Goal: Task Accomplishment & Management: Complete application form

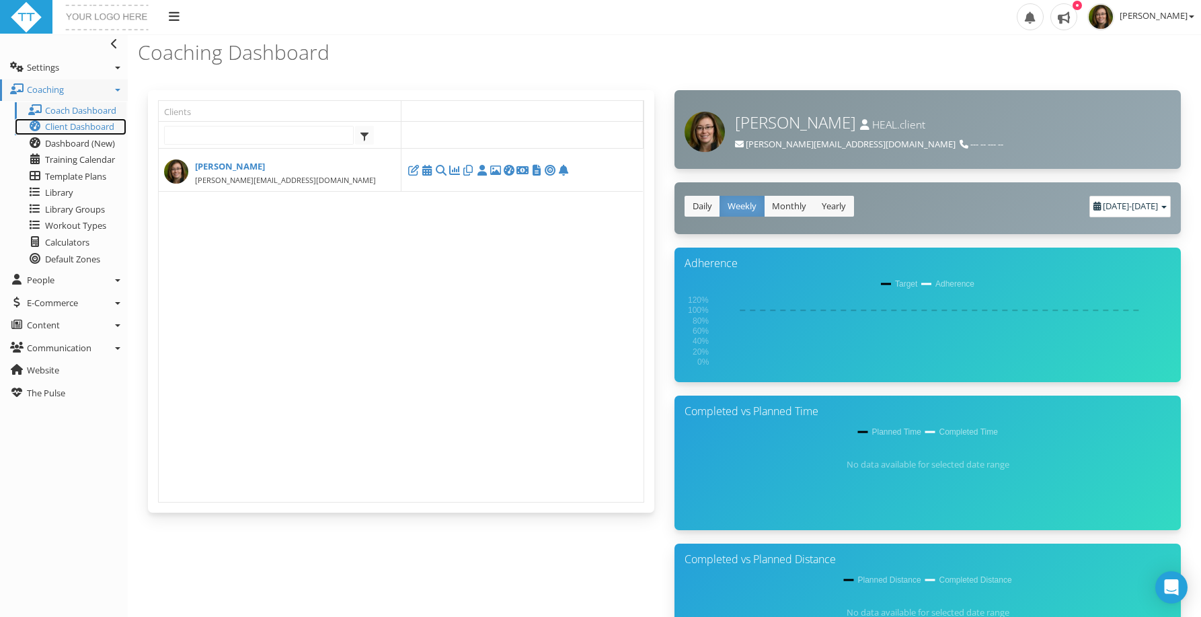
click at [78, 127] on span "Client Dashboard" at bounding box center [79, 126] width 69 height 12
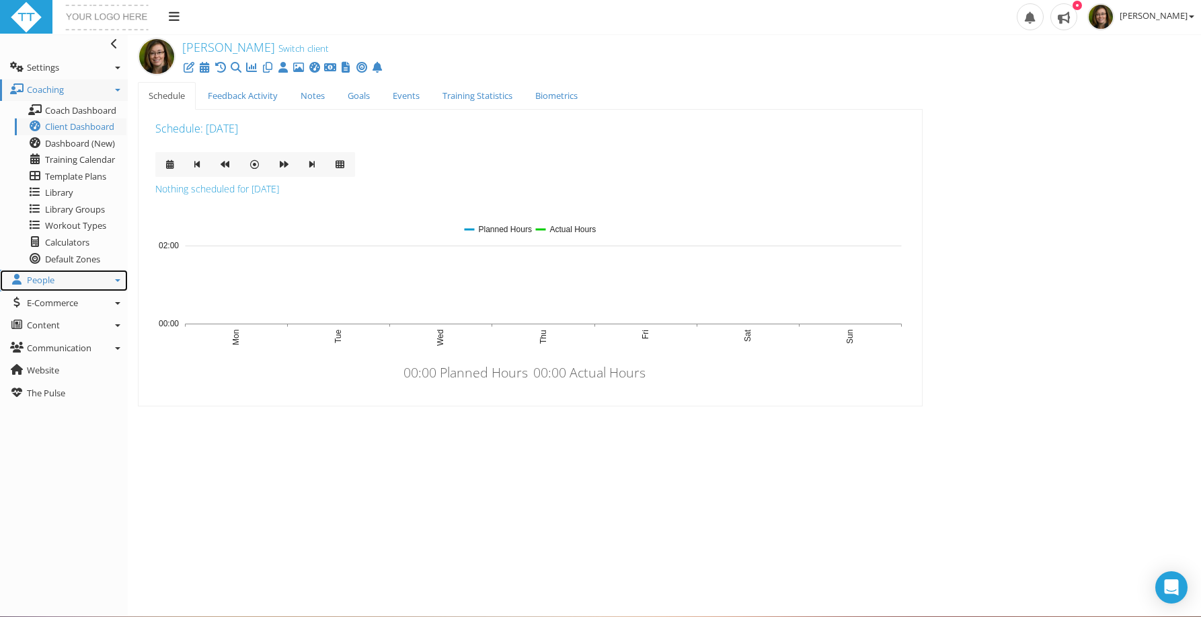
click at [59, 277] on link "People" at bounding box center [64, 281] width 128 height 22
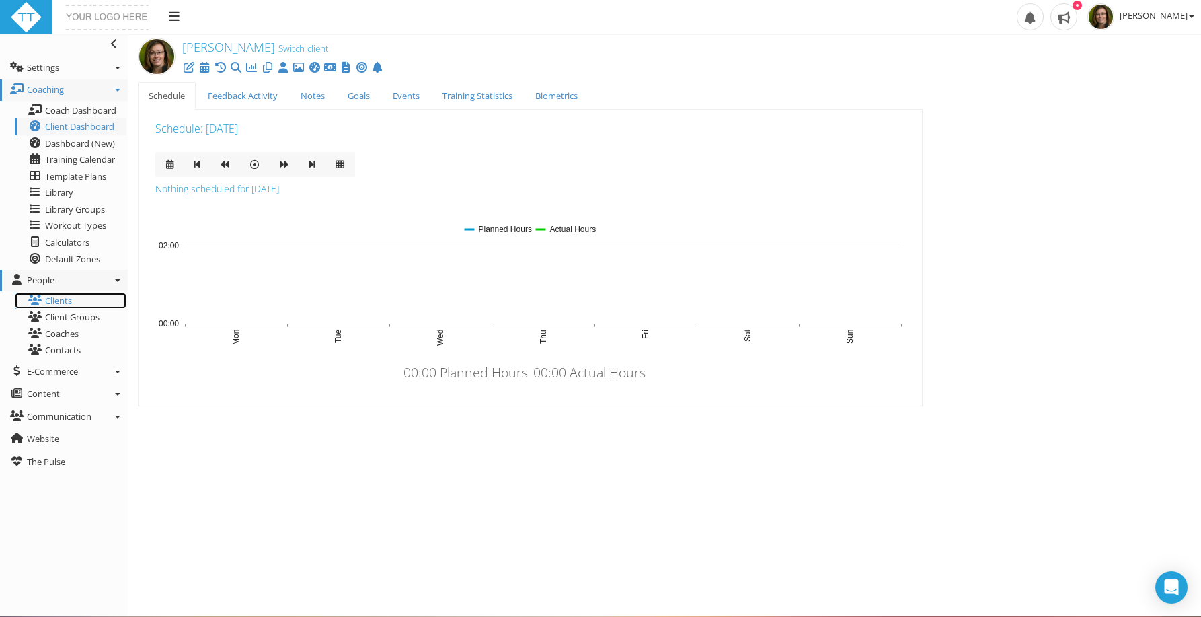
click at [54, 304] on link "Clients" at bounding box center [71, 300] width 112 height 17
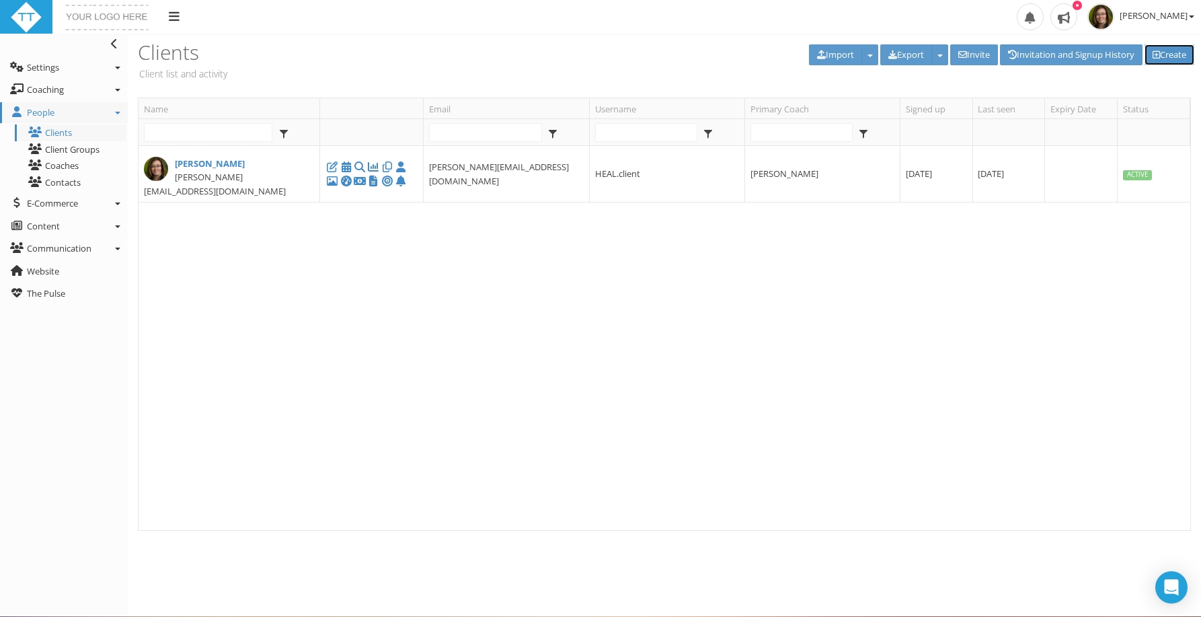
click at [1172, 52] on link "Create" at bounding box center [1169, 54] width 50 height 21
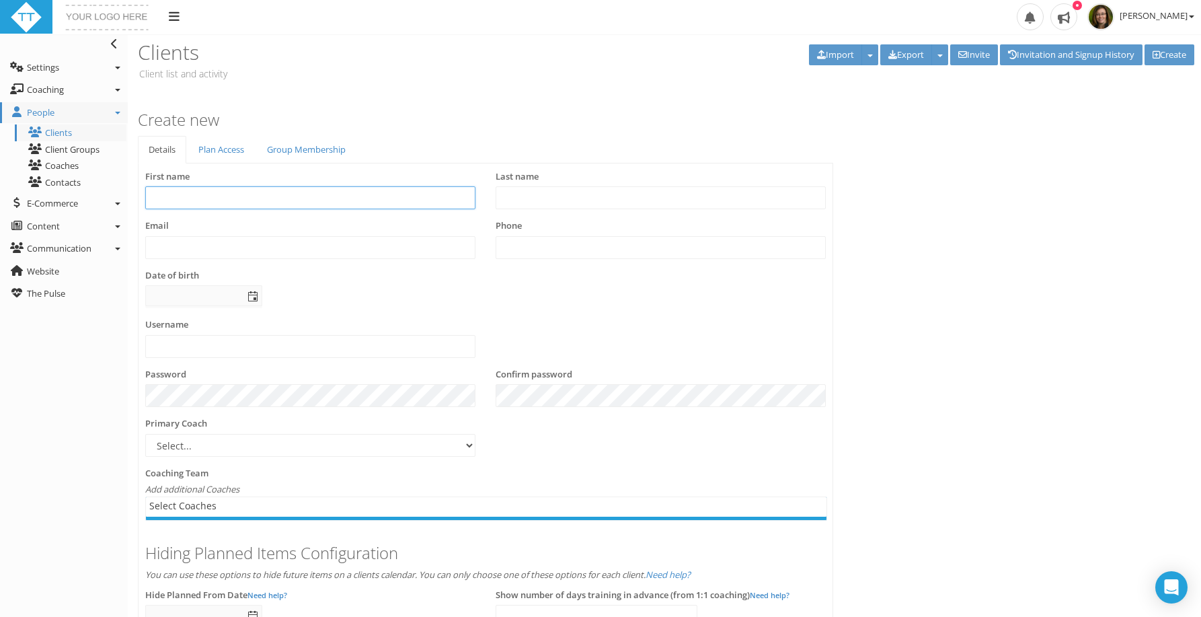
click at [205, 196] on input "text" at bounding box center [310, 197] width 330 height 23
type input "[PERSON_NAME]"
paste input "slangley@ilvan.com"
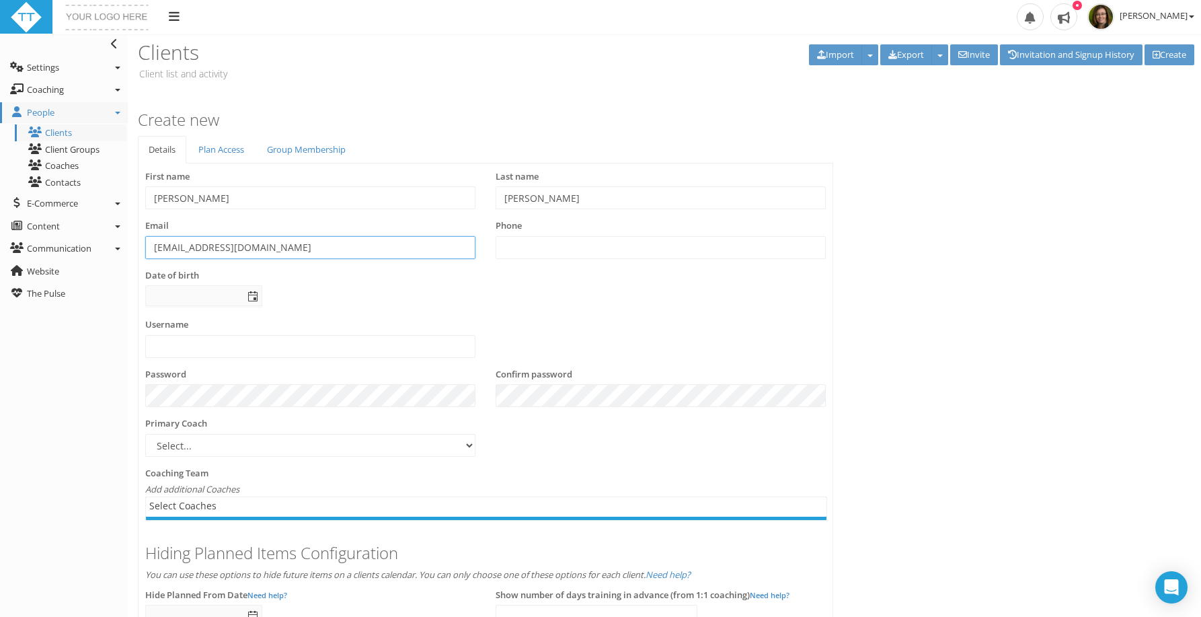
type input "slangley@ilvan.com"
click at [529, 250] on input "text" at bounding box center [661, 247] width 330 height 23
type input "4165099960"
click at [256, 295] on span "select" at bounding box center [252, 296] width 11 height 11
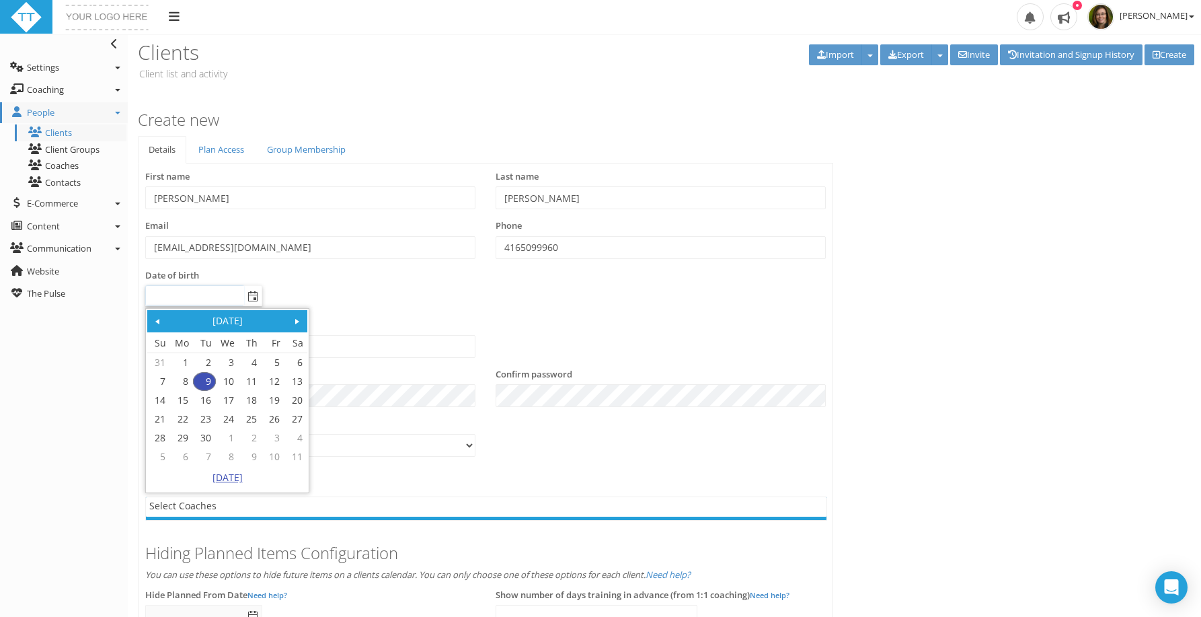
click at [256, 477] on link "Tuesday, September 09, 2025" at bounding box center [227, 477] width 160 height 22
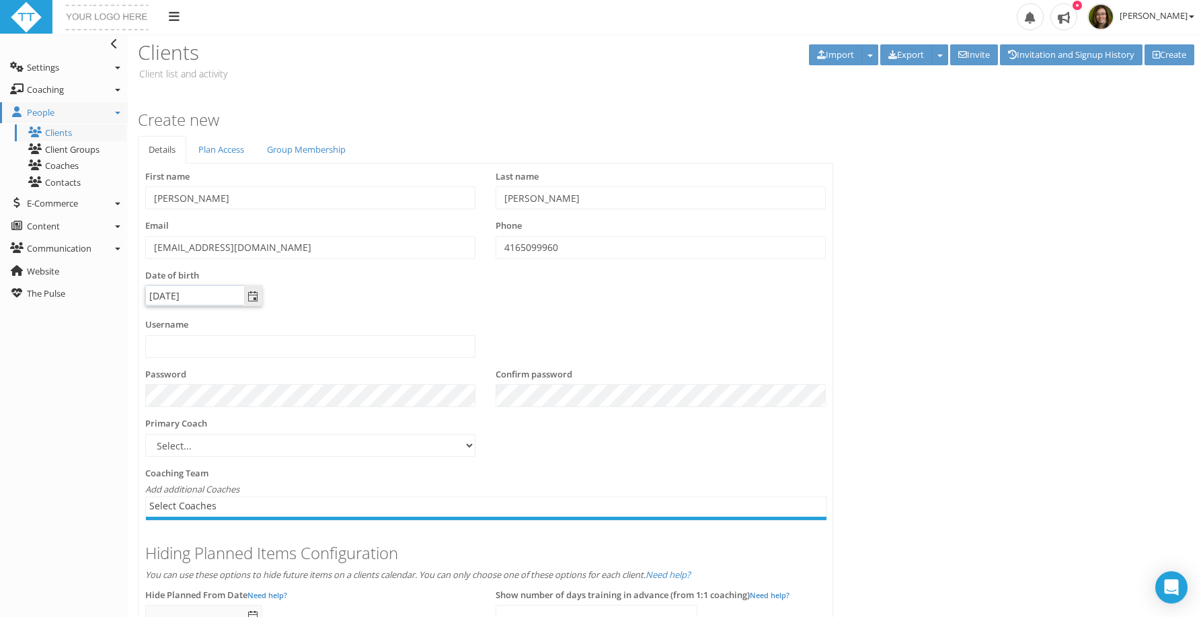
click at [251, 296] on span "select" at bounding box center [252, 296] width 11 height 11
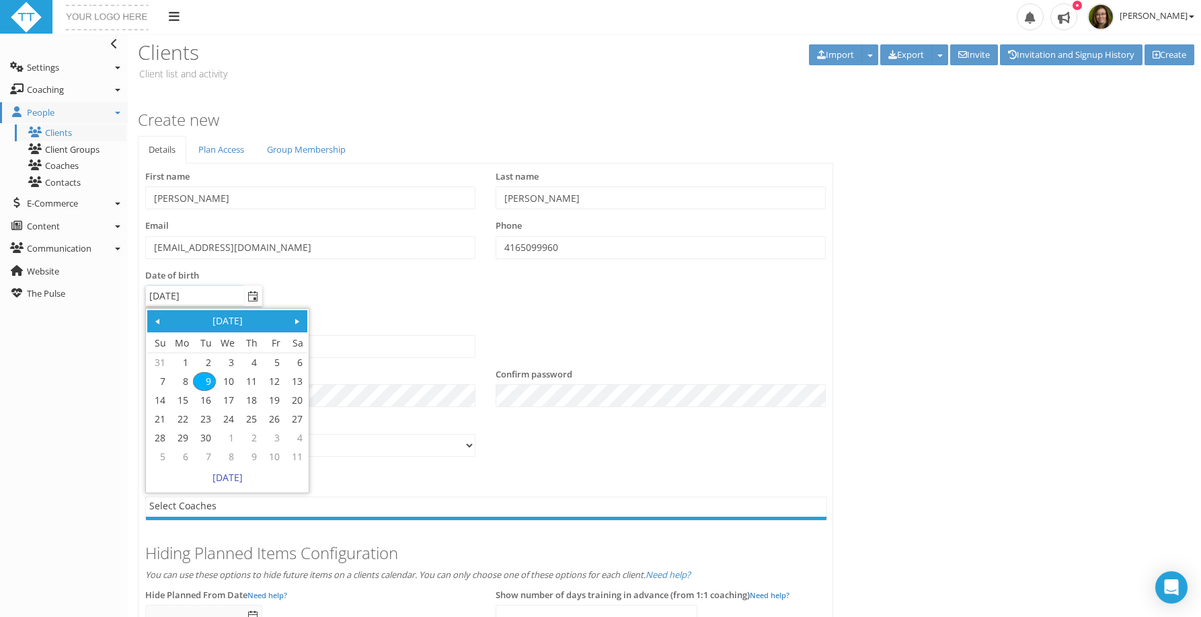
click at [250, 316] on link "September 2025" at bounding box center [227, 320] width 120 height 17
click at [247, 436] on link "Nov" at bounding box center [247, 443] width 38 height 22
click at [157, 323] on span at bounding box center [157, 321] width 11 height 11
drag, startPoint x: 175, startPoint y: 296, endPoint x: 119, endPoint y: 294, distance: 56.5
click at [119, 294] on div "Toggle navigation Settings Platform Settings Client Settings Signup Settings Fe…" at bounding box center [600, 490] width 1201 height 912
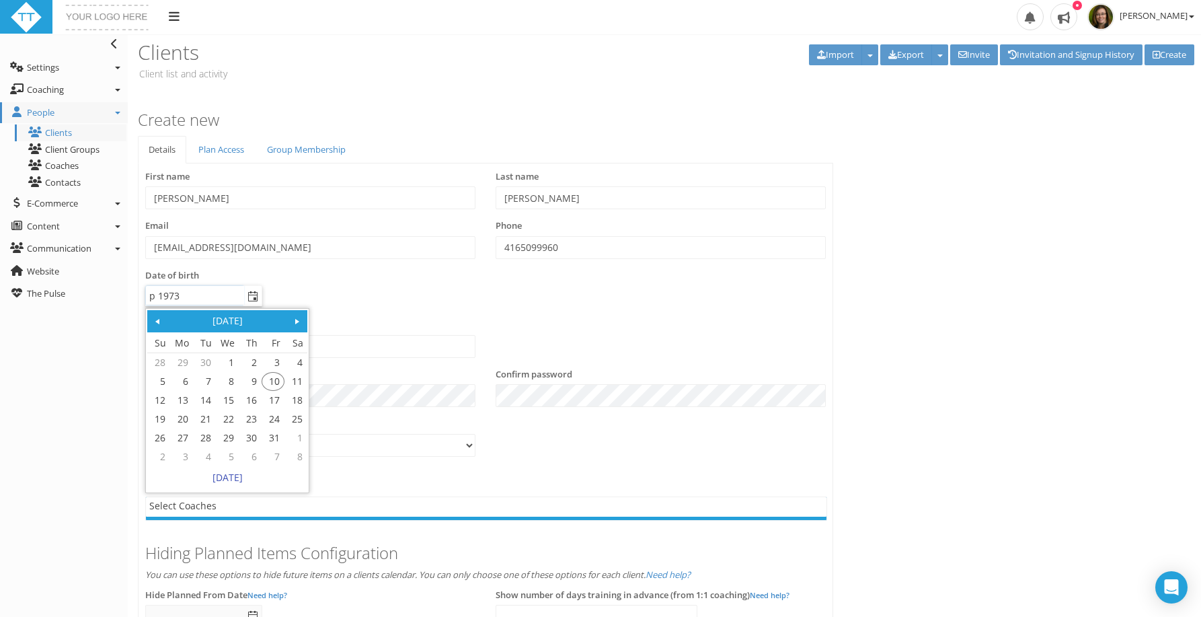
drag, startPoint x: 155, startPoint y: 297, endPoint x: 131, endPoint y: 293, distance: 23.8
click at [130, 293] on div "Details Plan Access Group Membership First name Sean Last name Langley Email sl…" at bounding box center [485, 501] width 715 height 731
type input "Nov 13 1973"
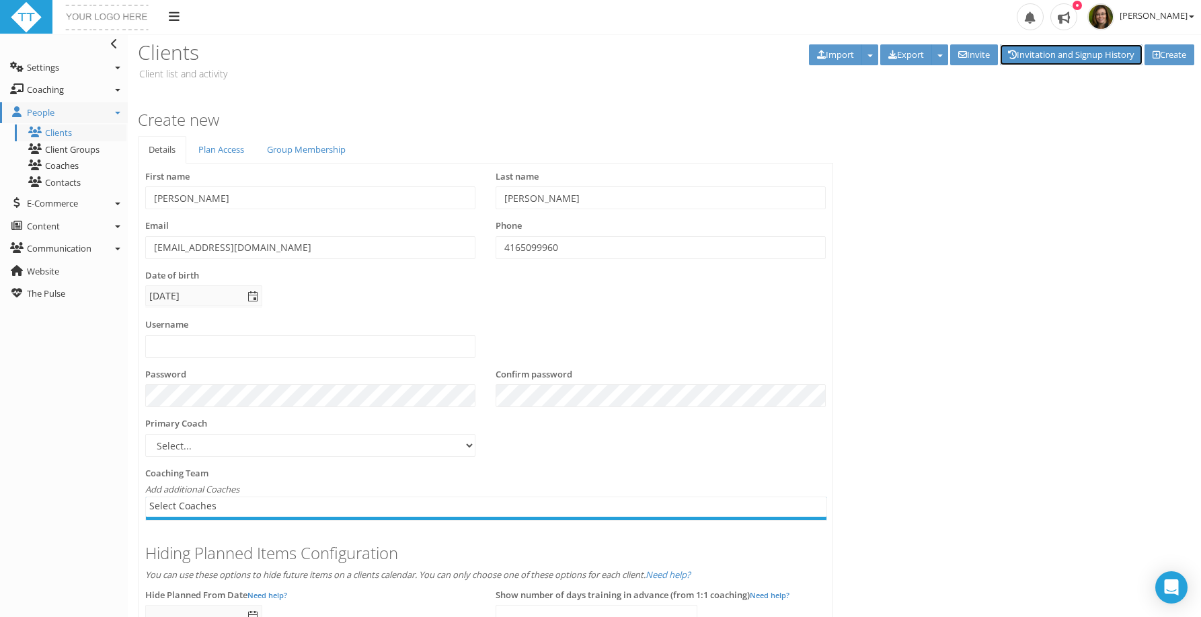
click at [1057, 61] on link "Invitation and Signup History" at bounding box center [1071, 54] width 143 height 21
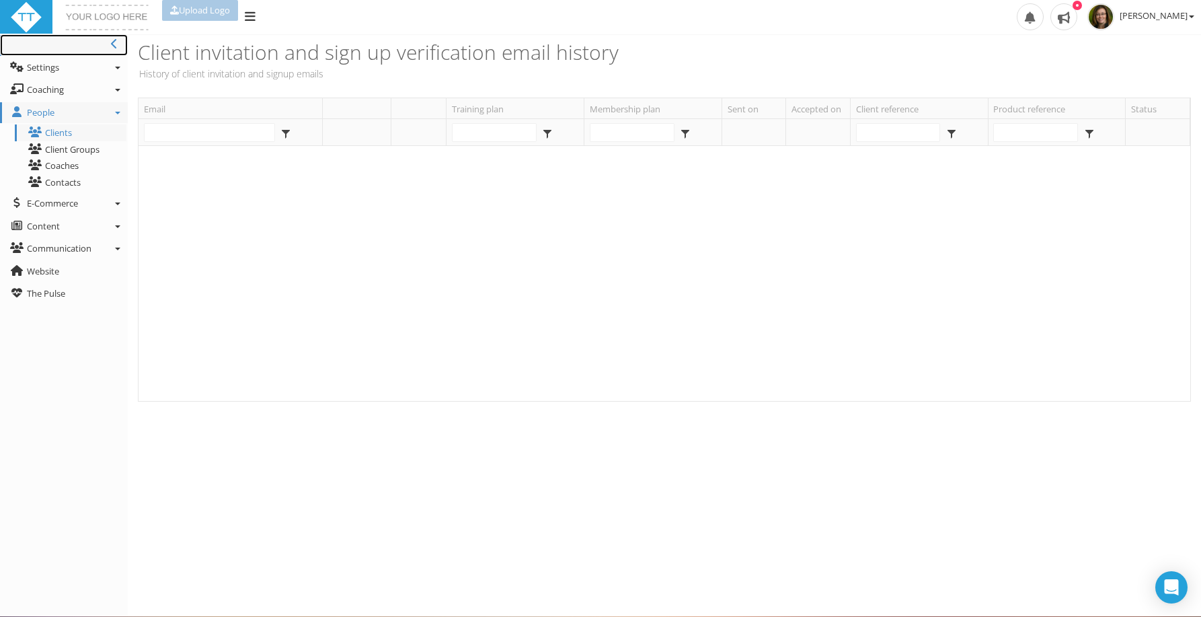
click at [110, 40] on link "Toggle navigation" at bounding box center [64, 45] width 128 height 22
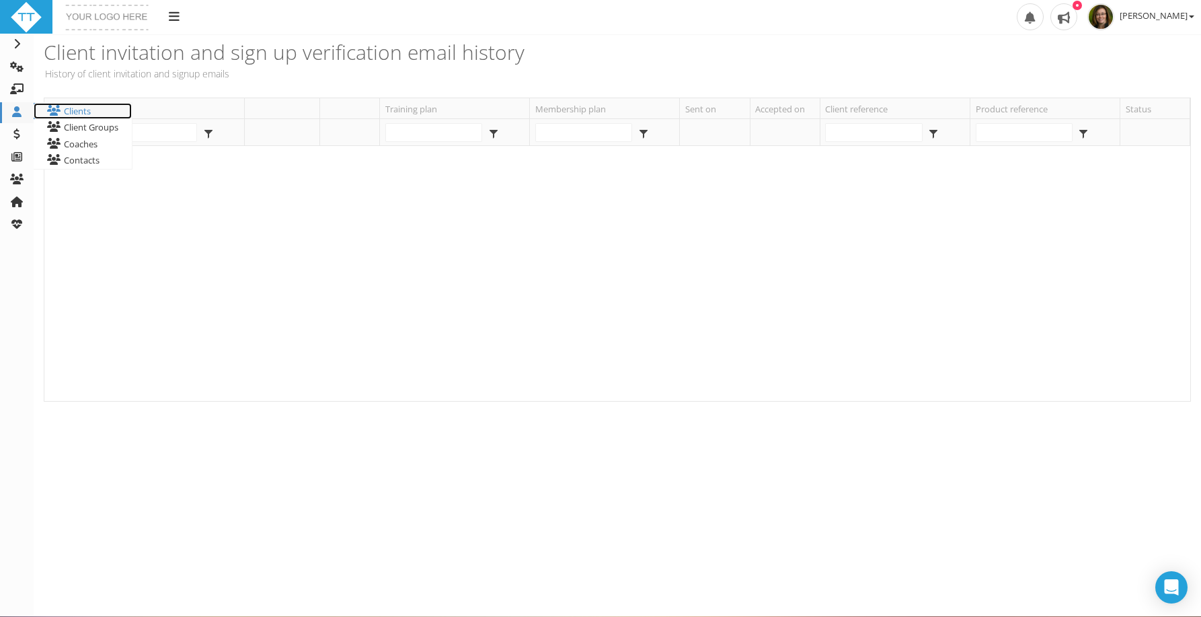
click at [77, 114] on link "Clients" at bounding box center [83, 111] width 98 height 17
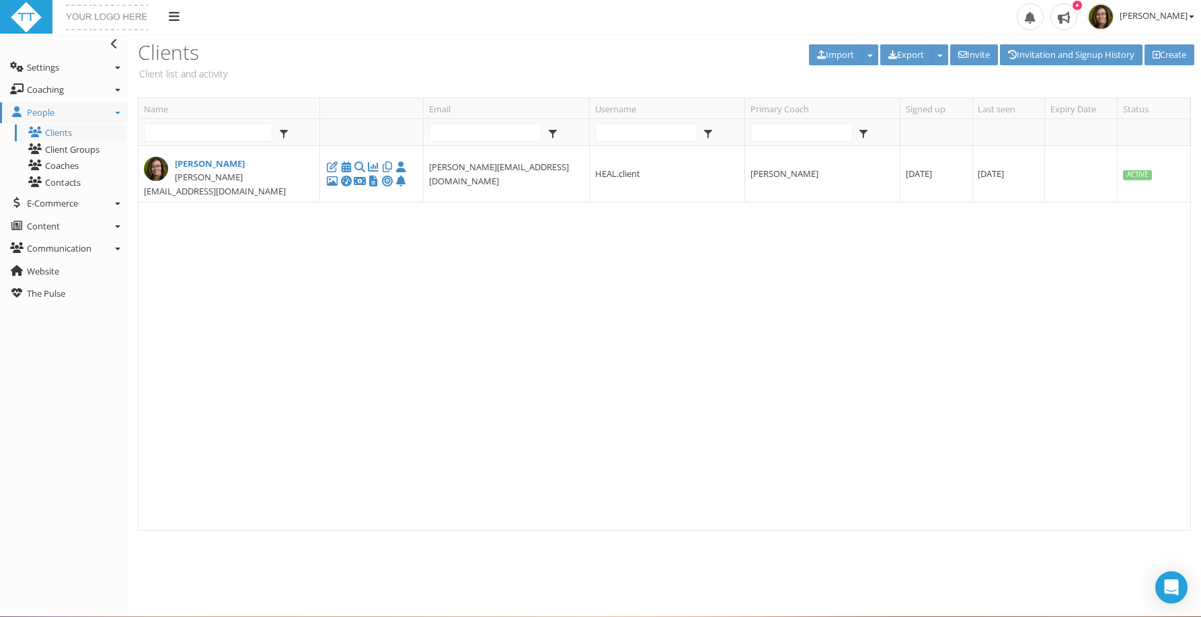
click at [1160, 38] on div "Import TrainingPeaks Workout Files TrainingPeaks Workout Summary Workout Files …" at bounding box center [941, 55] width 542 height 43
click at [1159, 49] on link "Create" at bounding box center [1169, 54] width 50 height 21
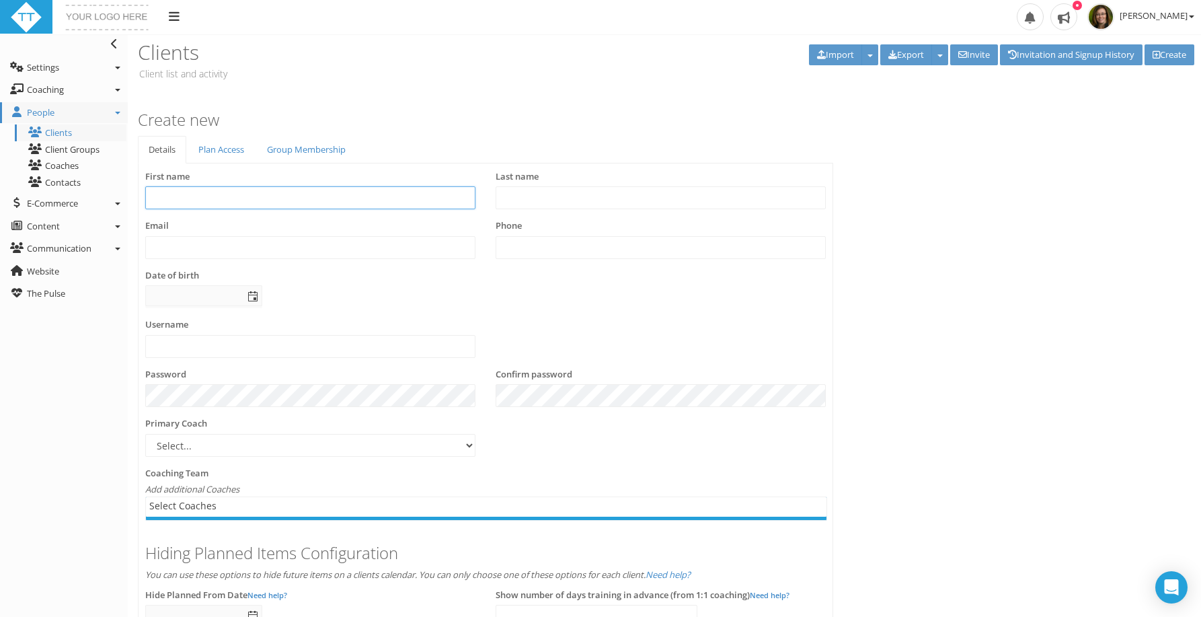
click at [185, 194] on input "text" at bounding box center [310, 197] width 330 height 23
type input "Sean"
type input "Langley"
paste input "slangley@ilvan.com"
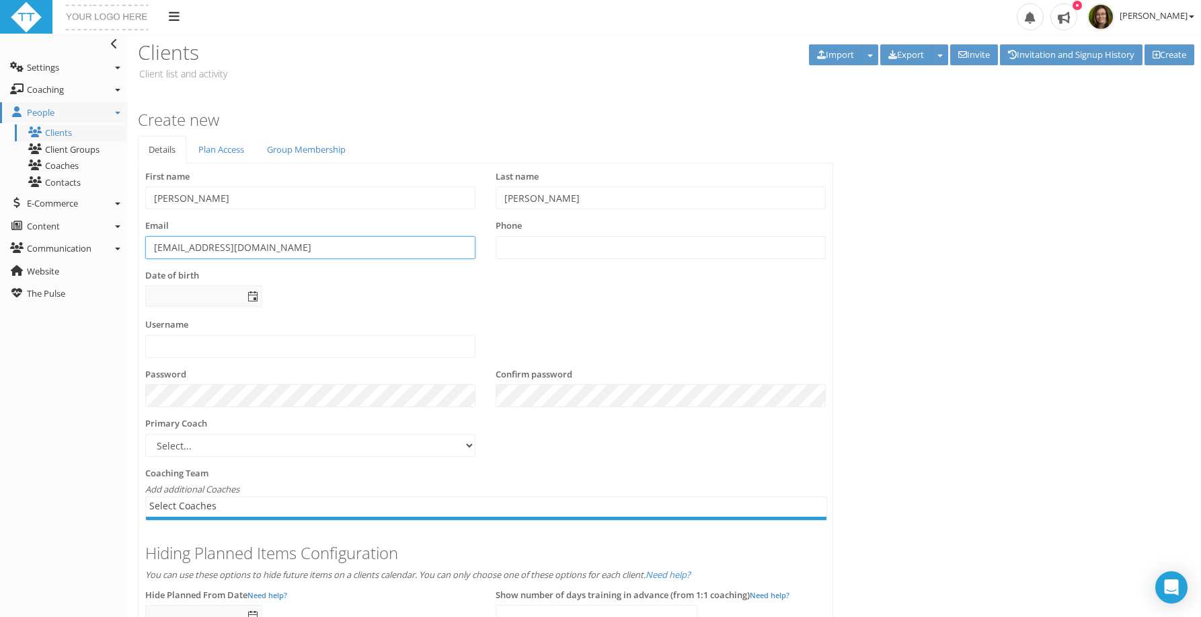
type input "[EMAIL_ADDRESS][DOMAIN_NAME]"
click at [542, 251] on input "text" at bounding box center [661, 247] width 330 height 23
type input "4165099960"
click at [191, 346] on input "text" at bounding box center [310, 346] width 330 height 23
type input "S"
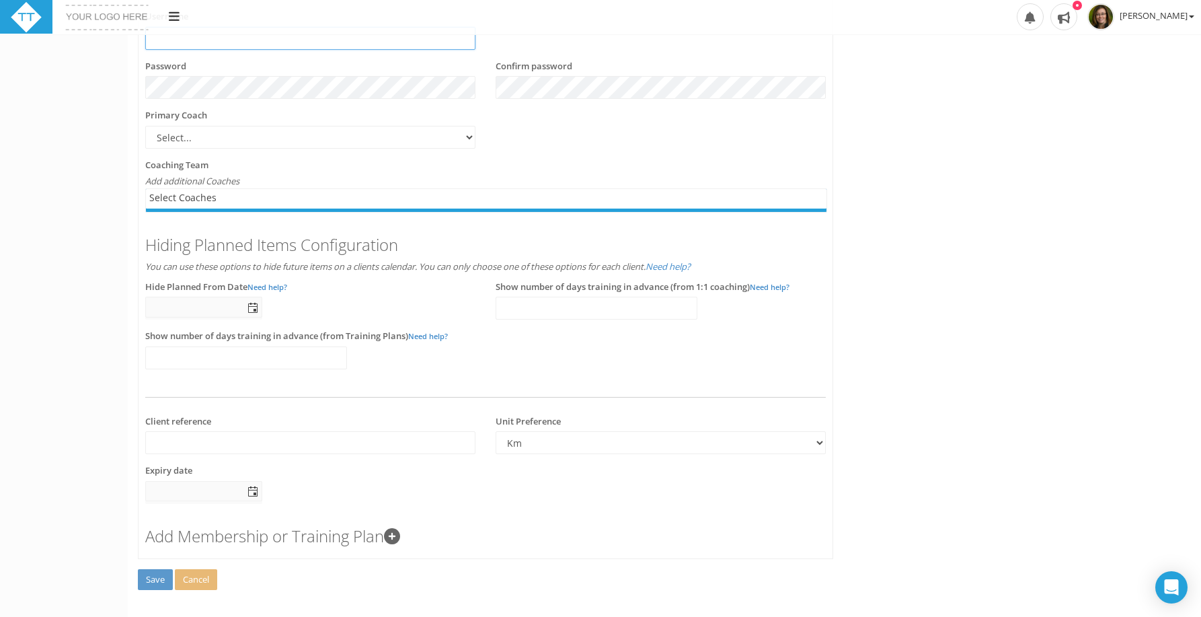
scroll to position [307, 0]
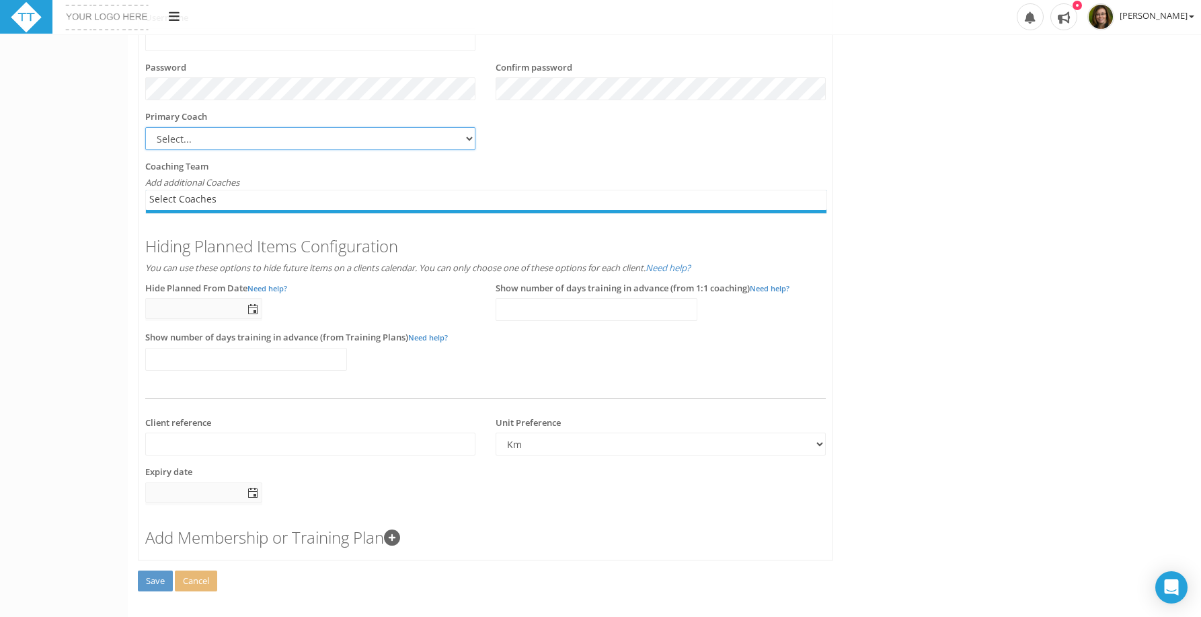
click at [211, 130] on select "Select... Tara Postnikoff" at bounding box center [310, 138] width 330 height 23
select select "c1205649-18ba-4755-8797-e0d73f87714b"
click at [145, 127] on select "Select... Tara Postnikoff" at bounding box center [310, 138] width 330 height 23
click at [185, 204] on div at bounding box center [486, 199] width 680 height 19
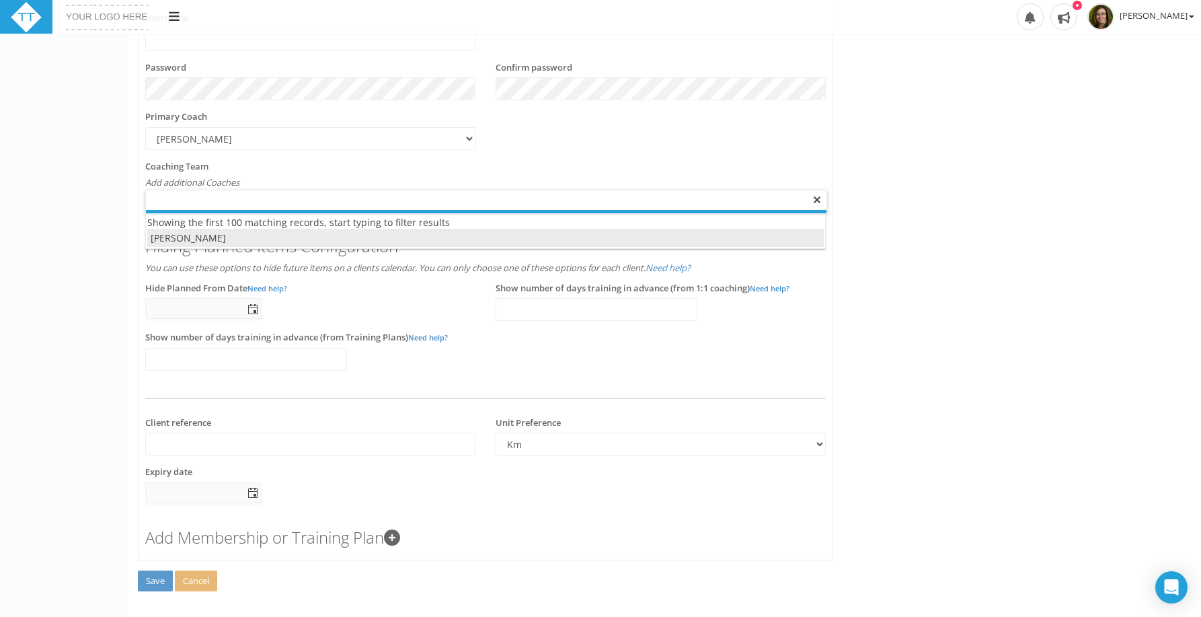
click at [184, 201] on div at bounding box center [486, 199] width 680 height 19
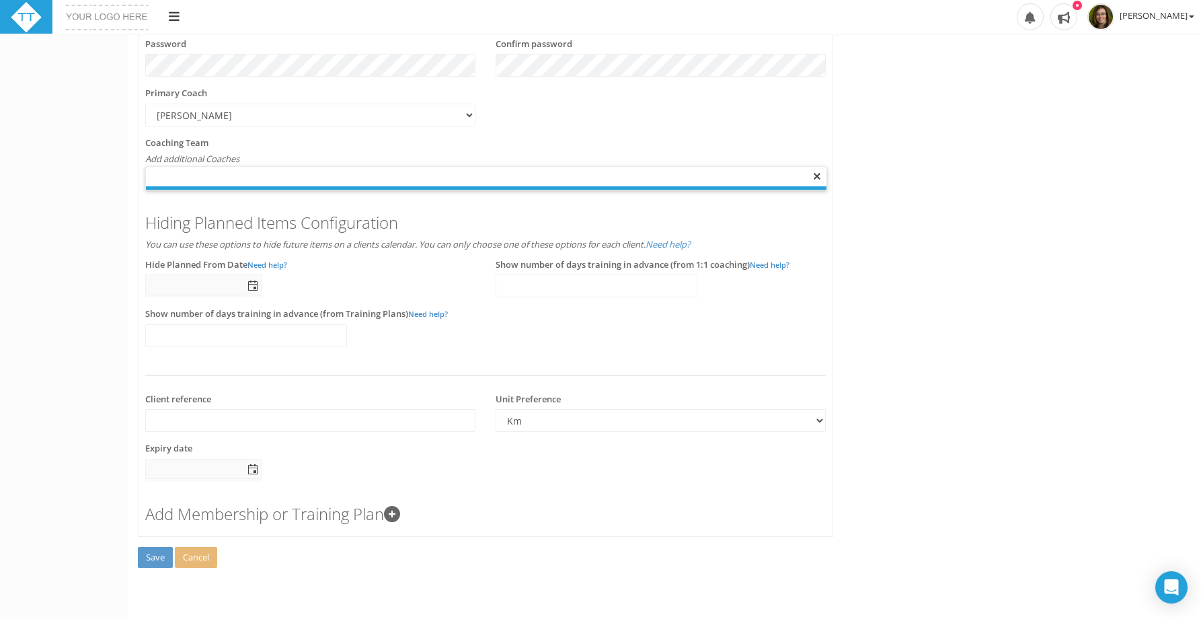
type input "Select Coaches"
click at [153, 551] on span "Save" at bounding box center [155, 557] width 19 height 12
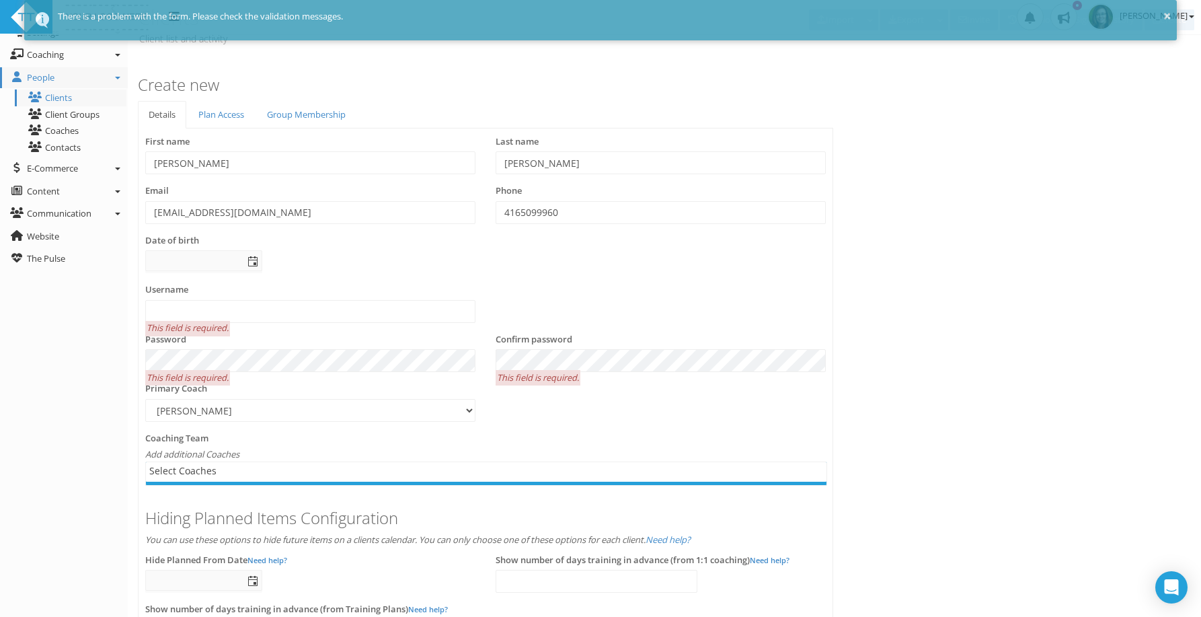
scroll to position [0, 0]
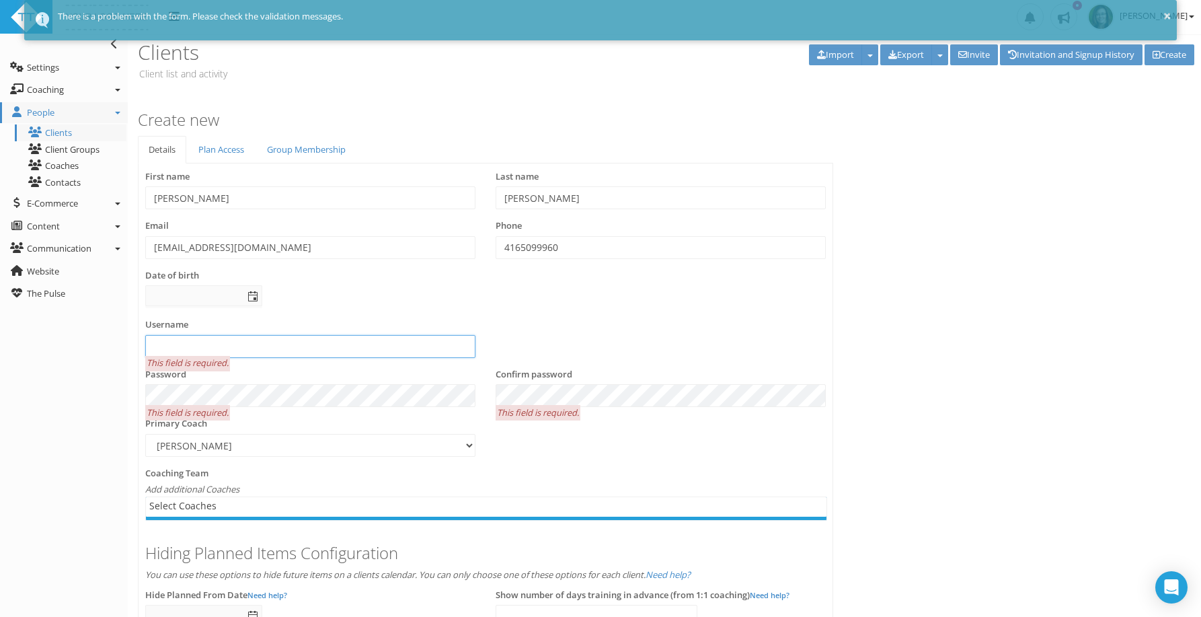
click at [188, 342] on input "text" at bounding box center [310, 346] width 330 height 23
type input "SeanLangley"
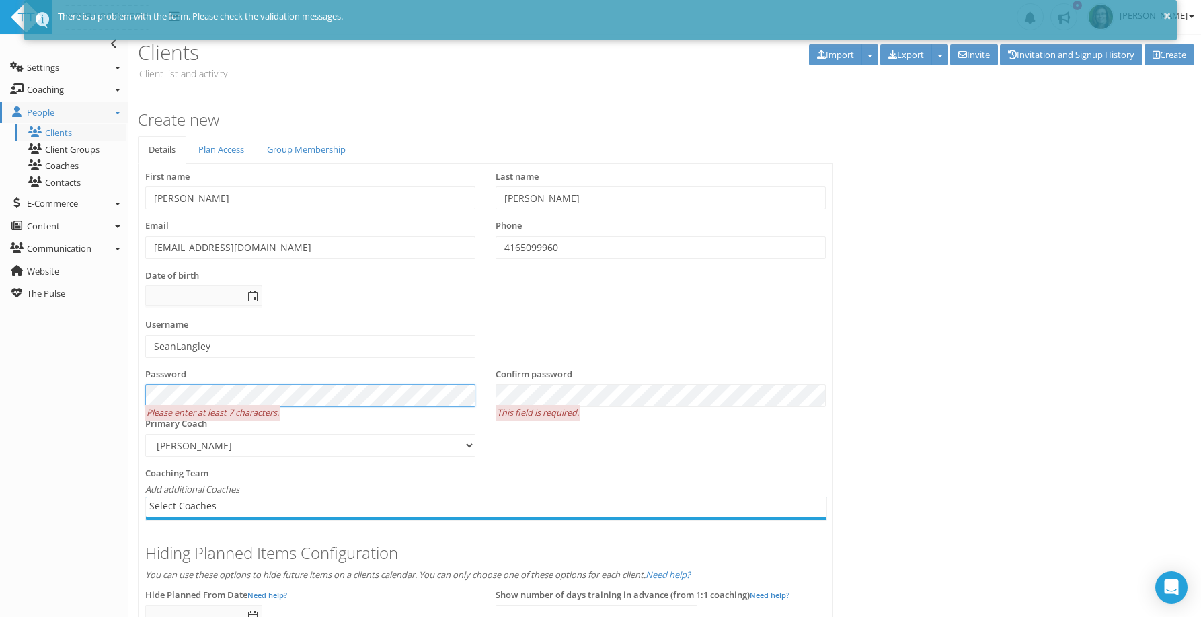
click at [102, 389] on div "Toggle navigation Settings Platform Settings Client Settings Signup Settings Fe…" at bounding box center [600, 490] width 1201 height 912
click at [290, 491] on div "Coaching Team Add additional Coaches Select Coaches Tara Postnikoff Select Coac…" at bounding box center [485, 494] width 680 height 54
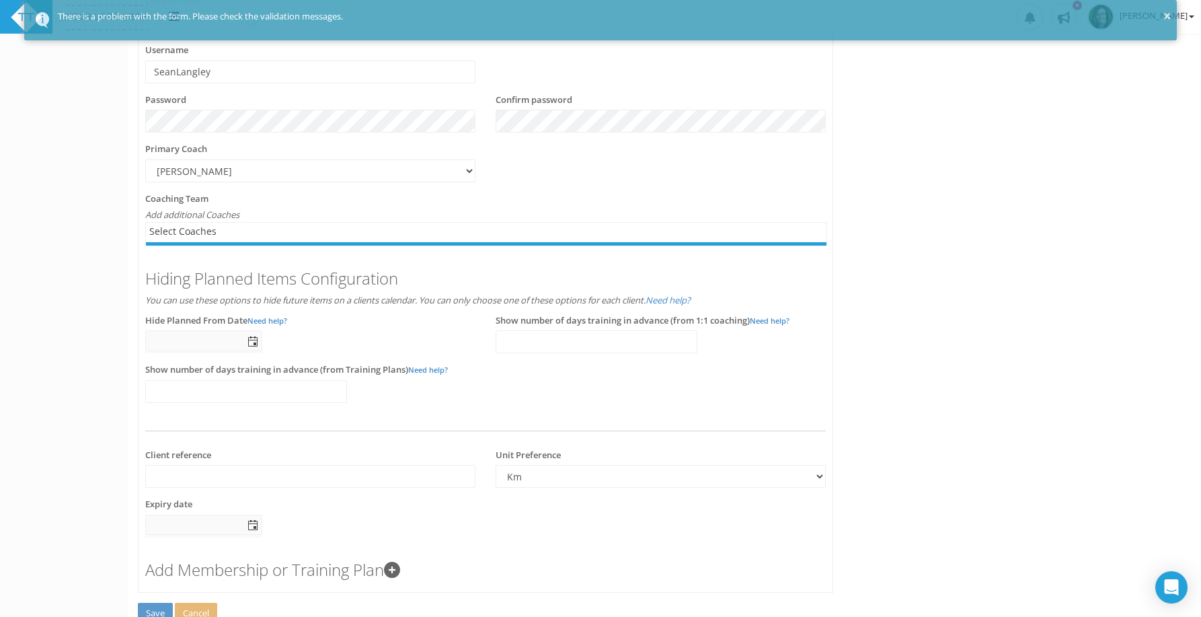
scroll to position [330, 0]
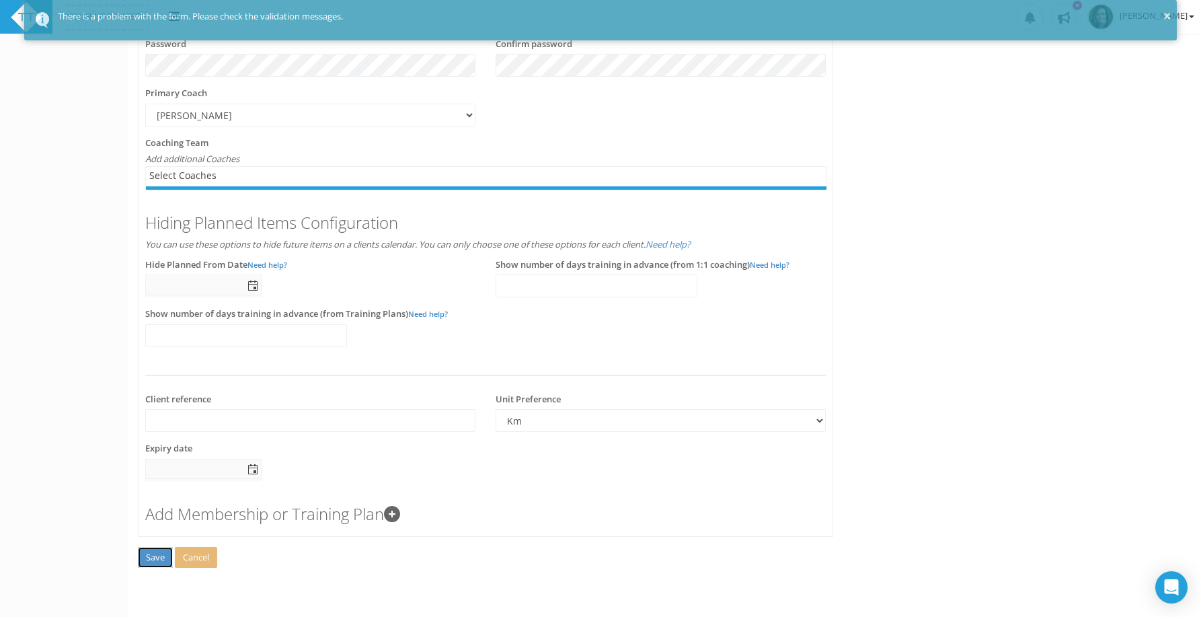
click at [161, 557] on span "Save" at bounding box center [155, 557] width 19 height 12
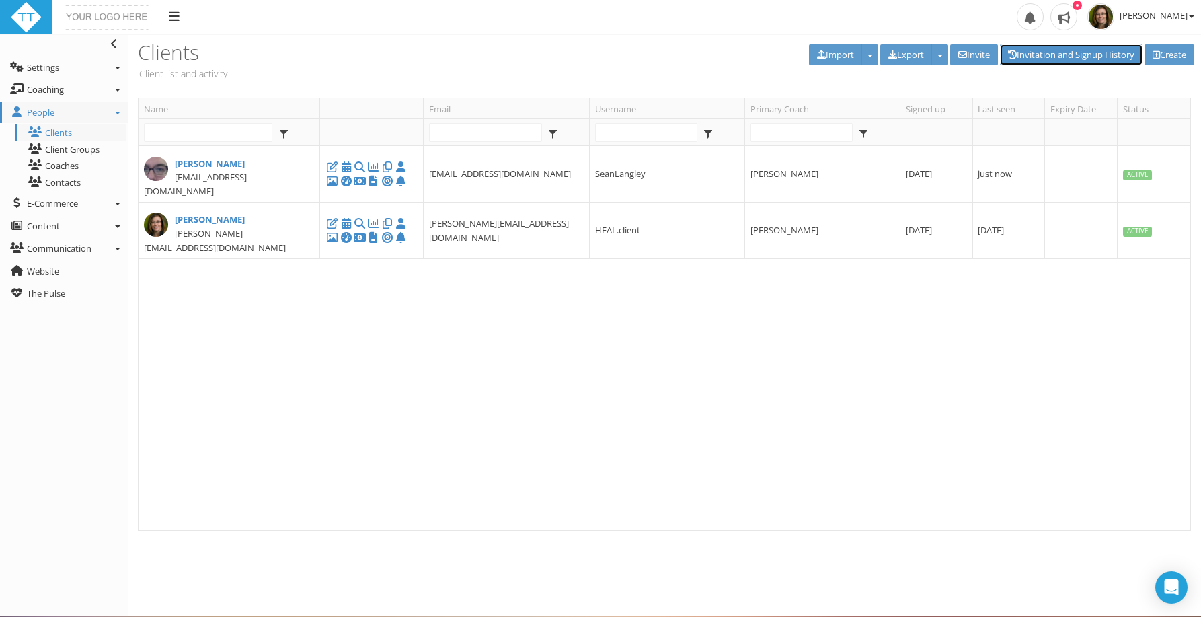
click at [1035, 60] on link "Invitation and Signup History" at bounding box center [1071, 54] width 143 height 21
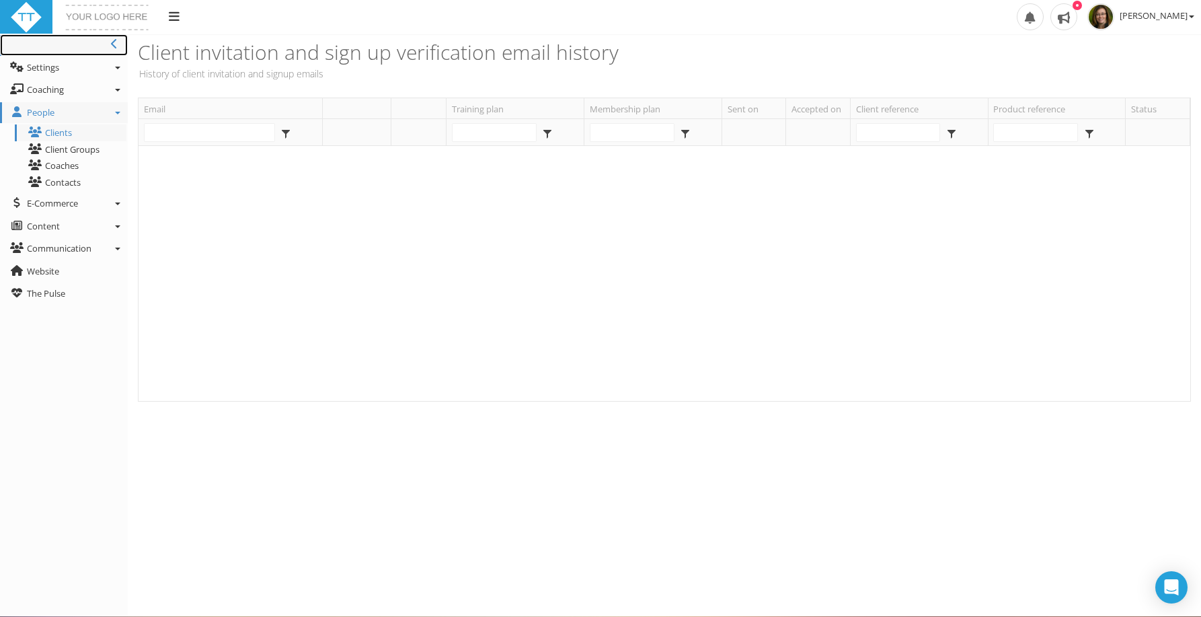
click at [117, 42] on icon at bounding box center [114, 43] width 7 height 11
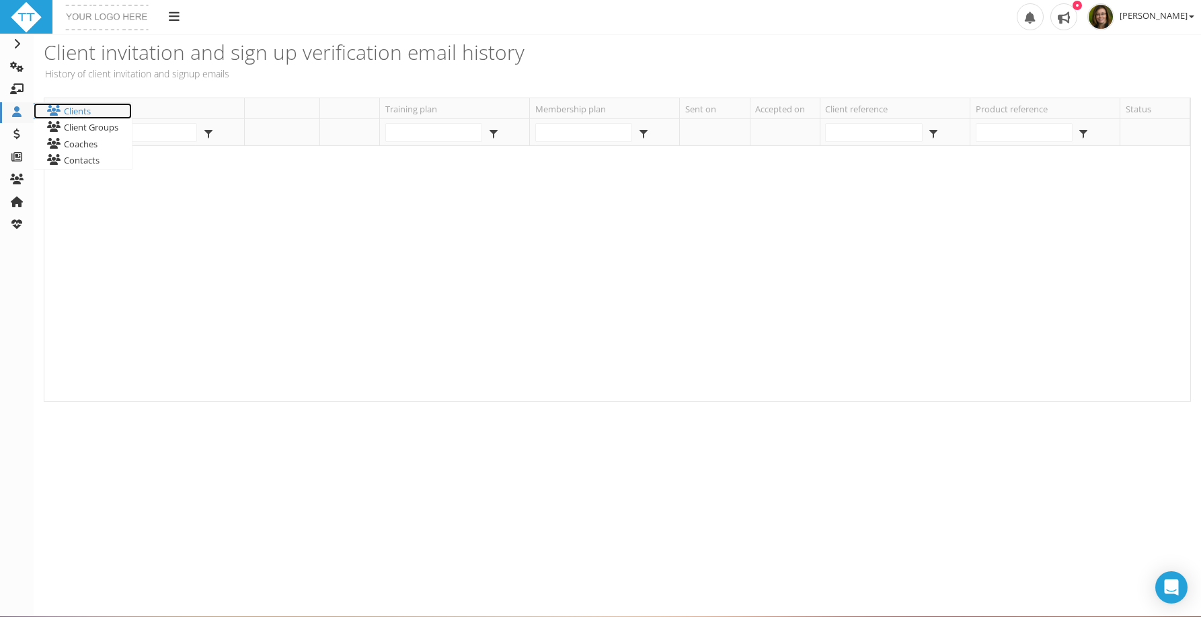
click at [88, 109] on link "Clients" at bounding box center [83, 111] width 98 height 17
click at [87, 112] on link "Clients" at bounding box center [83, 111] width 98 height 17
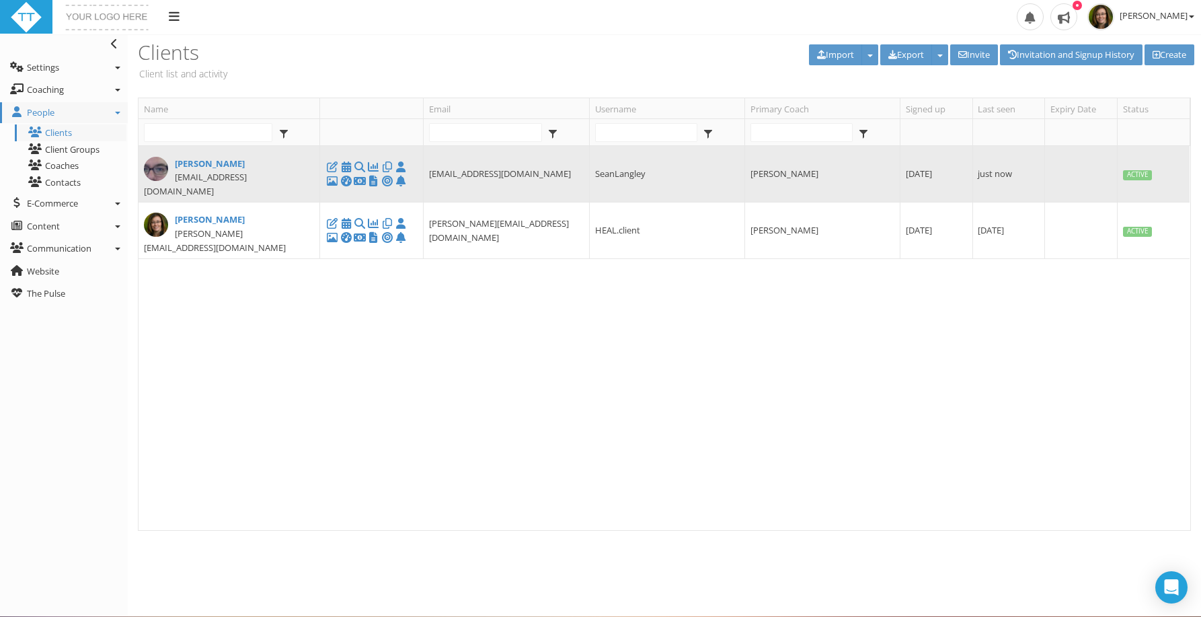
click at [195, 180] on span "slangley@ilvan.com" at bounding box center [195, 184] width 103 height 26
type input "Sean"
type input "Langley"
type input "slangley@ilvan.com"
type input "4165099960"
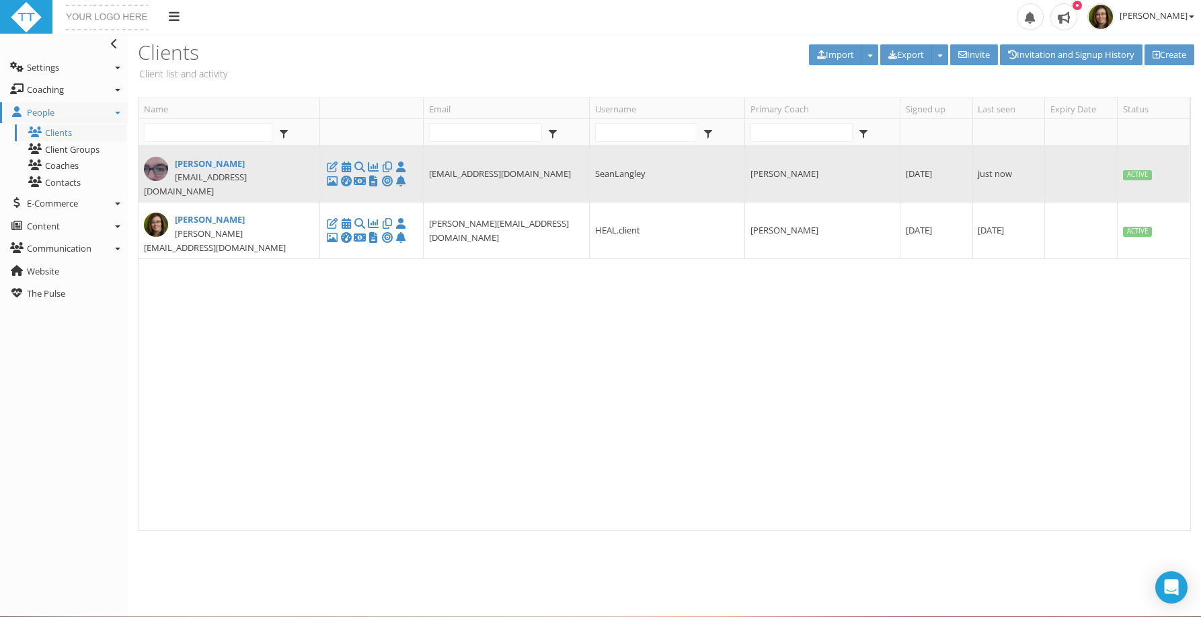
type input "SeanLangley"
select select "c1205649-18ba-4755-8797-e0d73f87714b"
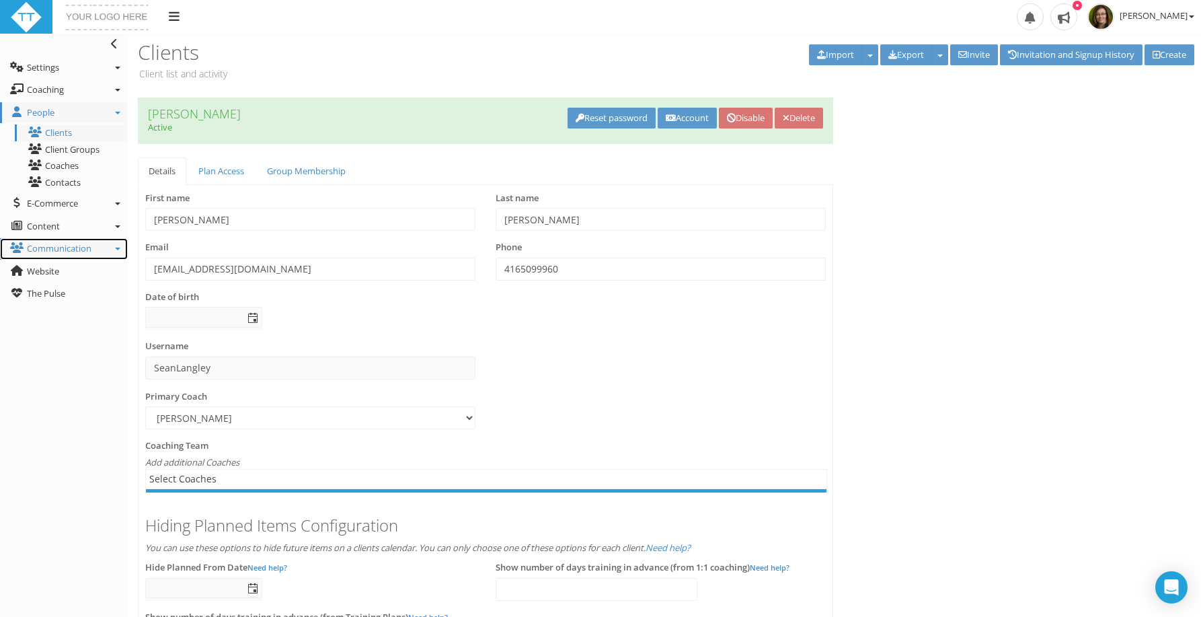
click at [67, 246] on span "Communication" at bounding box center [59, 248] width 65 height 12
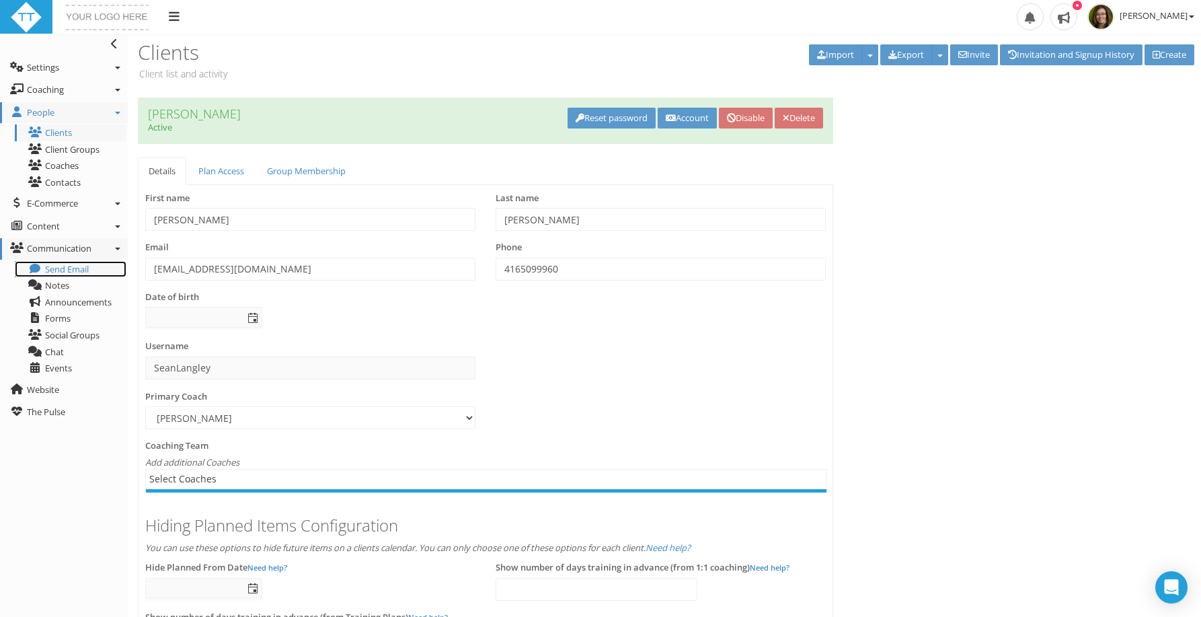
click at [56, 268] on span "Send Email" at bounding box center [67, 269] width 44 height 12
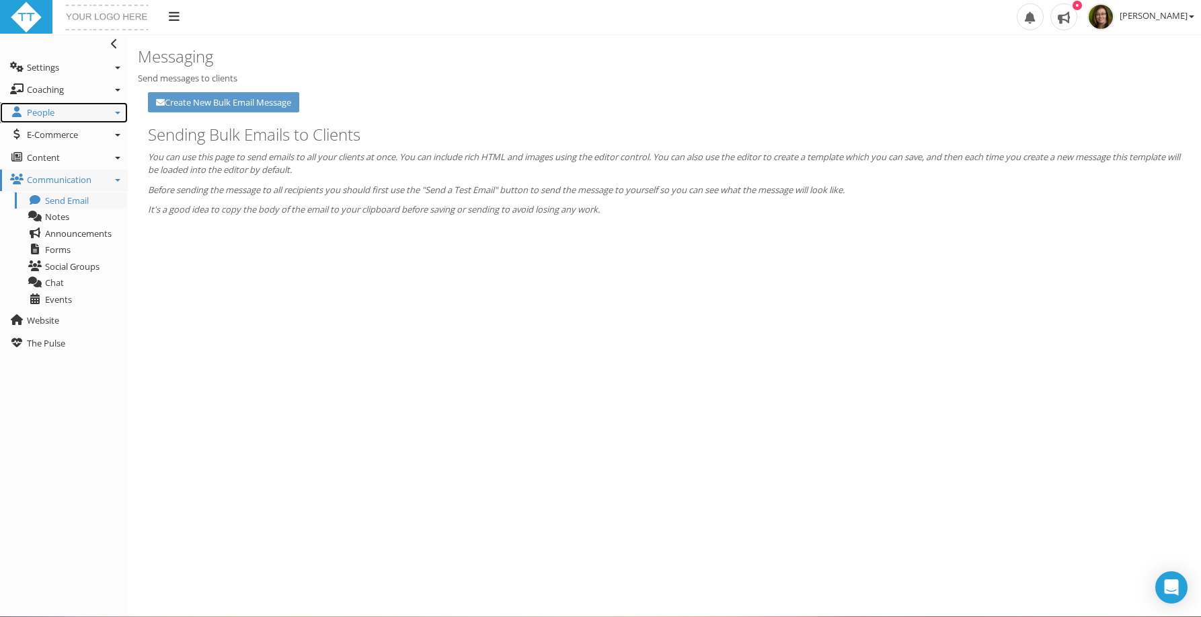
click at [50, 110] on span "People" at bounding box center [41, 112] width 28 height 12
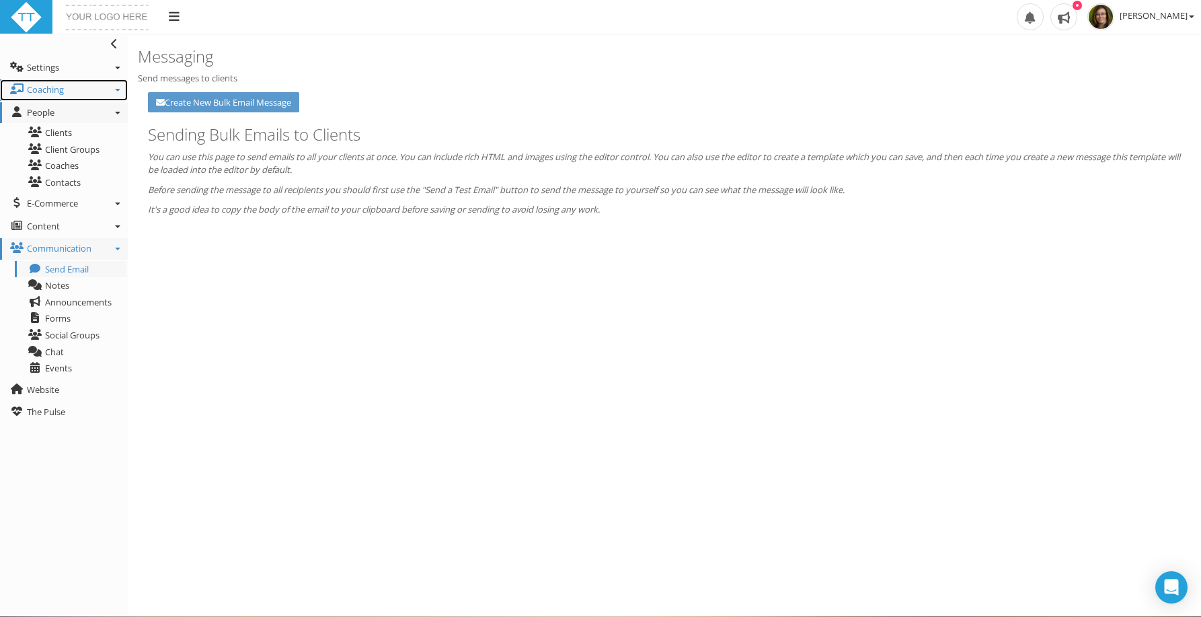
click at [50, 92] on span "Coaching" at bounding box center [45, 89] width 37 height 12
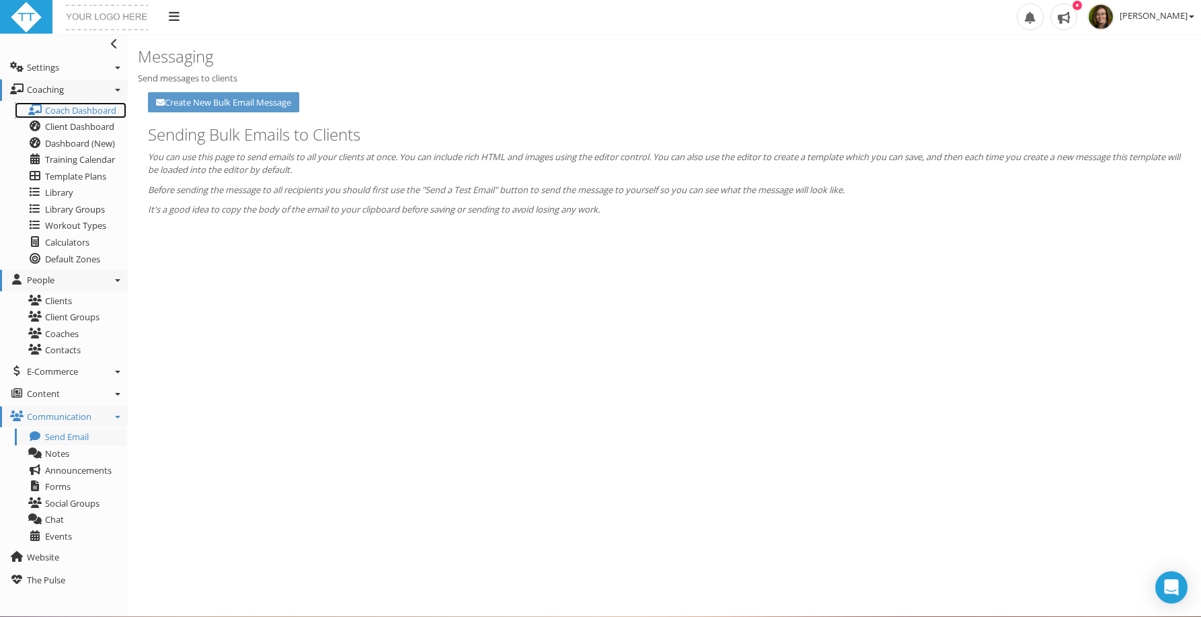
click at [48, 109] on span "Coach Dashboard" at bounding box center [80, 110] width 71 height 12
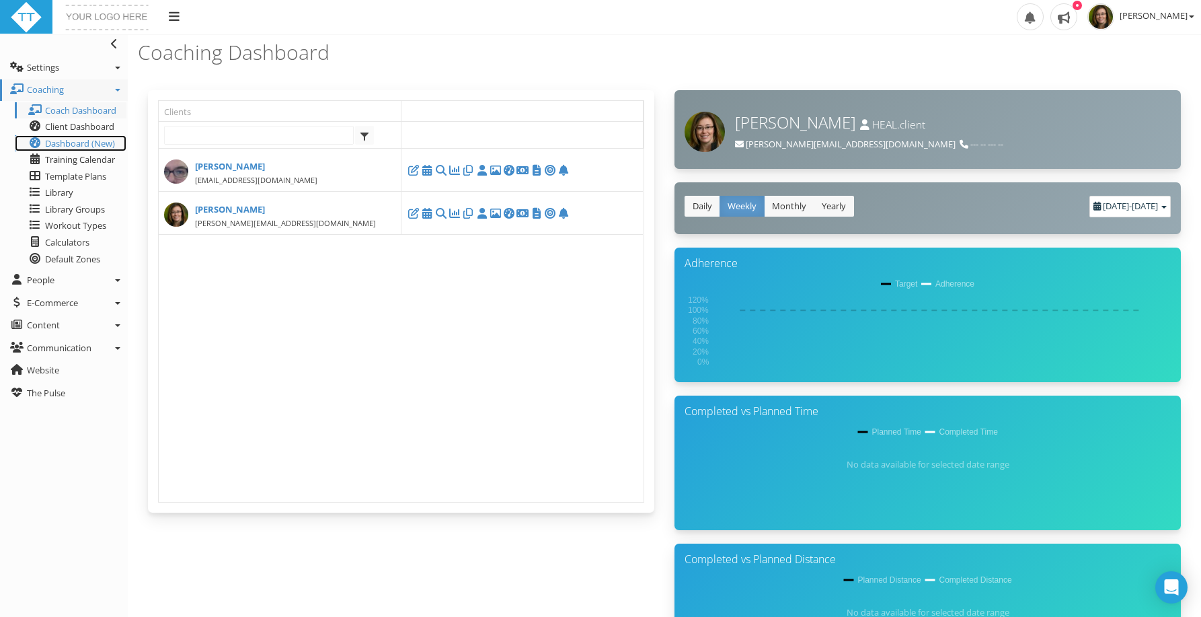
click at [45, 137] on span "Dashboard (New)" at bounding box center [80, 143] width 70 height 12
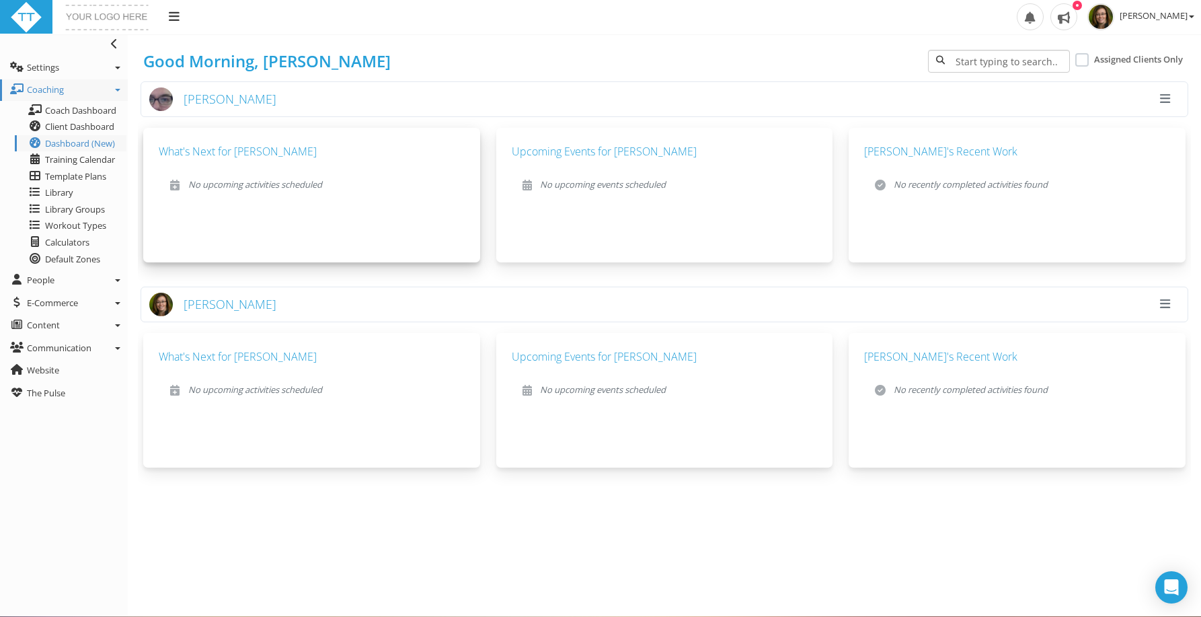
click at [209, 155] on h5 "What's Next for Sean" at bounding box center [312, 151] width 306 height 16
click at [196, 235] on div "What's Next for Sean No upcoming activities scheduled" at bounding box center [311, 195] width 337 height 134
click at [204, 143] on h5 "What's Next for Sean" at bounding box center [312, 151] width 306 height 16
click at [75, 67] on link "Settings" at bounding box center [64, 68] width 128 height 22
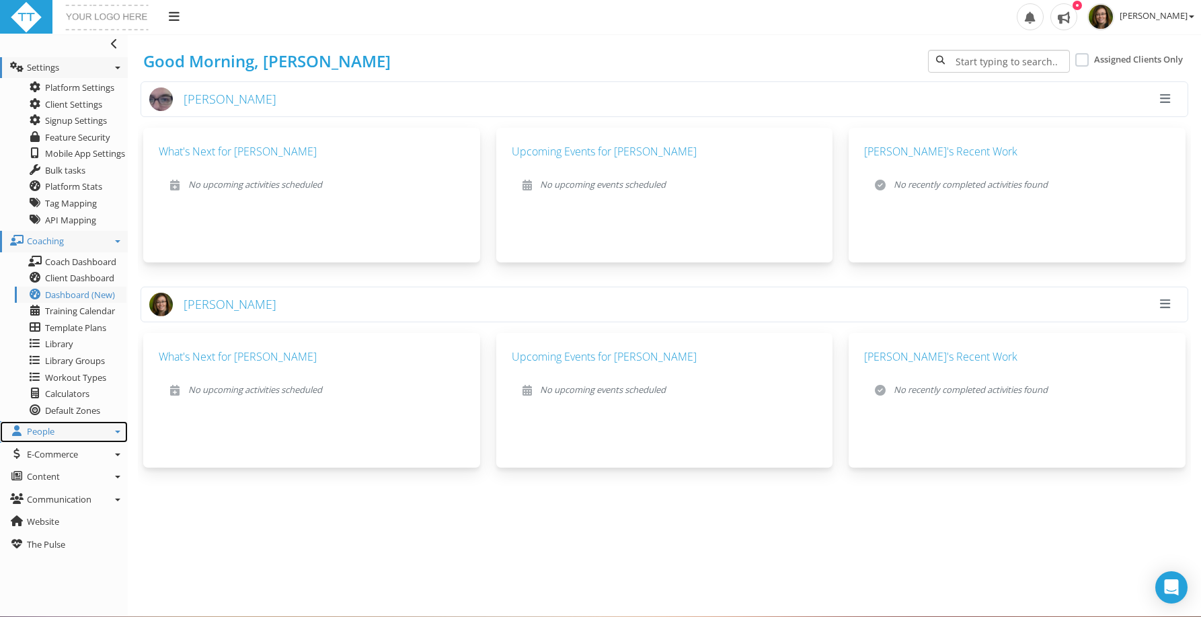
click at [32, 440] on link "People" at bounding box center [64, 432] width 128 height 22
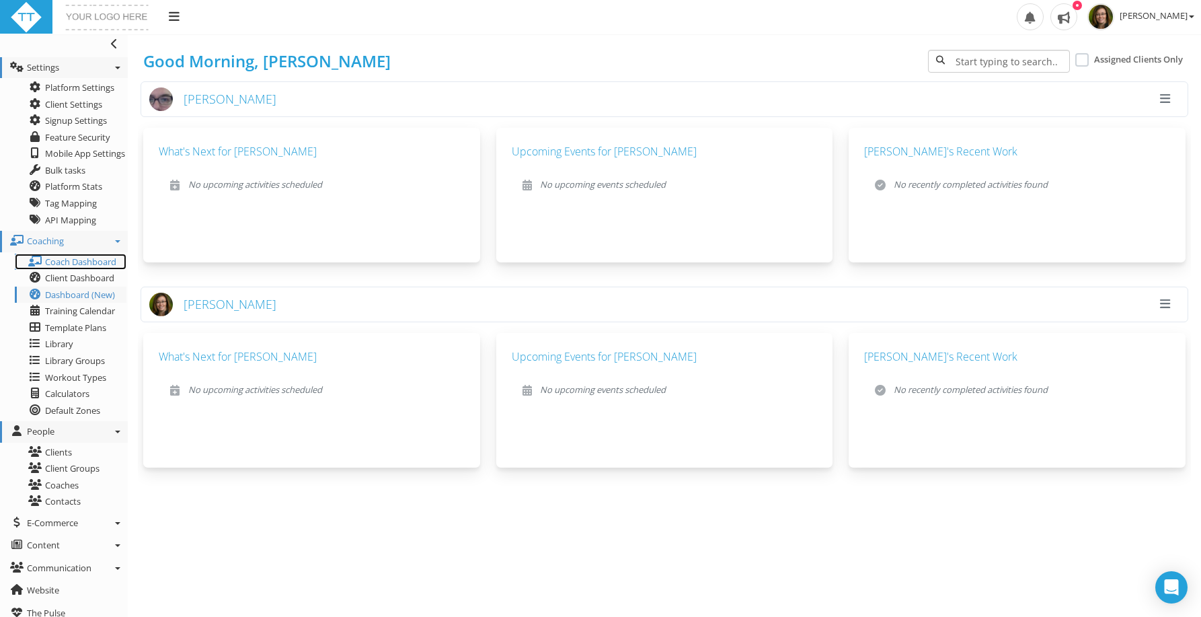
click at [58, 261] on span "Coach Dashboard" at bounding box center [80, 261] width 71 height 12
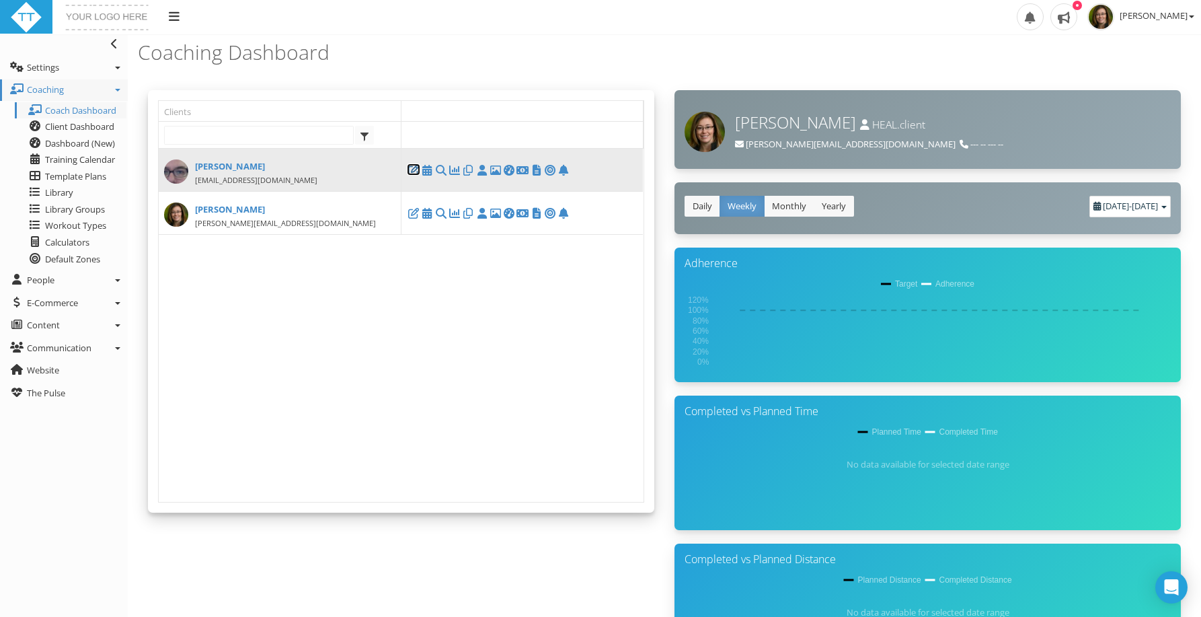
click at [415, 171] on icon at bounding box center [413, 170] width 13 height 1
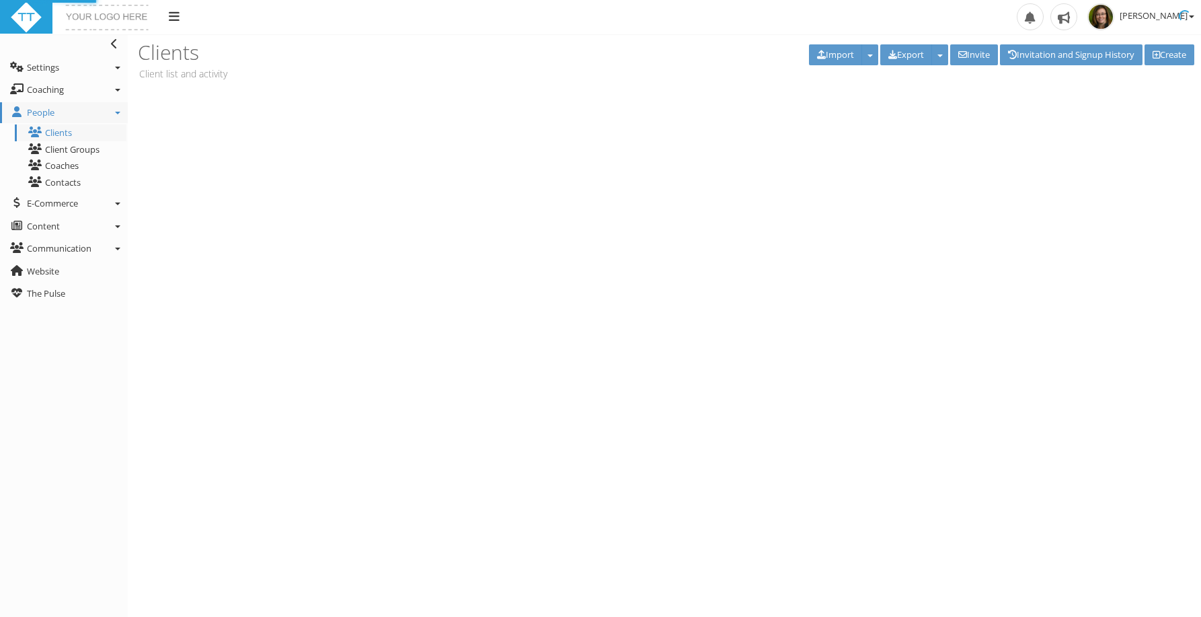
select select "c1205649-18ba-4755-8797-e0d73f87714b"
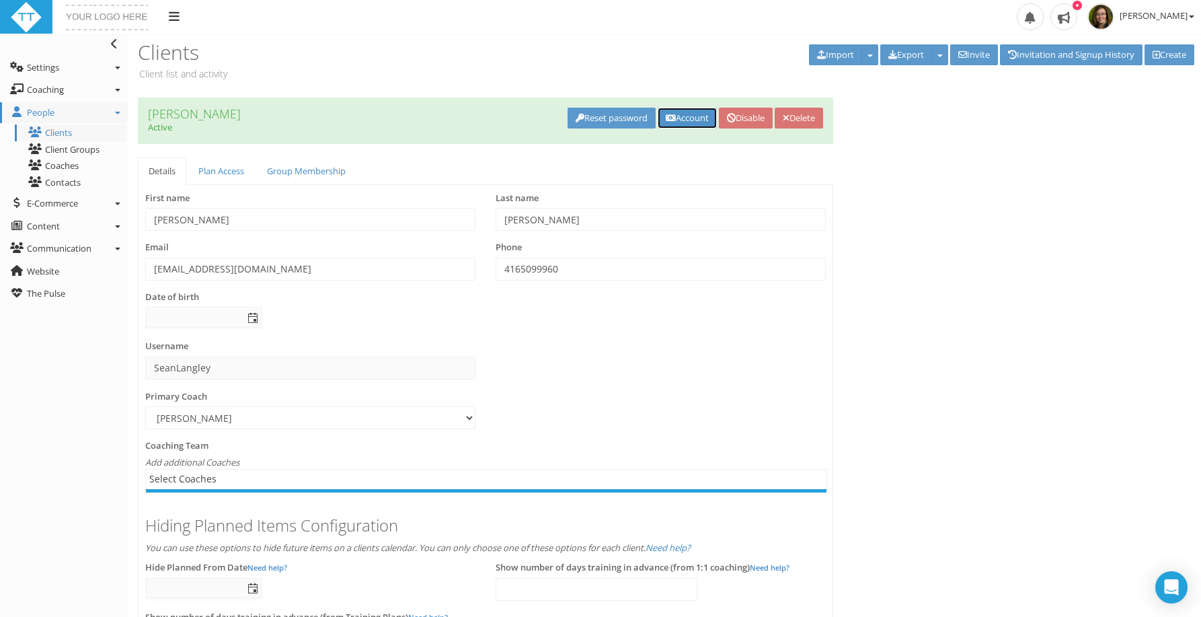
click at [686, 116] on link "Account" at bounding box center [687, 118] width 59 height 21
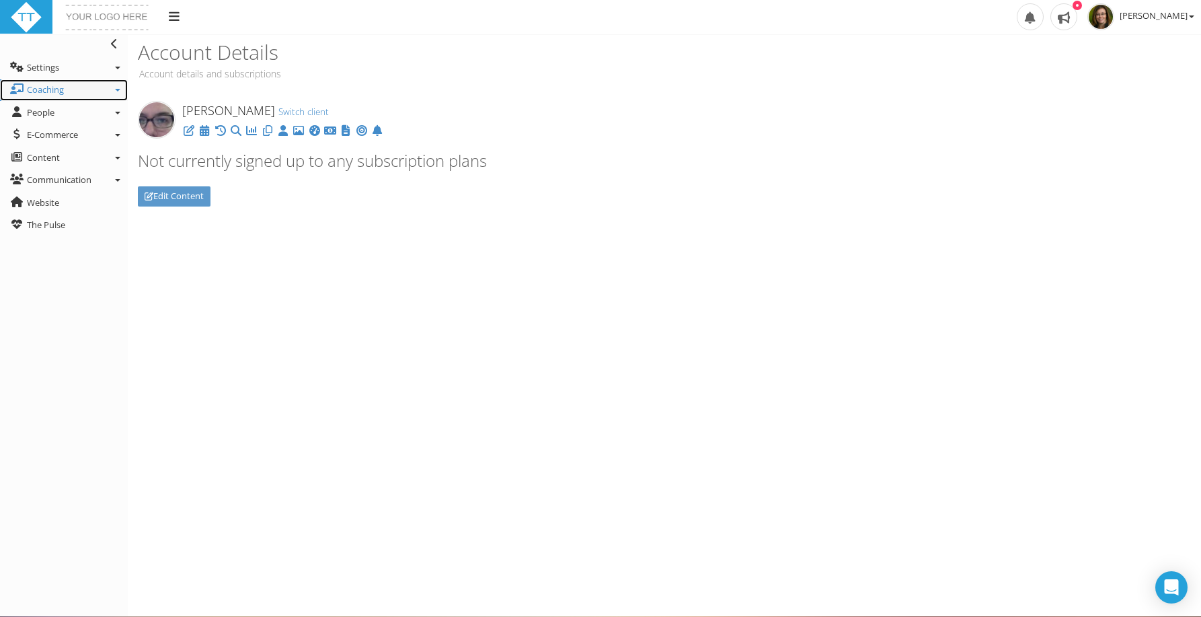
click at [84, 93] on link "Coaching" at bounding box center [64, 90] width 128 height 22
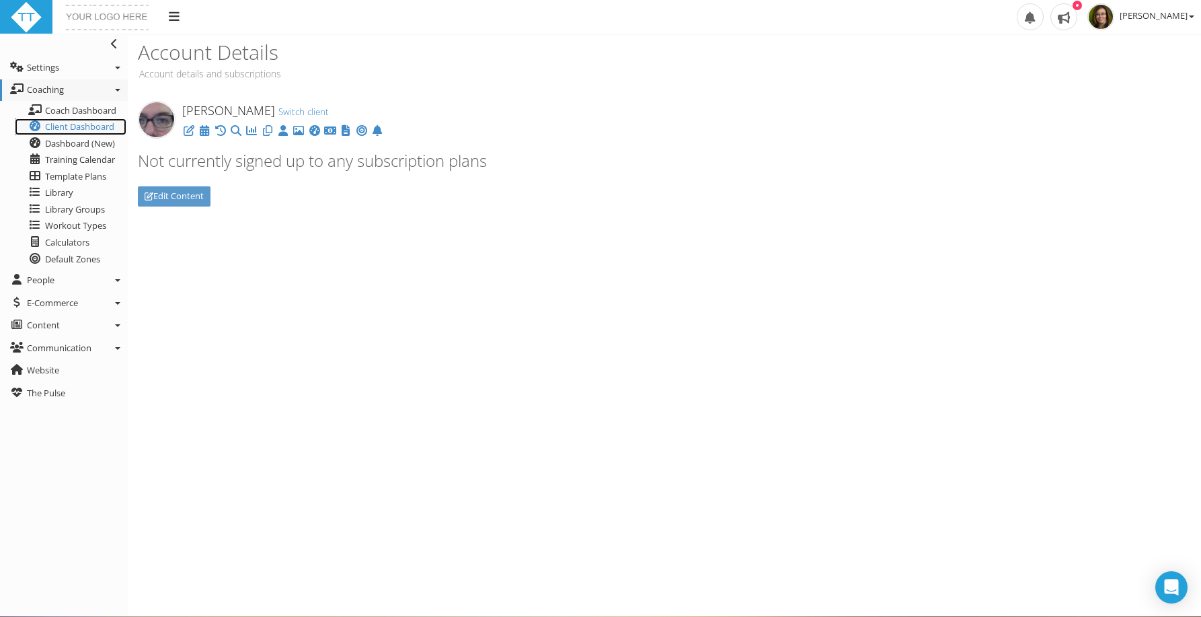
click at [75, 127] on span "Client Dashboard" at bounding box center [79, 126] width 69 height 12
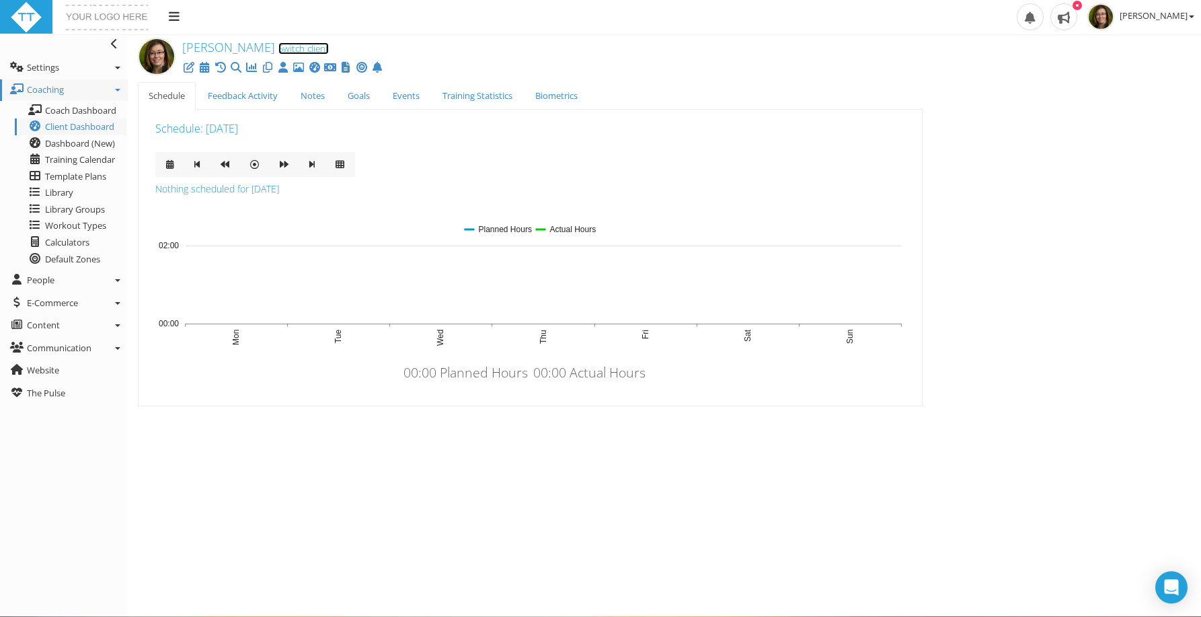
click at [292, 46] on link "Switch client" at bounding box center [303, 48] width 50 height 12
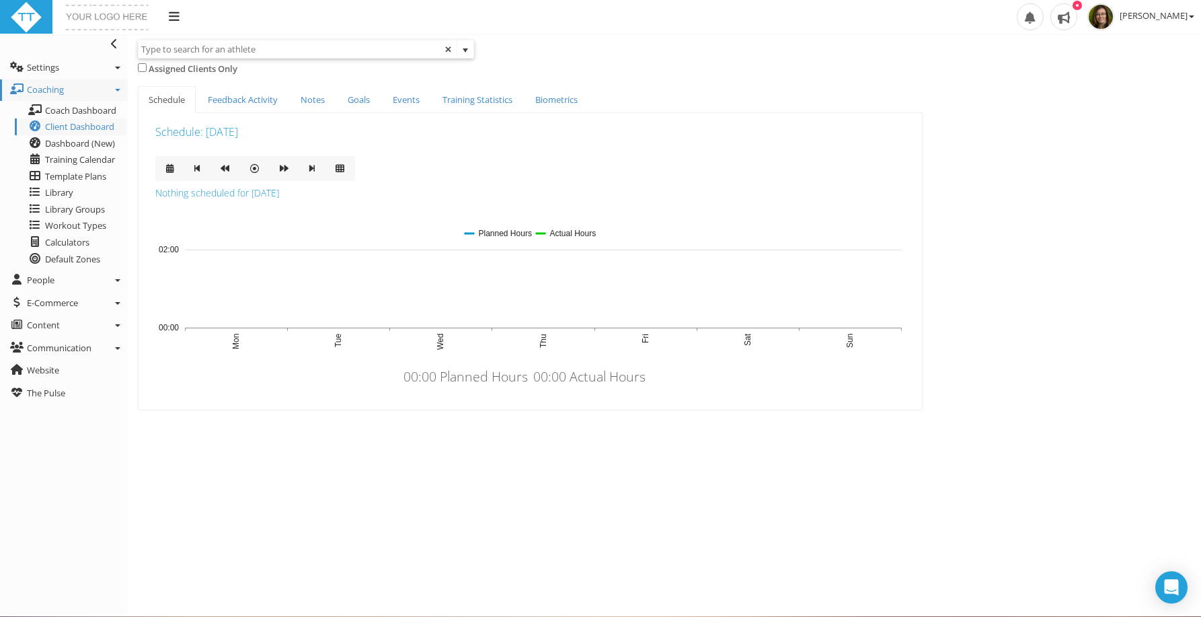
click at [291, 46] on input "text" at bounding box center [298, 48] width 318 height 17
click at [257, 75] on div "Assigned Clients Only" at bounding box center [664, 70] width 1073 height 19
click at [252, 54] on input "text" at bounding box center [298, 48] width 318 height 17
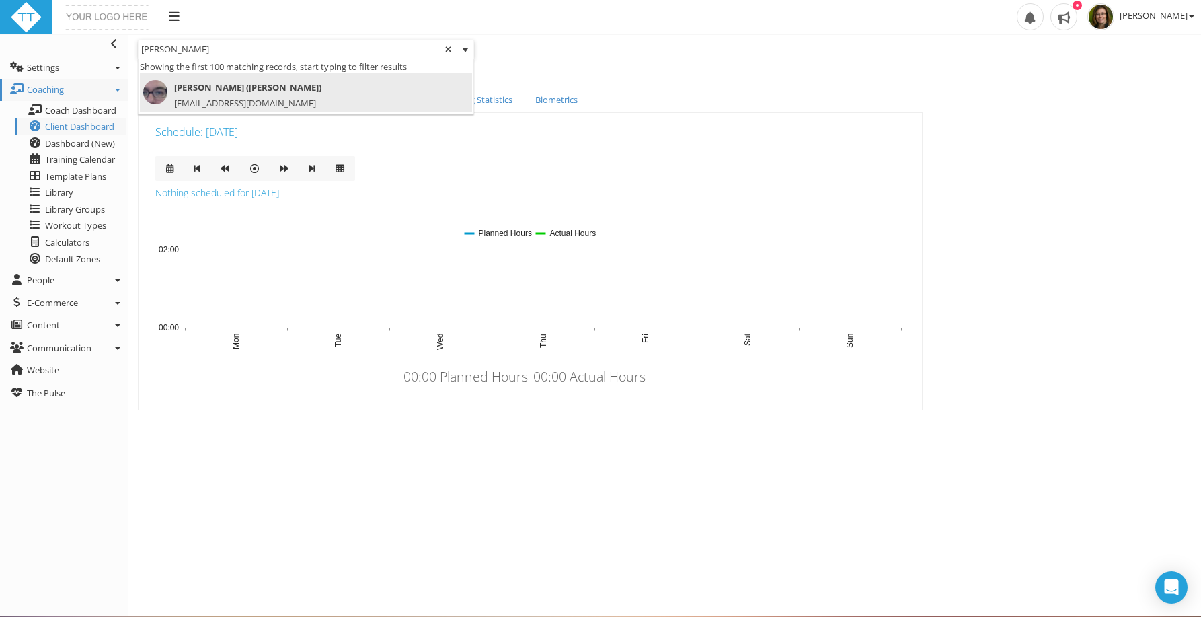
click at [303, 89] on span "Sean Langley (SeanLangley)" at bounding box center [297, 87] width 309 height 15
type input "Sean Langley (SeanLangley)"
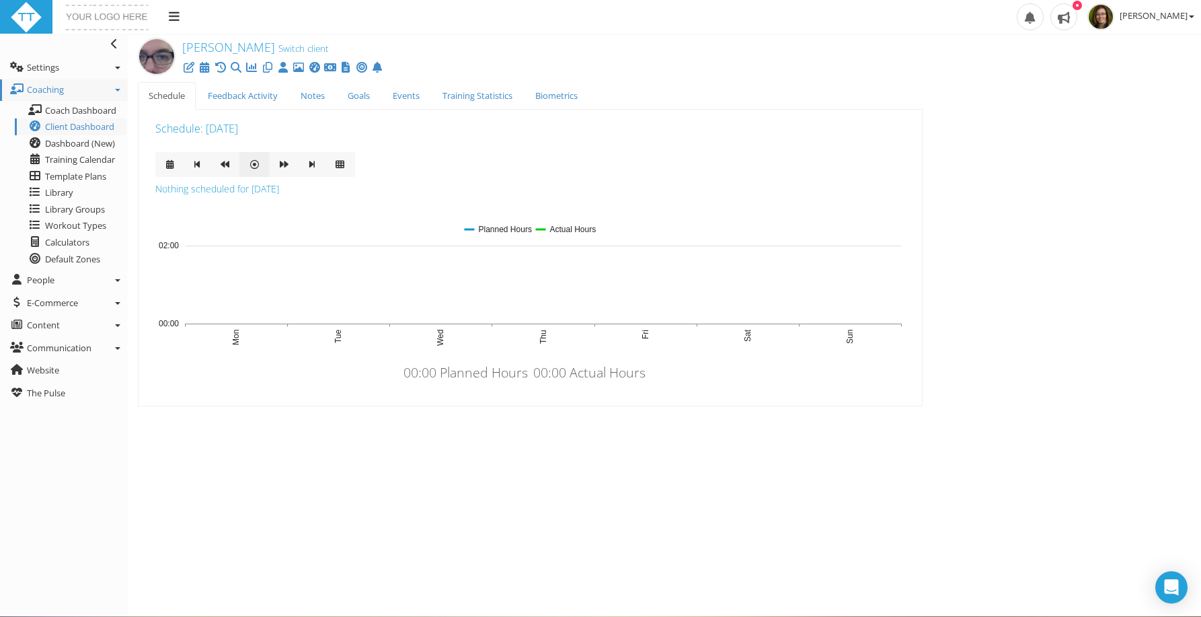
click at [251, 163] on icon at bounding box center [254, 164] width 9 height 9
click at [368, 67] on icon at bounding box center [360, 67] width 13 height 1
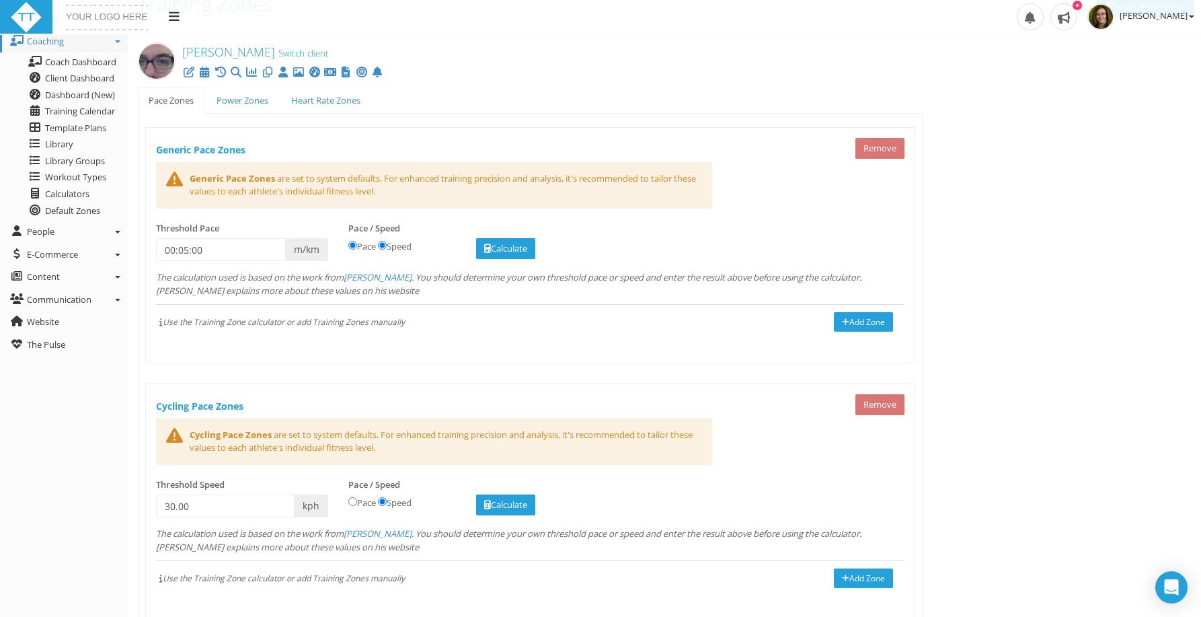
scroll to position [54, 0]
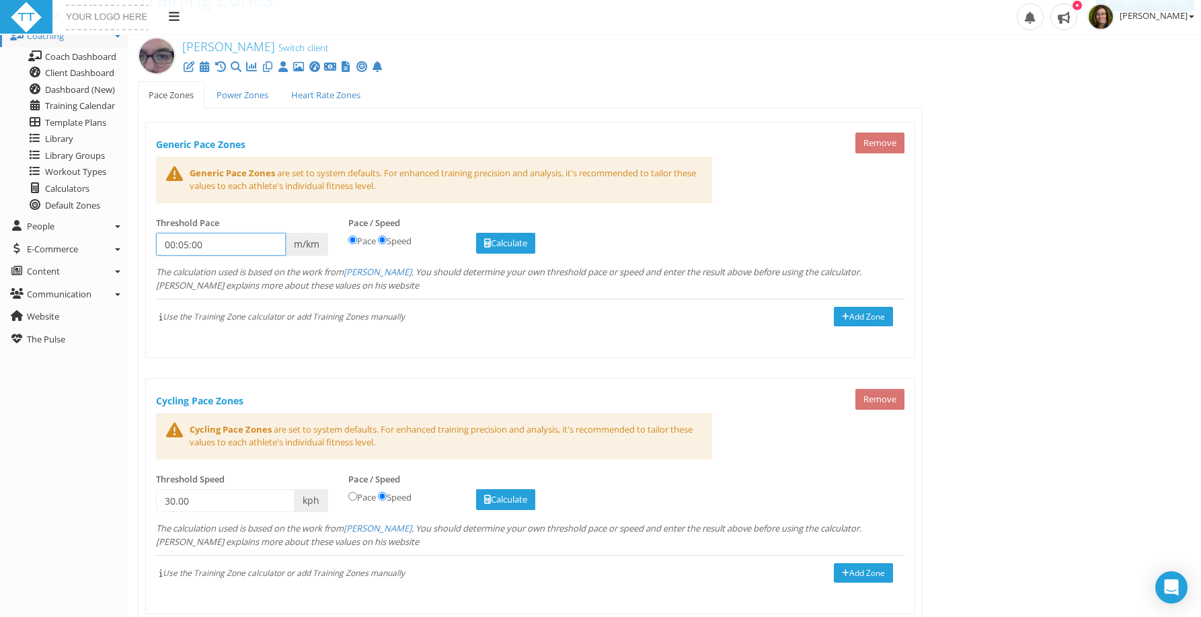
click at [246, 245] on input "00:05:00" at bounding box center [221, 244] width 130 height 23
type input "00:05:30"
click at [199, 315] on li "00:05:30" at bounding box center [185, 316] width 56 height 17
click at [502, 244] on link "Calculate" at bounding box center [505, 243] width 59 height 21
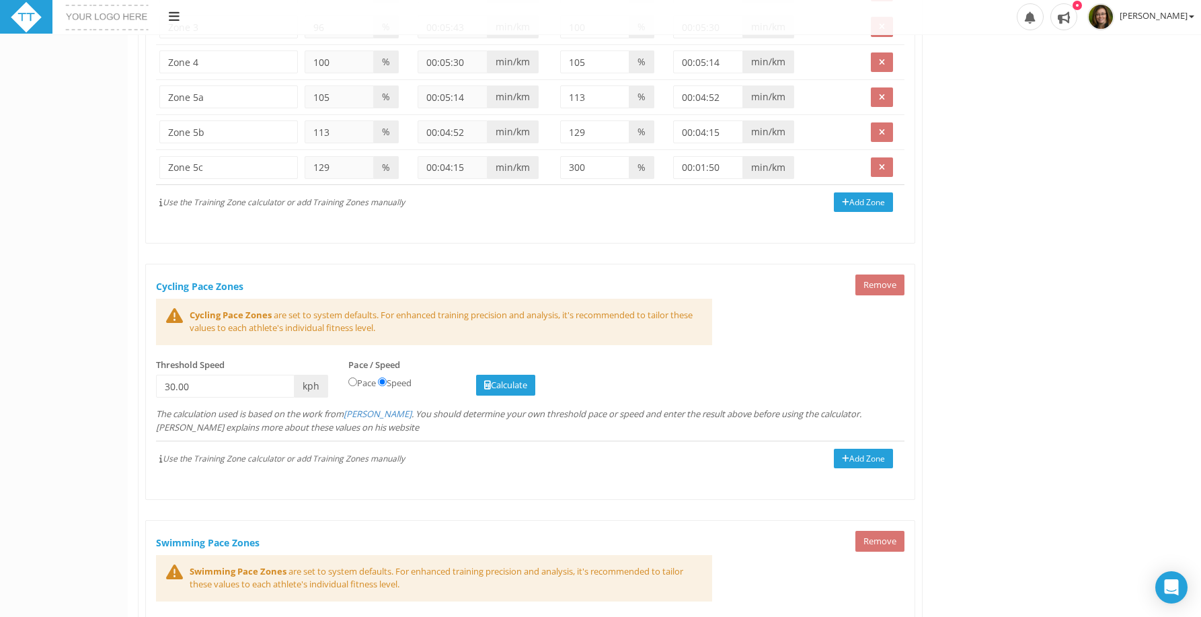
scroll to position [438, 0]
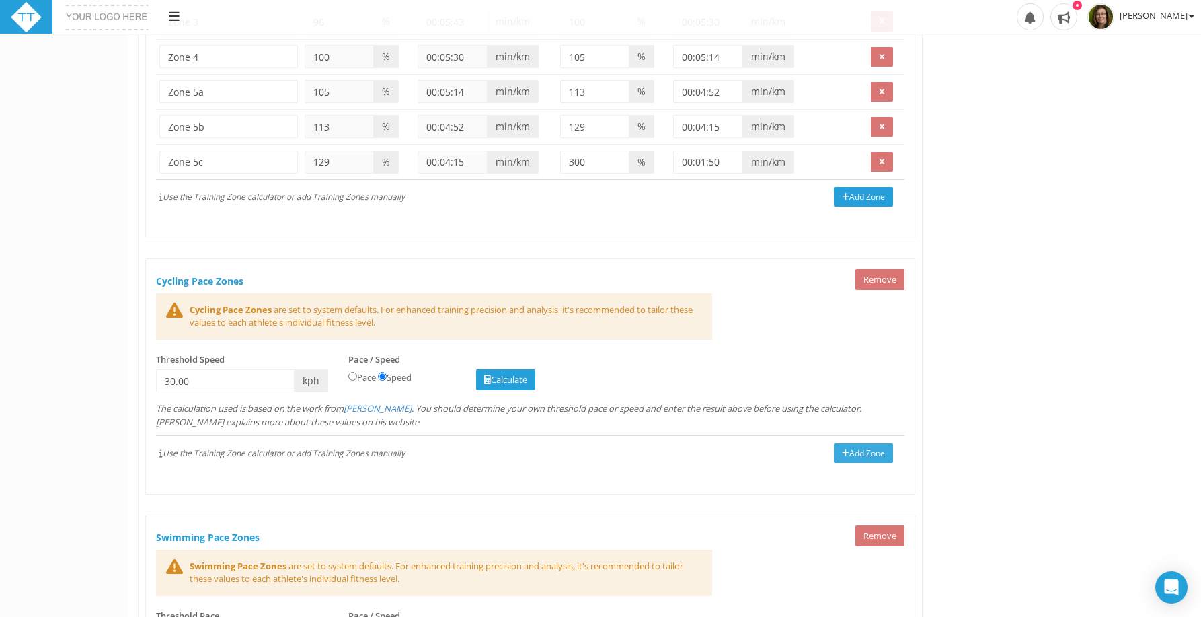
click at [865, 450] on button "Add Zone" at bounding box center [863, 452] width 59 height 19
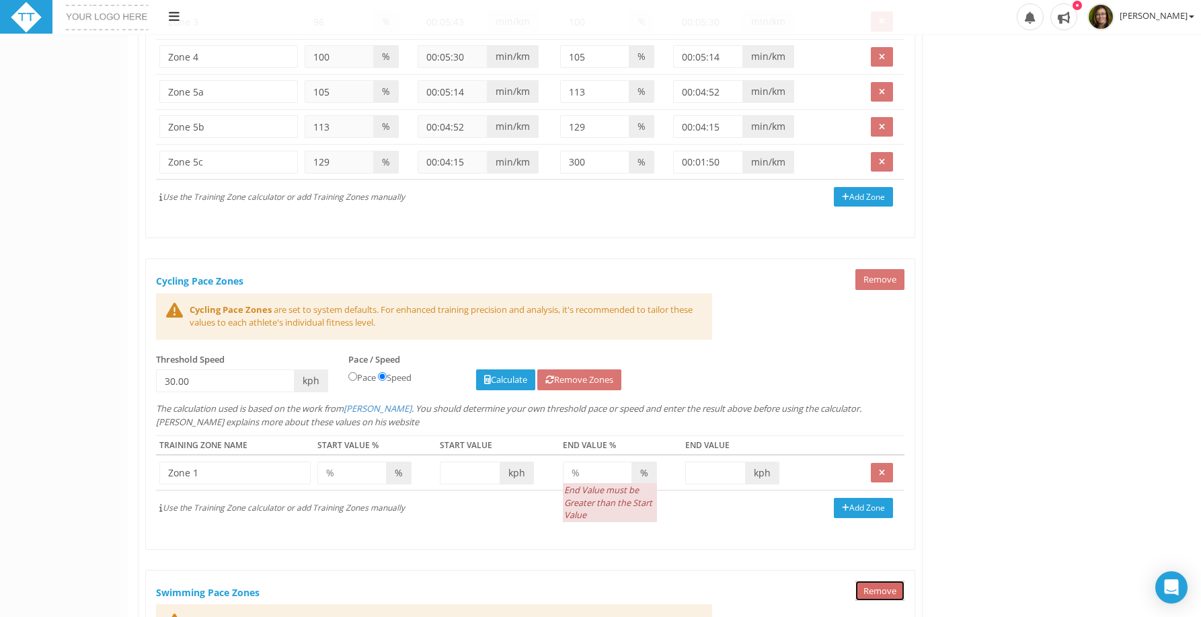
click at [869, 589] on button "Remove" at bounding box center [879, 590] width 49 height 21
select select "Run"
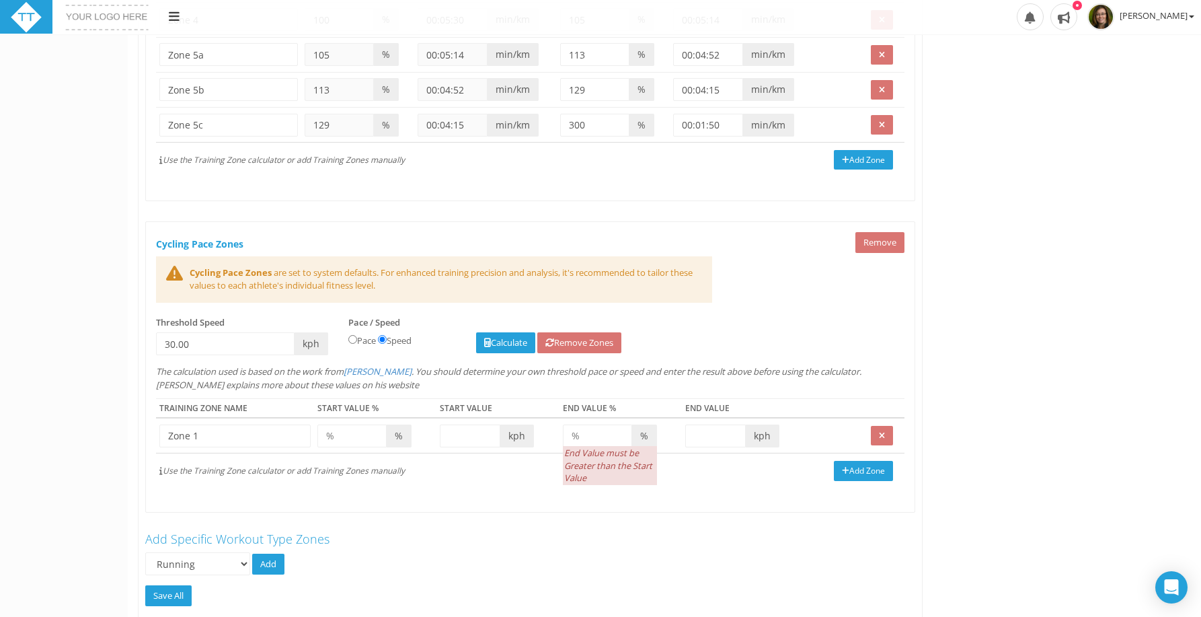
scroll to position [521, 0]
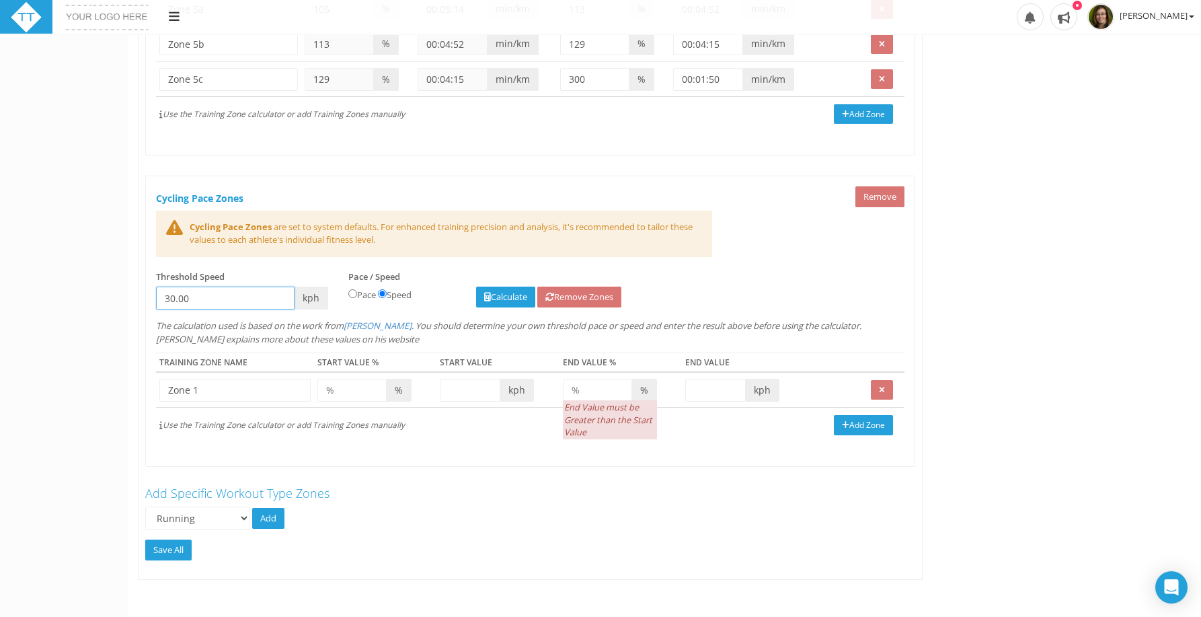
click at [262, 300] on input "30.00" at bounding box center [225, 297] width 139 height 23
drag, startPoint x: 262, startPoint y: 300, endPoint x: 147, endPoint y: 291, distance: 116.0
click at [146, 290] on div "Threshold V02 Max Critical Pace Speed 00:02:00 m/km 00:03:13 m/mile 00:00:12 mi…" at bounding box center [242, 295] width 192 height 50
click at [500, 301] on link "Calculate" at bounding box center [505, 296] width 59 height 21
type input "28.00"
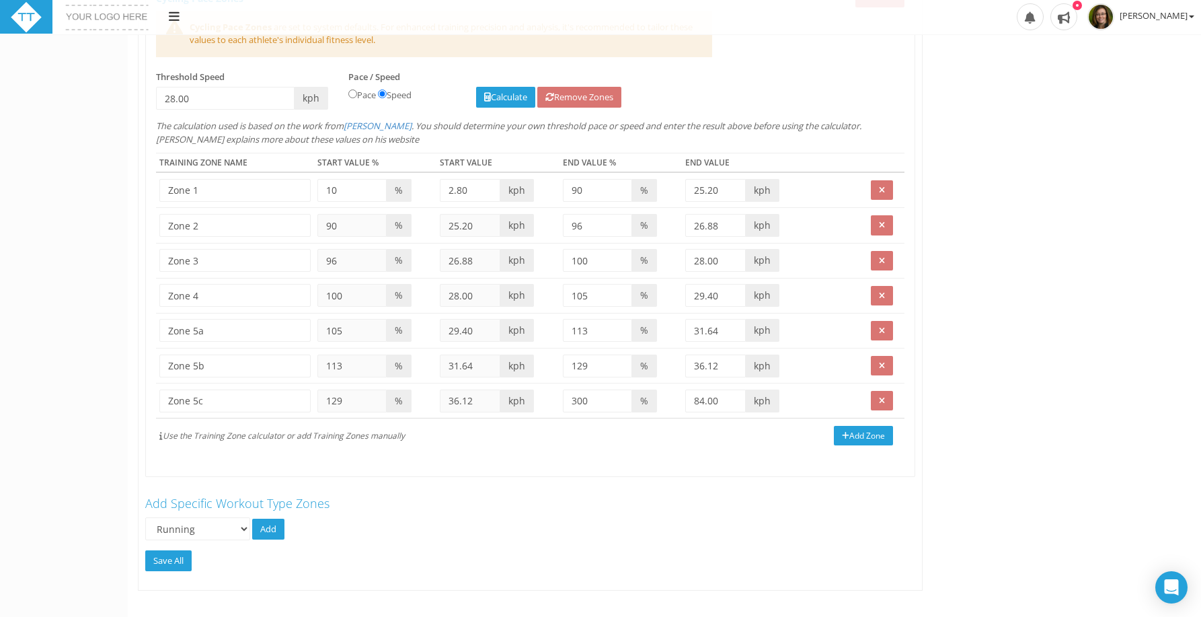
scroll to position [732, 0]
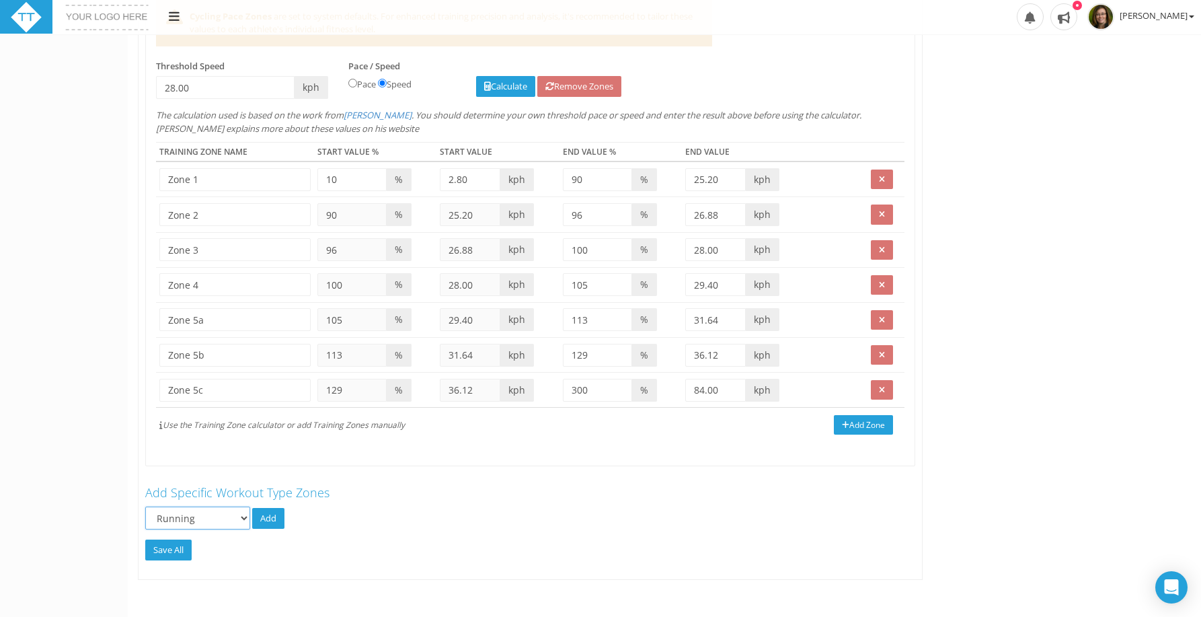
click at [204, 518] on select "Running Swimming Mountain Biking Walking Brick Strength Rowing XC-Ski/Erg Other" at bounding box center [197, 517] width 105 height 23
select select "Swim"
click at [145, 506] on select "Running Swimming Mountain Biking Walking Brick Strength Rowing XC-Ski/Erg Other" at bounding box center [197, 517] width 105 height 23
click at [268, 519] on link "Add" at bounding box center [268, 518] width 32 height 21
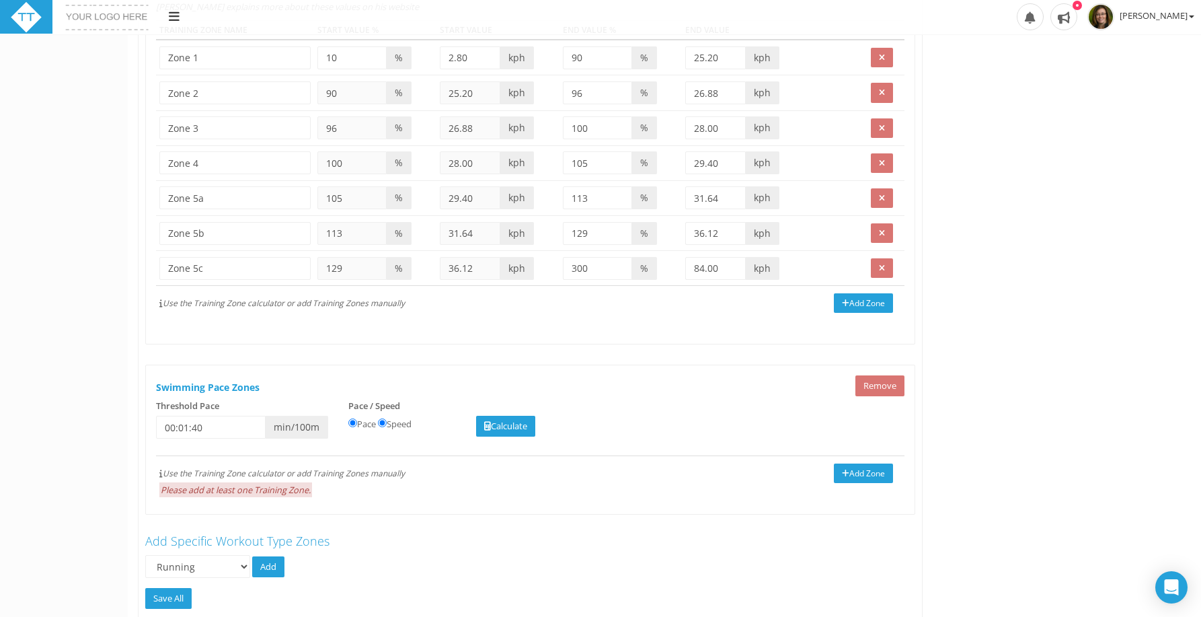
scroll to position [899, 0]
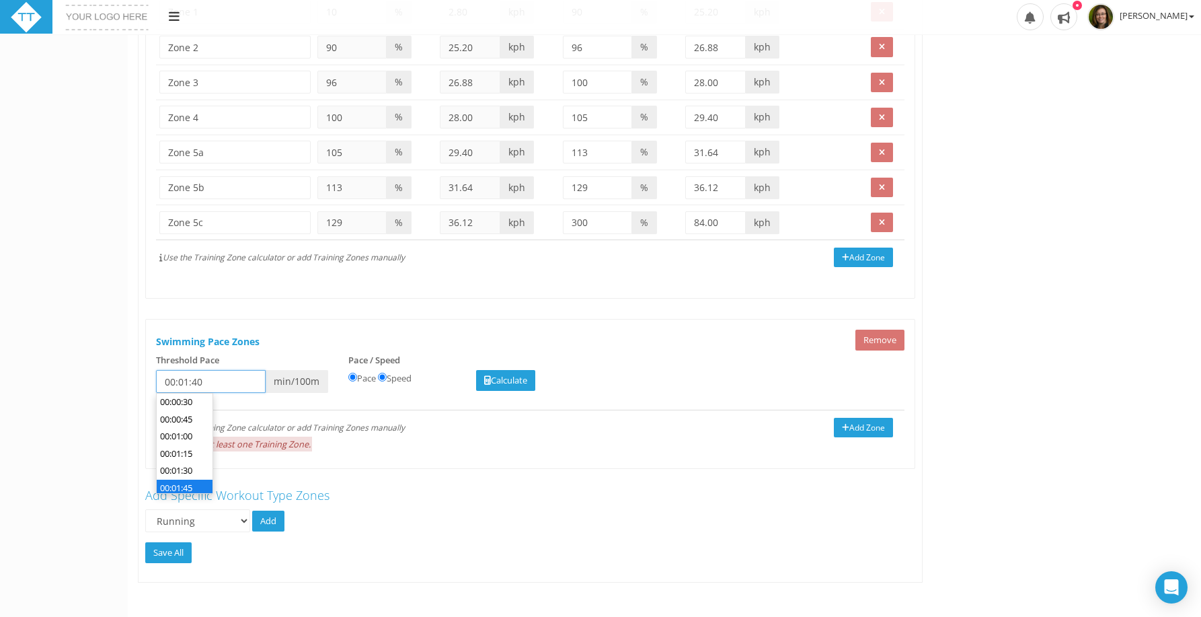
click at [223, 383] on input "00:01:40" at bounding box center [211, 381] width 110 height 23
type input "00:02:10"
click at [496, 387] on link "Calculate" at bounding box center [505, 380] width 59 height 21
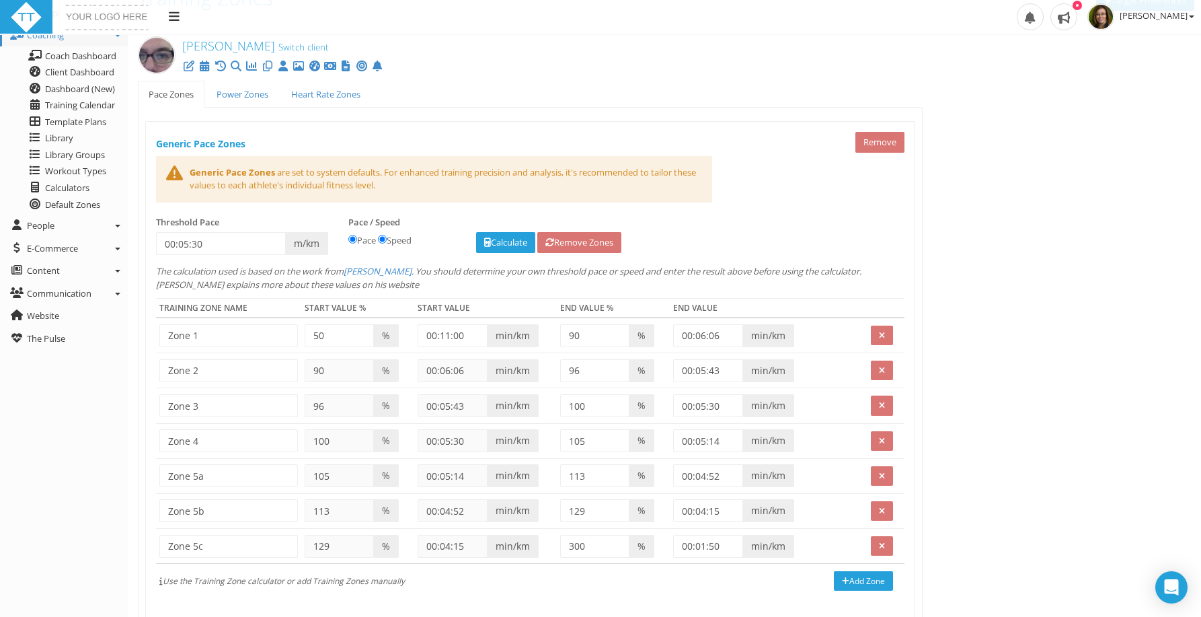
scroll to position [0, 0]
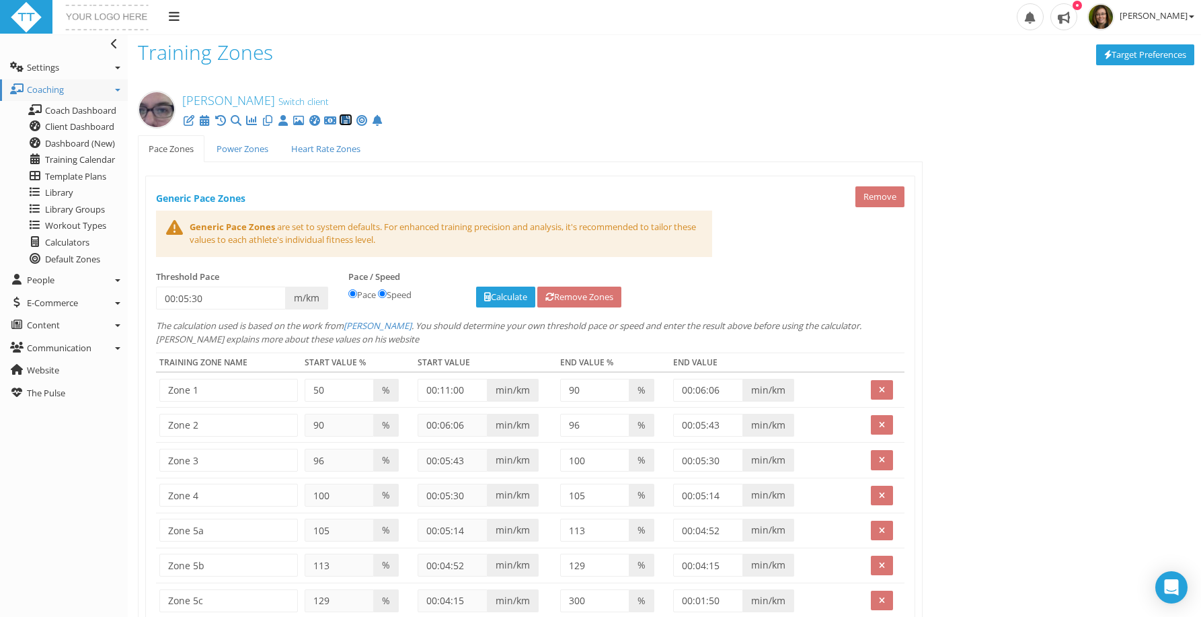
click at [350, 121] on icon at bounding box center [345, 120] width 13 height 1
click at [265, 142] on link "Power Zones" at bounding box center [242, 149] width 73 height 28
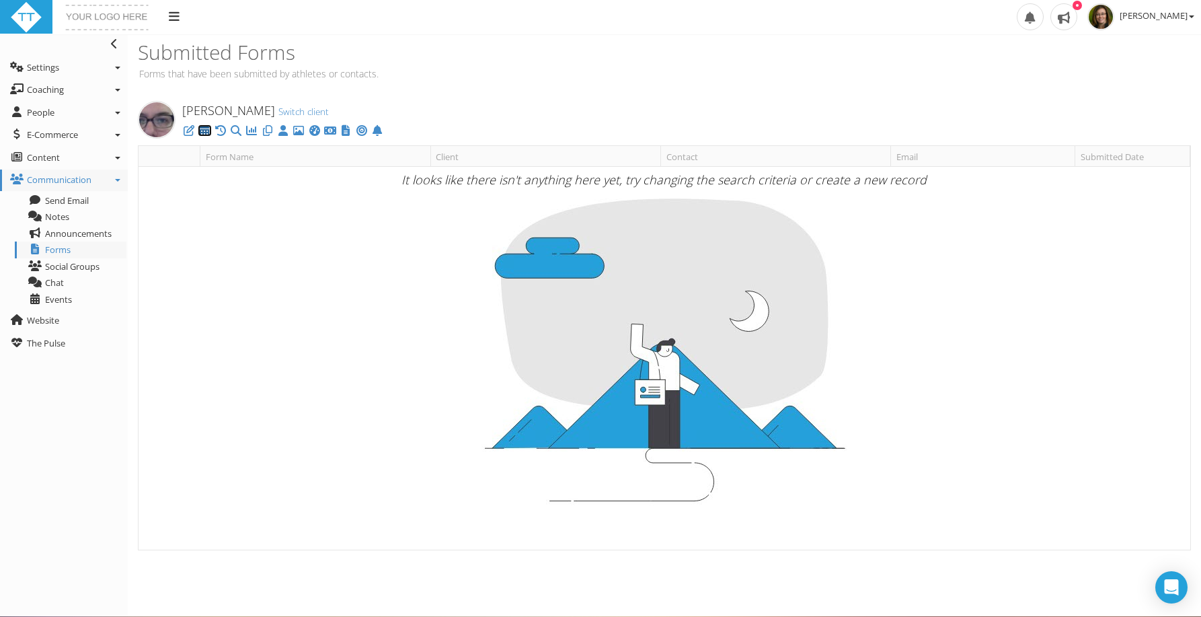
click at [204, 130] on icon at bounding box center [204, 130] width 13 height 1
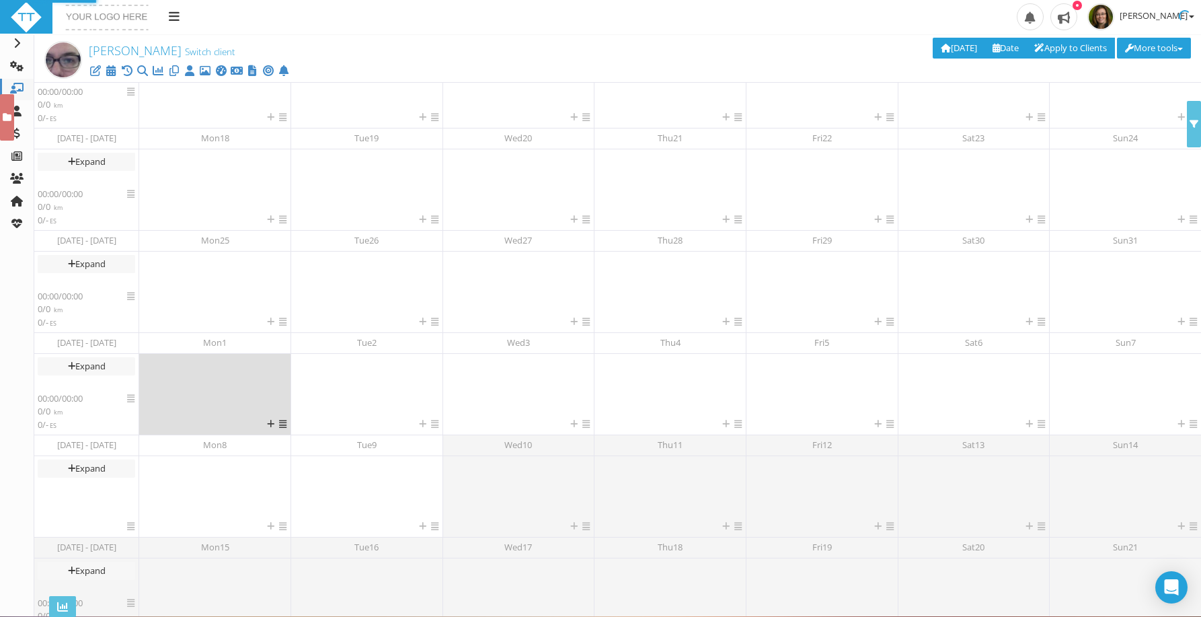
scroll to position [212, 0]
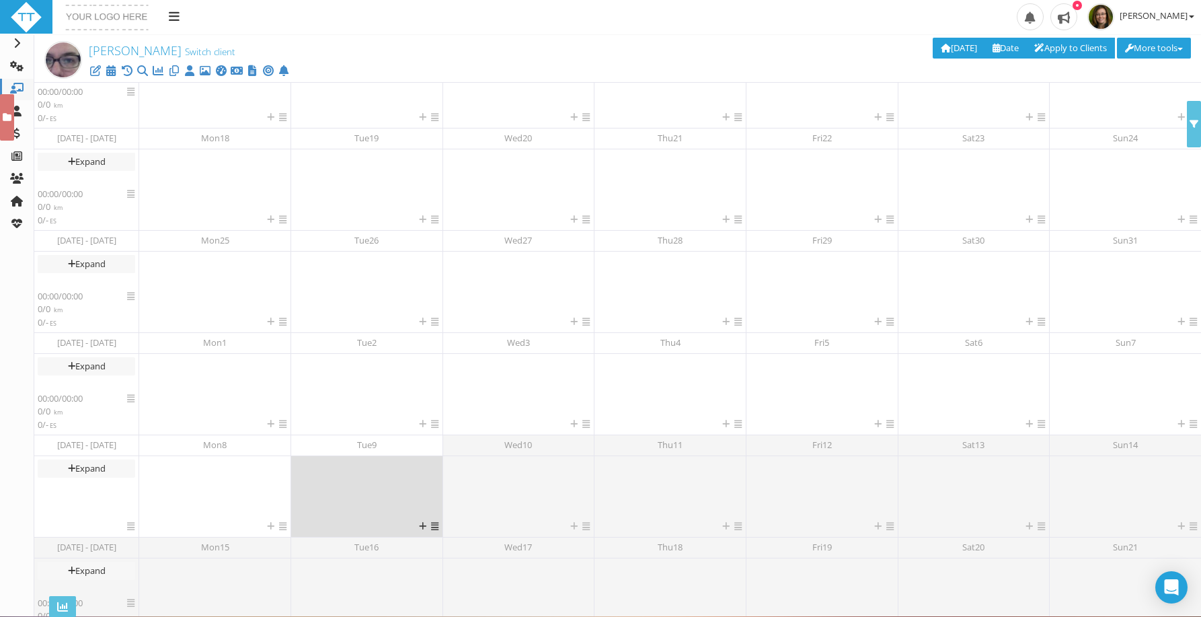
click at [327, 487] on div at bounding box center [366, 489] width 145 height 61
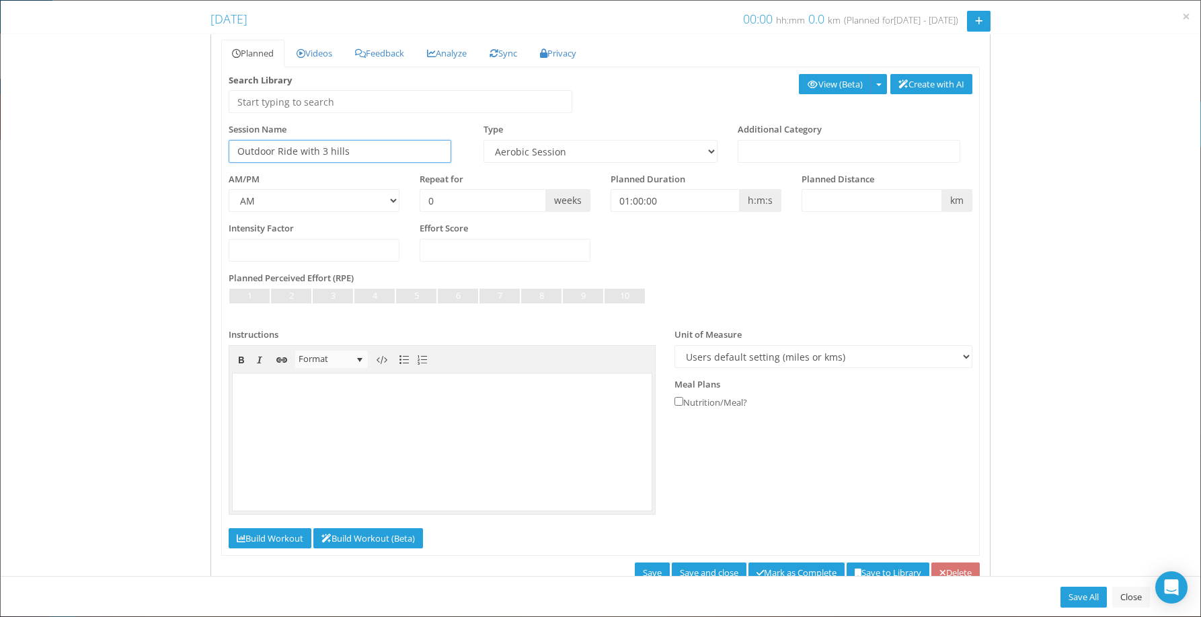
scroll to position [87, 0]
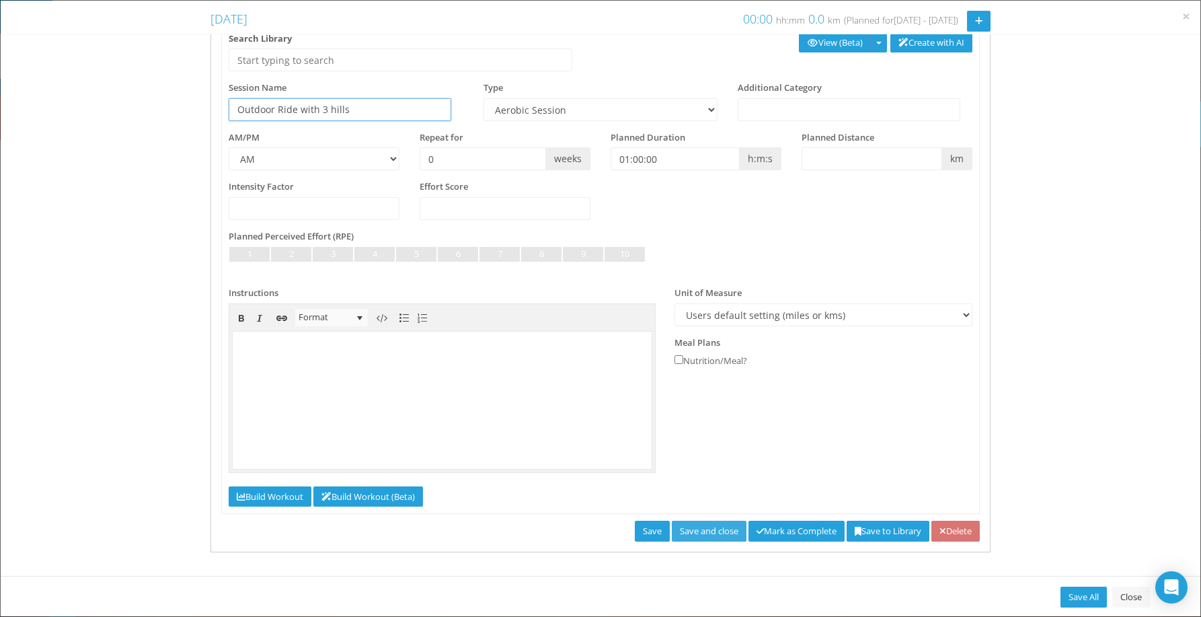
type input "Outdoor Ride with 3 hills"
click at [694, 526] on link "Save and close" at bounding box center [709, 530] width 75 height 21
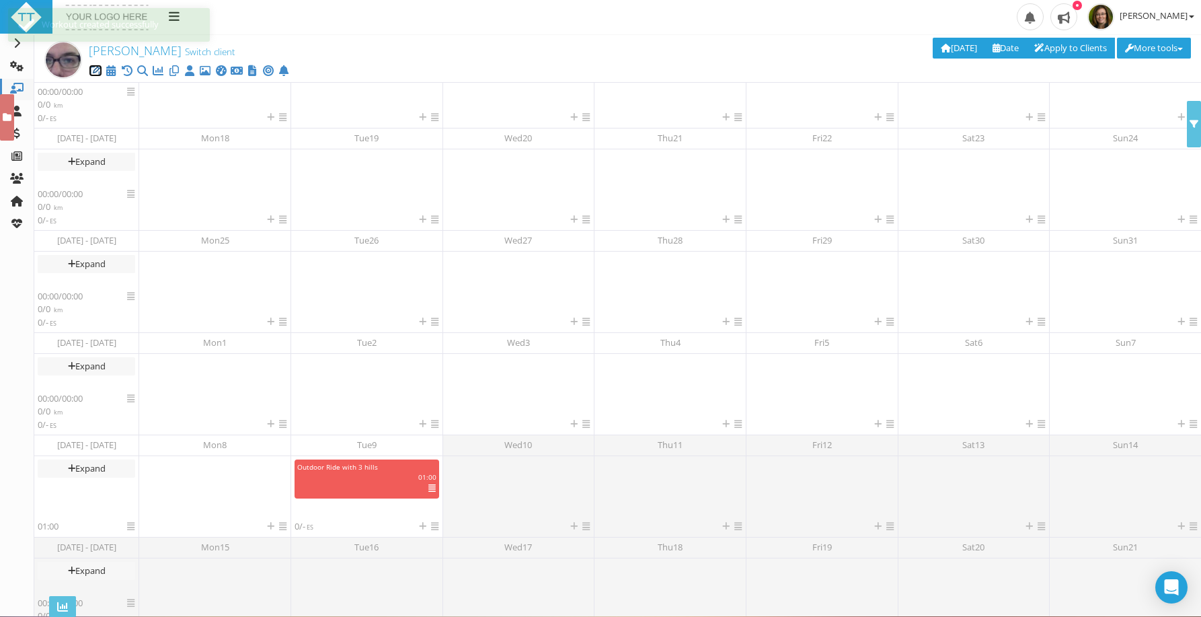
click at [95, 71] on icon at bounding box center [95, 71] width 13 height 1
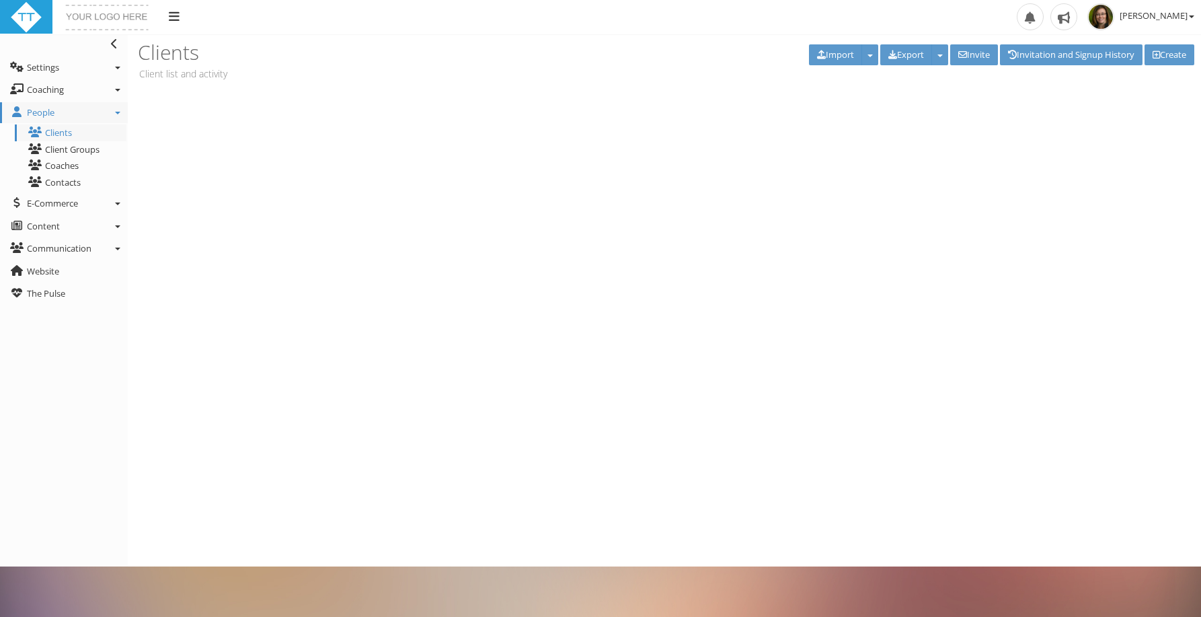
type input "[PERSON_NAME]"
type input "[EMAIL_ADDRESS][DOMAIN_NAME]"
type input "4165099960"
type input "SeanLangley"
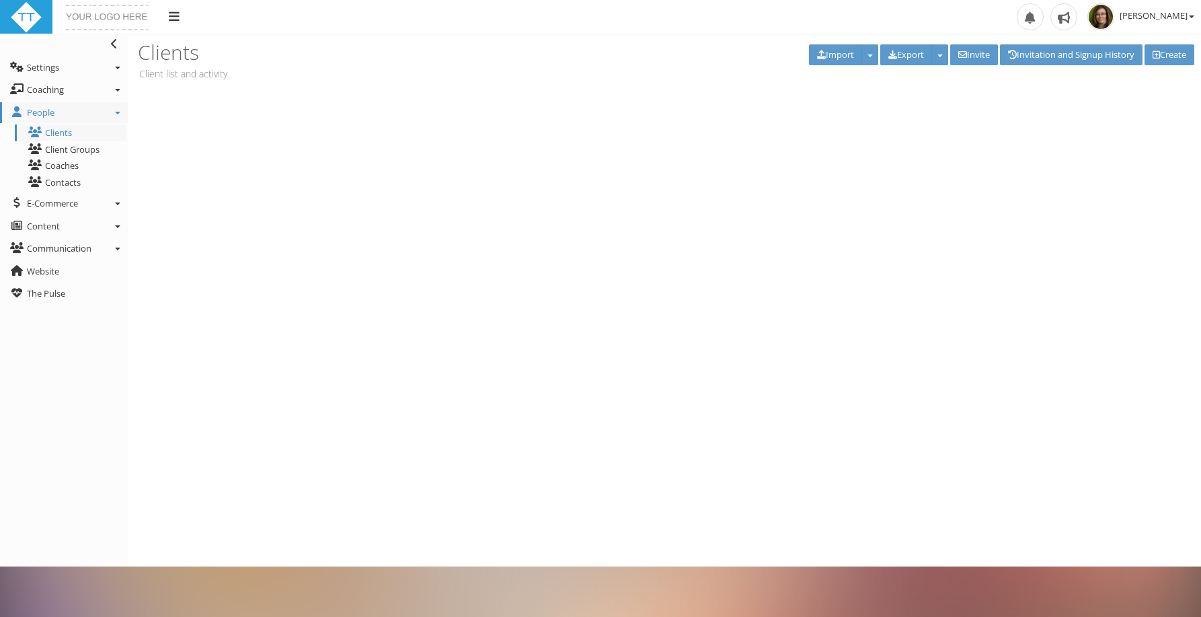
select select "c1205649-18ba-4755-8797-e0d73f87714b"
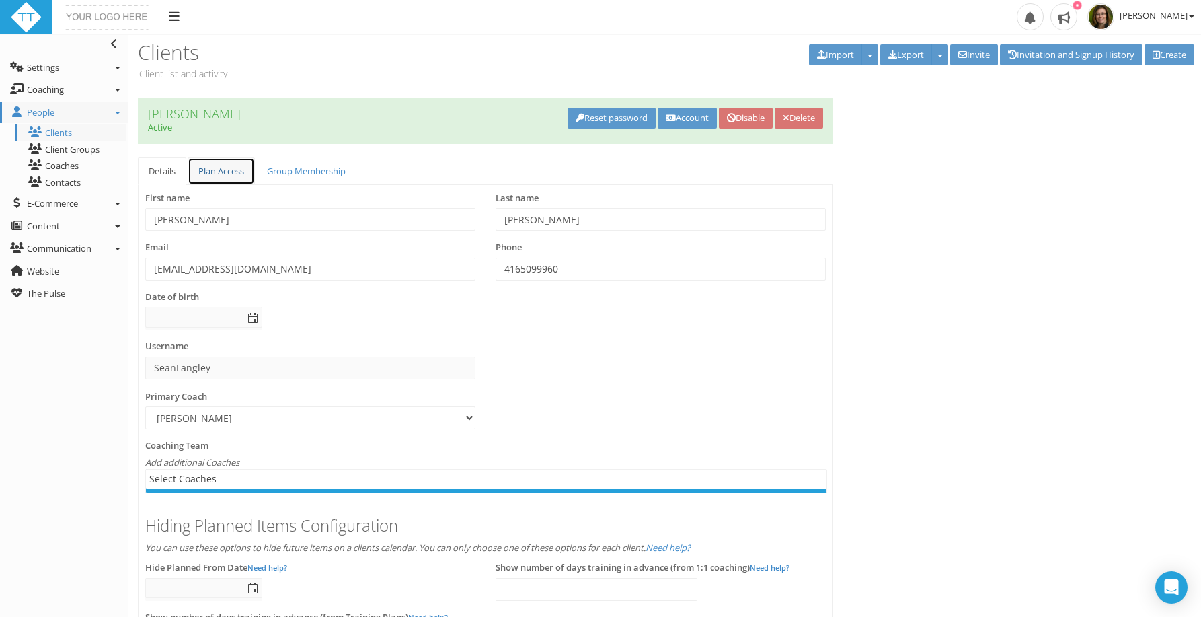
click at [237, 166] on link "Plan Access" at bounding box center [221, 171] width 67 height 28
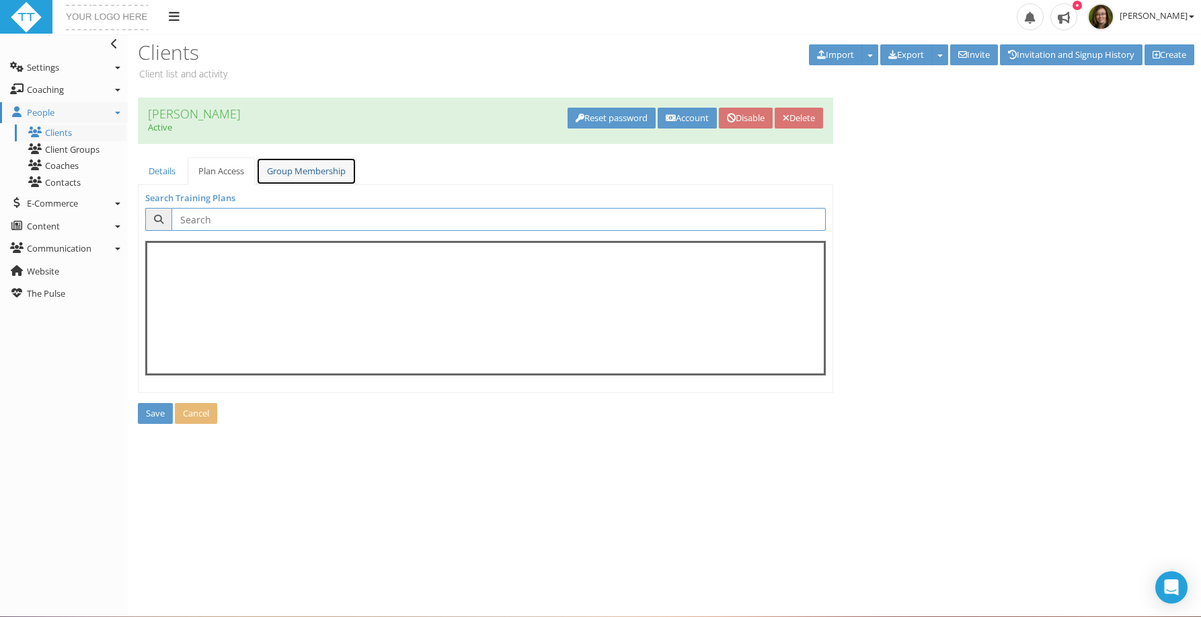
click at [319, 168] on link "Group Membership" at bounding box center [306, 171] width 100 height 28
click at [165, 172] on link "Details" at bounding box center [162, 171] width 48 height 28
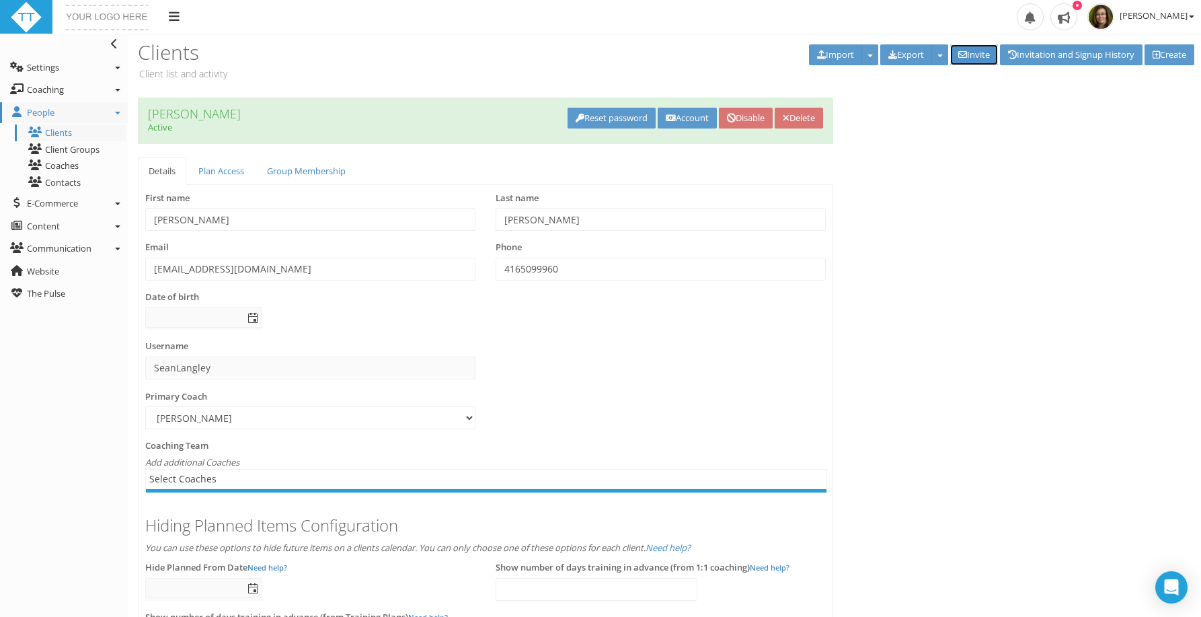
click at [961, 52] on link "Invite" at bounding box center [974, 54] width 48 height 21
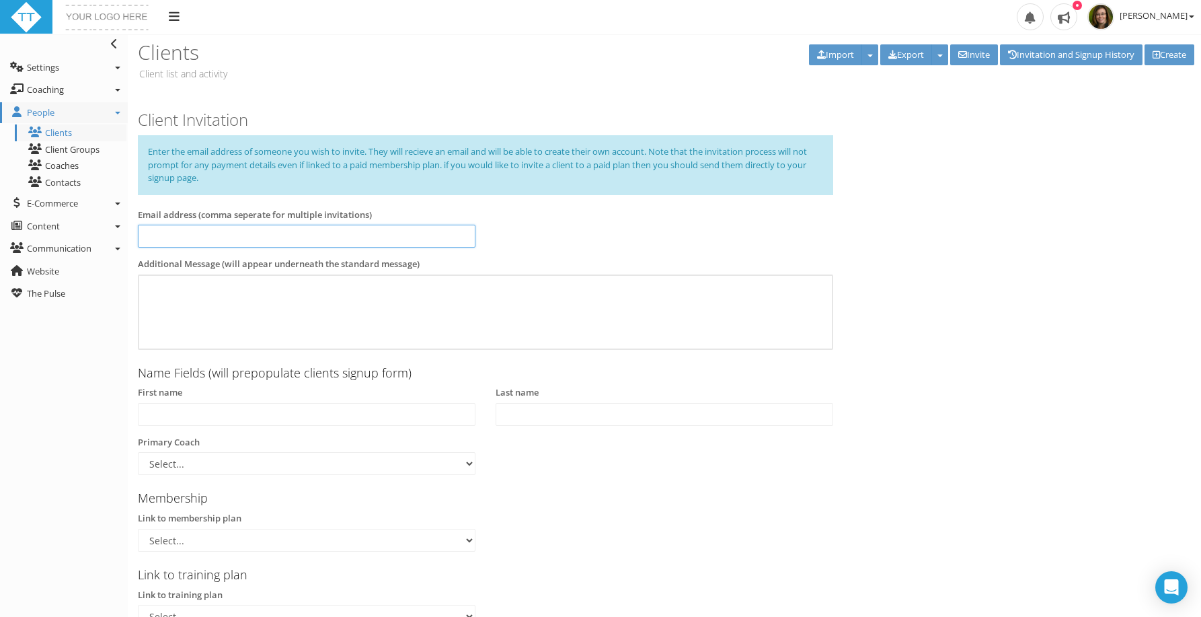
click at [170, 235] on input at bounding box center [307, 236] width 338 height 23
type input "S"
paste input "[EMAIL_ADDRESS][DOMAIN_NAME]"
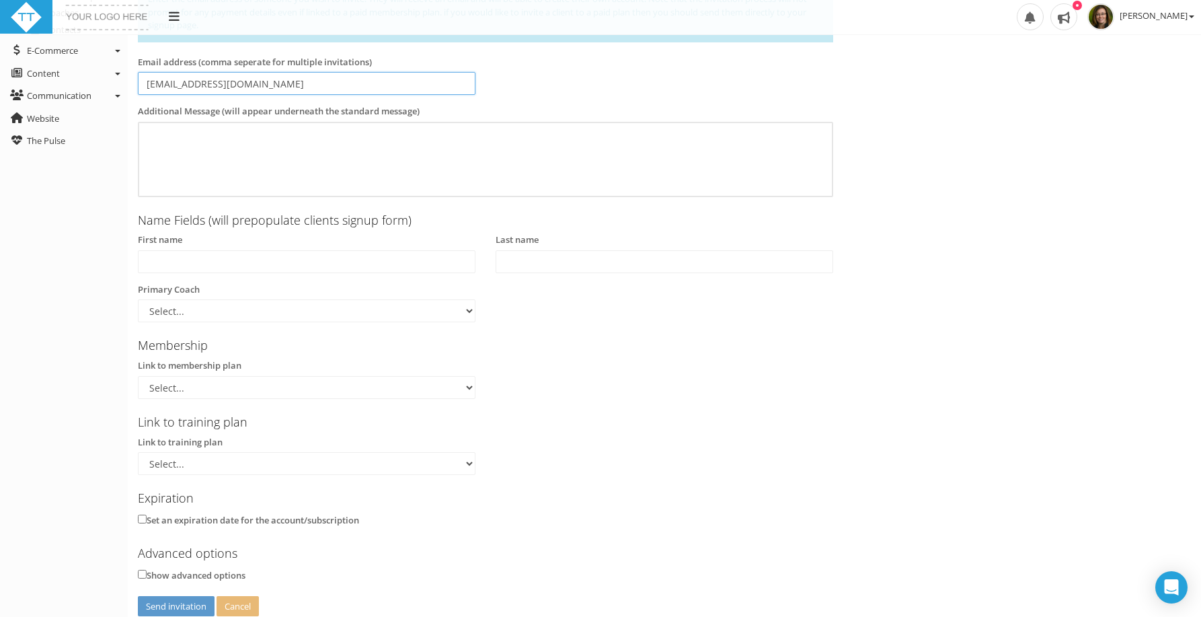
scroll to position [156, 0]
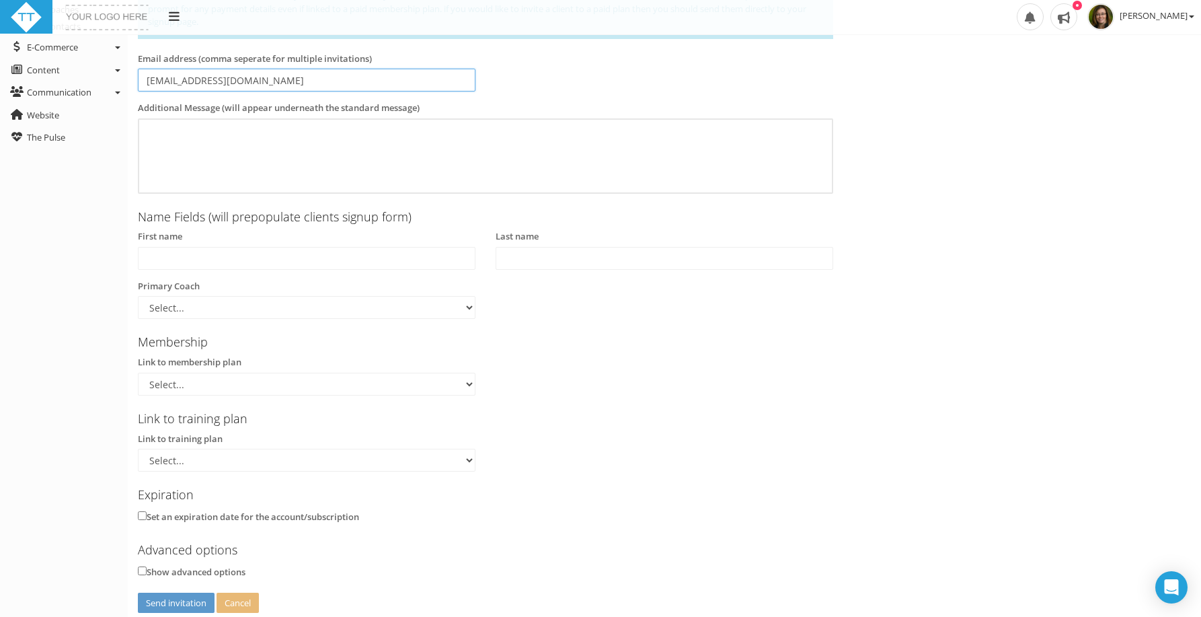
type input "[EMAIL_ADDRESS][DOMAIN_NAME]"
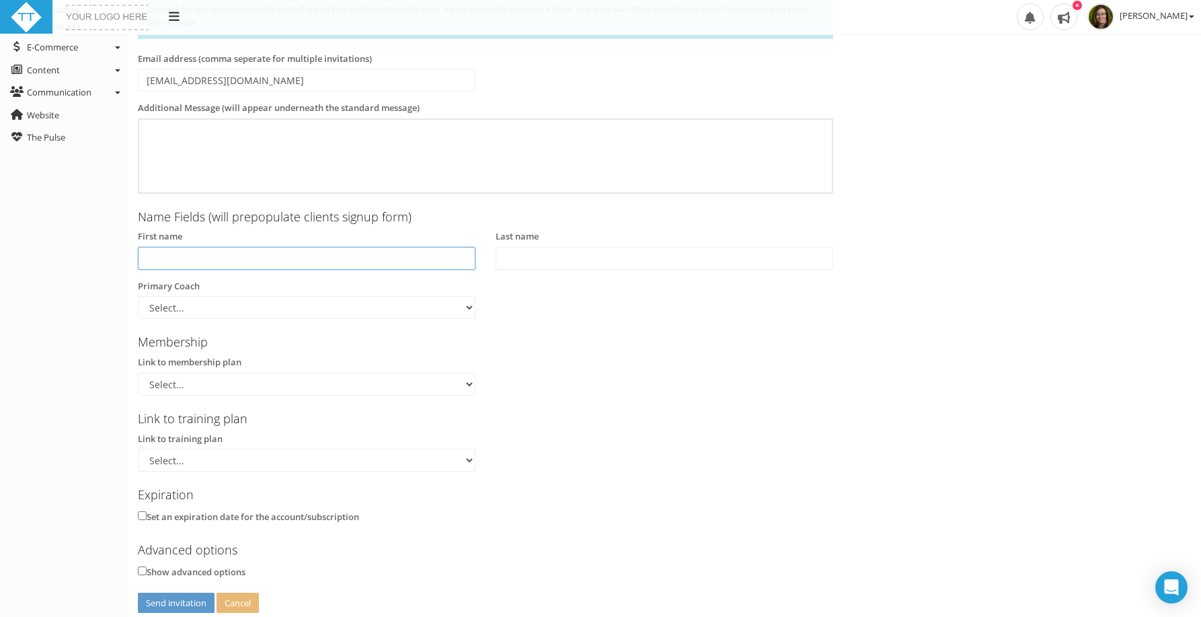
click at [288, 260] on input "text" at bounding box center [307, 258] width 338 height 23
type input "Sean"
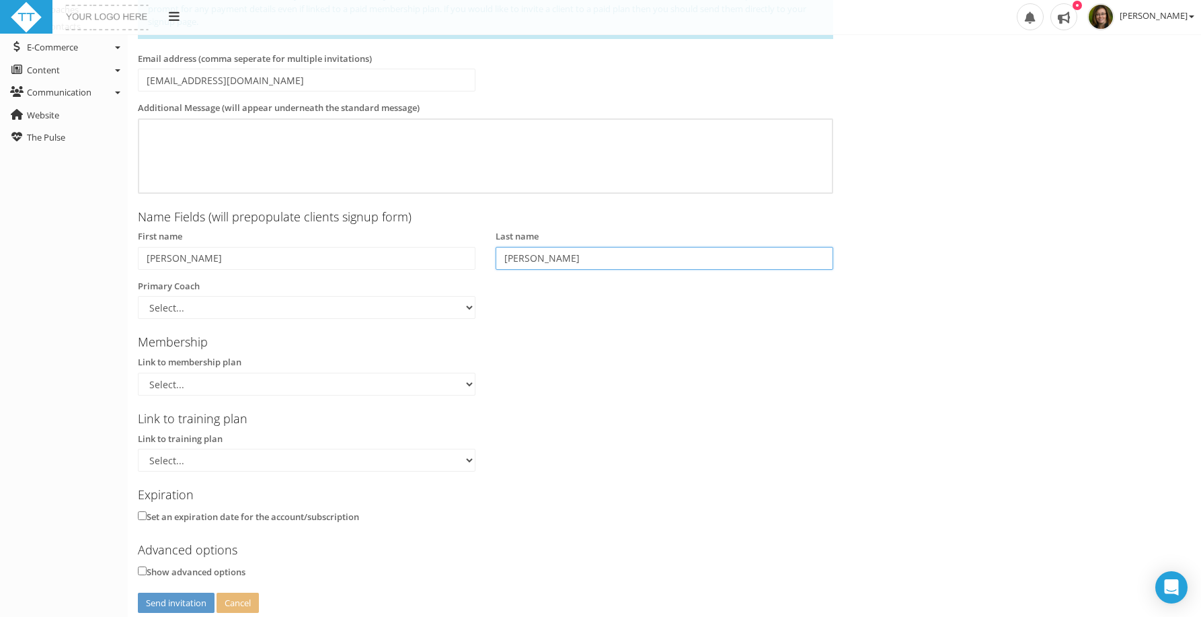
type input "Langley"
click at [228, 303] on select "Select... Tara Postnikoff" at bounding box center [307, 307] width 338 height 23
select select "c1205649-18ba-4755-8797-e0d73f87714b"
click at [138, 296] on select "Select... Tara Postnikoff" at bounding box center [307, 307] width 338 height 23
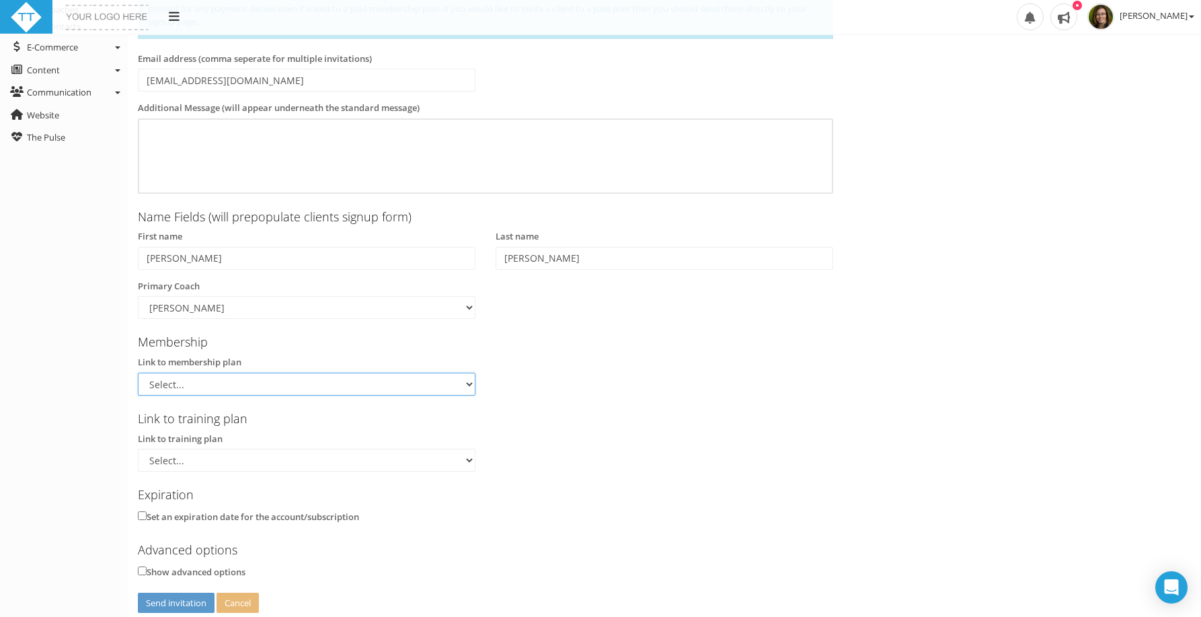
click at [198, 378] on select "Select..." at bounding box center [307, 383] width 338 height 23
click at [138, 372] on select "Select..." at bounding box center [307, 383] width 338 height 23
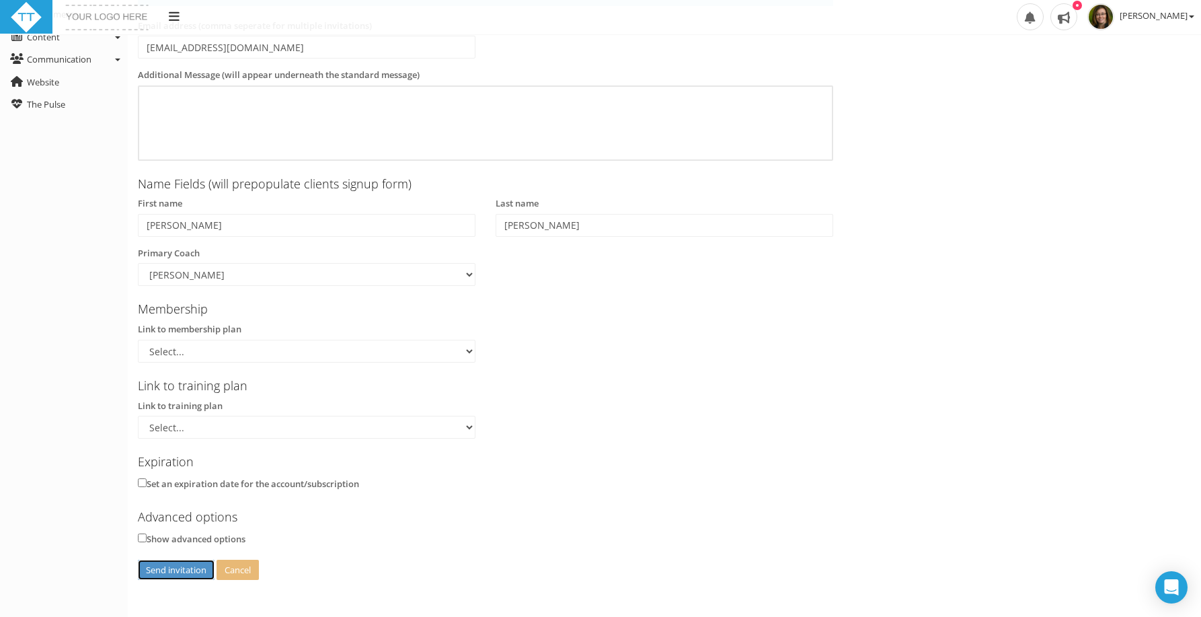
click at [182, 566] on button "Send invitation" at bounding box center [176, 569] width 77 height 21
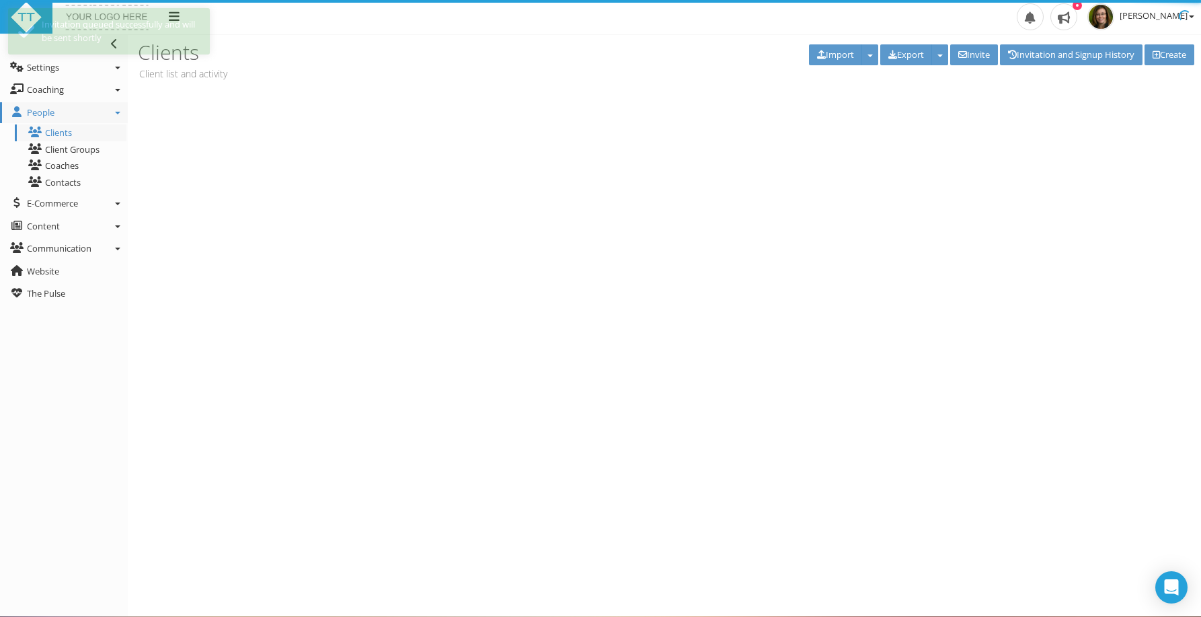
scroll to position [0, 0]
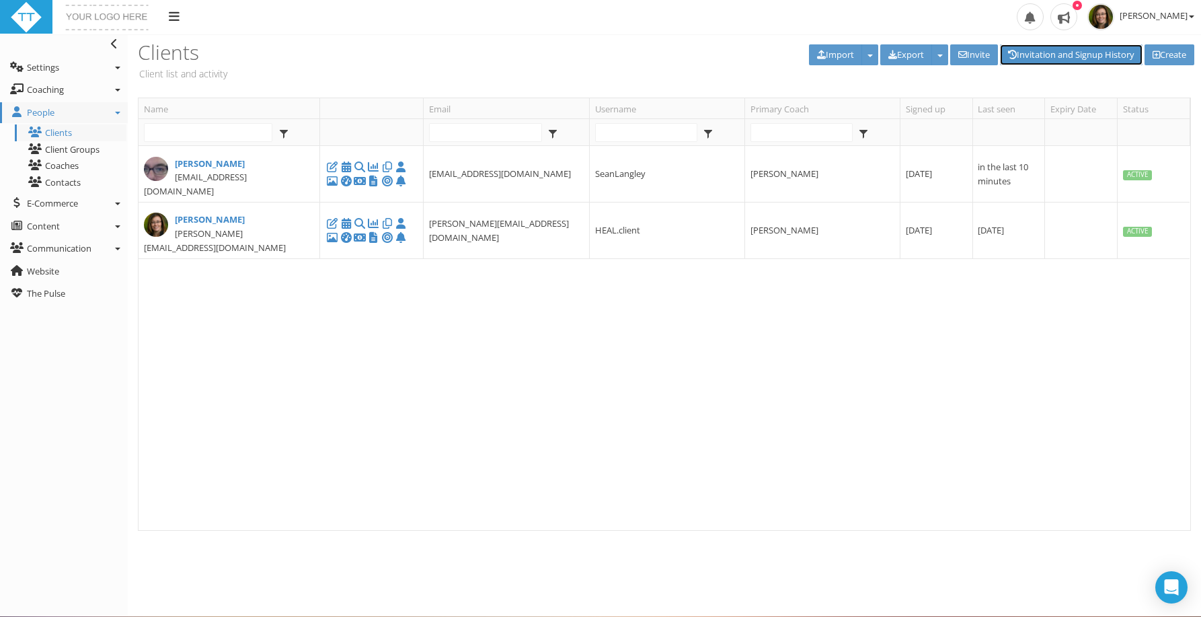
click at [1055, 58] on link "Invitation and Signup History" at bounding box center [1071, 54] width 143 height 21
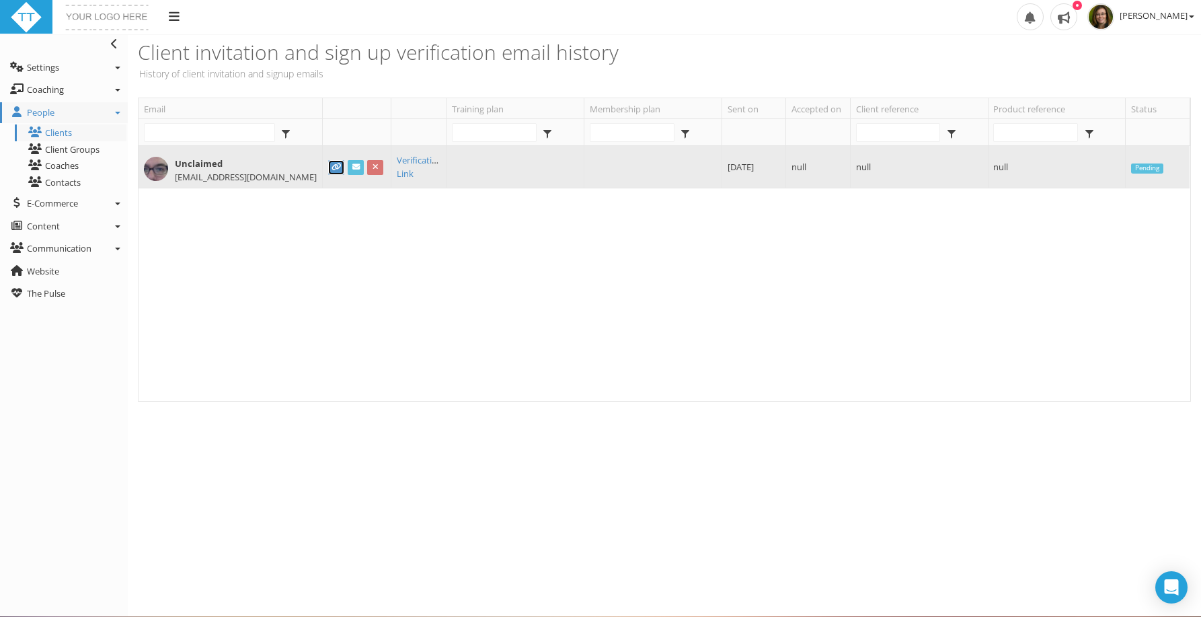
click at [337, 167] on icon at bounding box center [335, 167] width 9 height 1
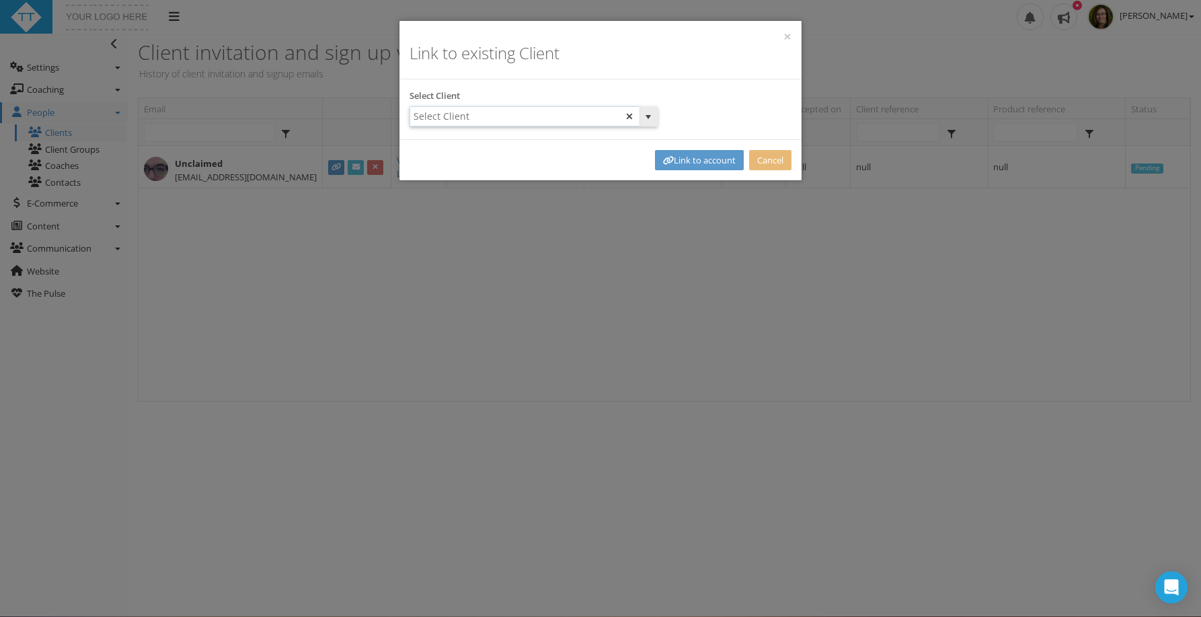
click at [443, 110] on input "text" at bounding box center [524, 116] width 229 height 19
click at [647, 116] on span "select" at bounding box center [648, 117] width 11 height 11
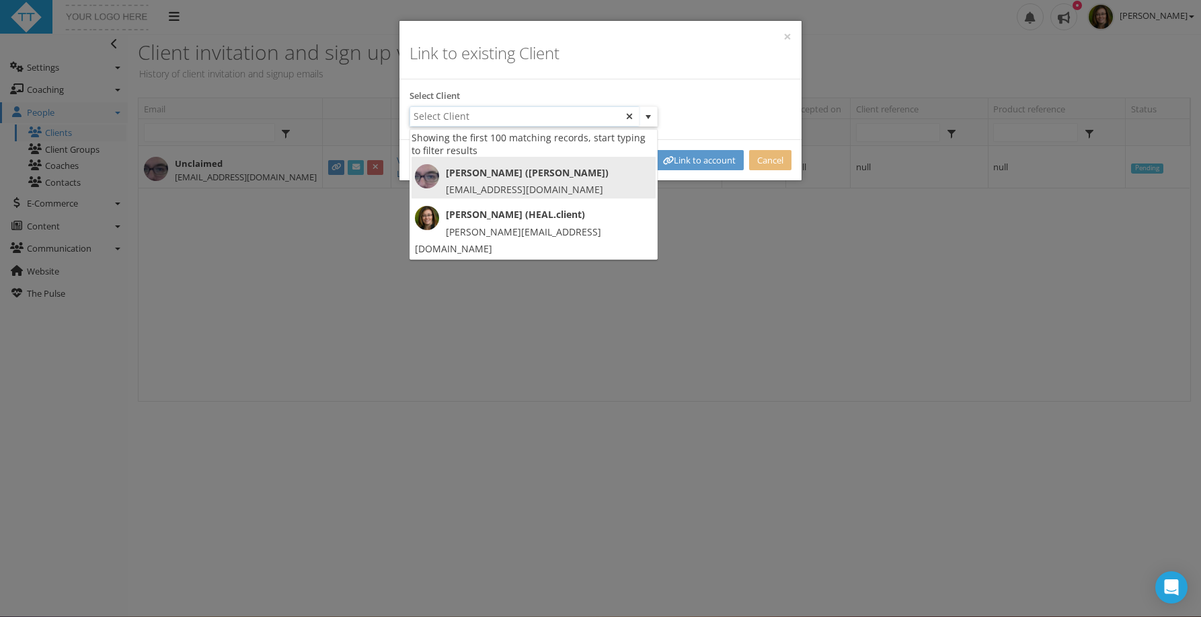
click at [526, 189] on span "[EMAIL_ADDRESS][DOMAIN_NAME]" at bounding box center [524, 189] width 157 height 13
type input "[PERSON_NAME] ([PERSON_NAME])"
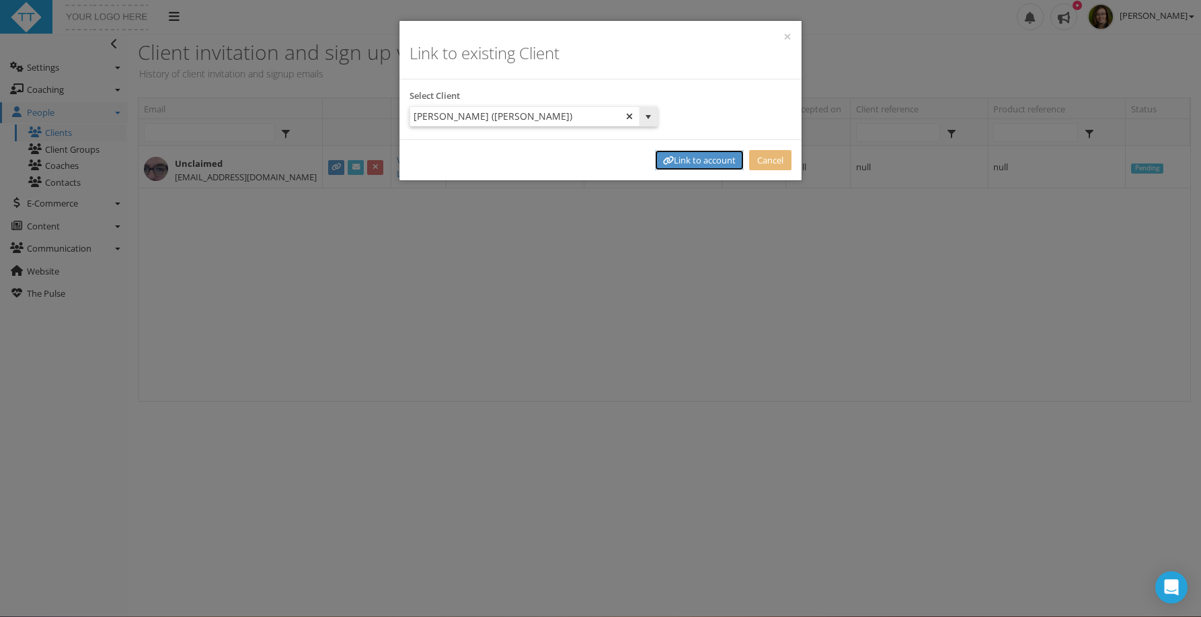
click at [724, 158] on link "Link to account" at bounding box center [699, 160] width 89 height 21
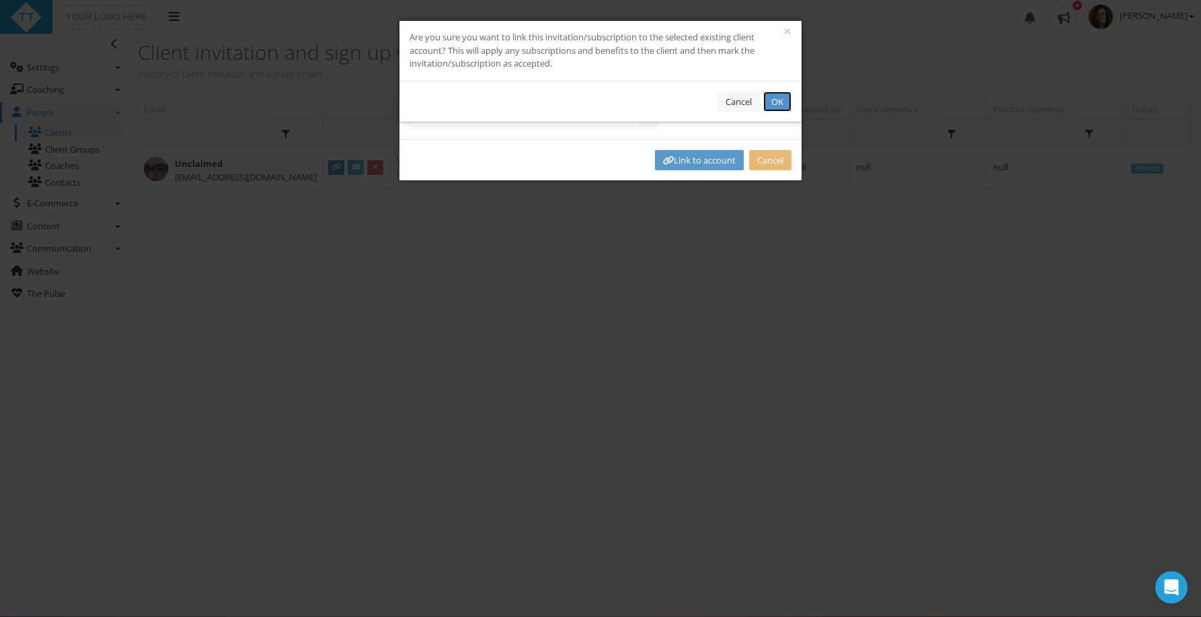
click at [778, 102] on button "OK" at bounding box center [777, 101] width 28 height 21
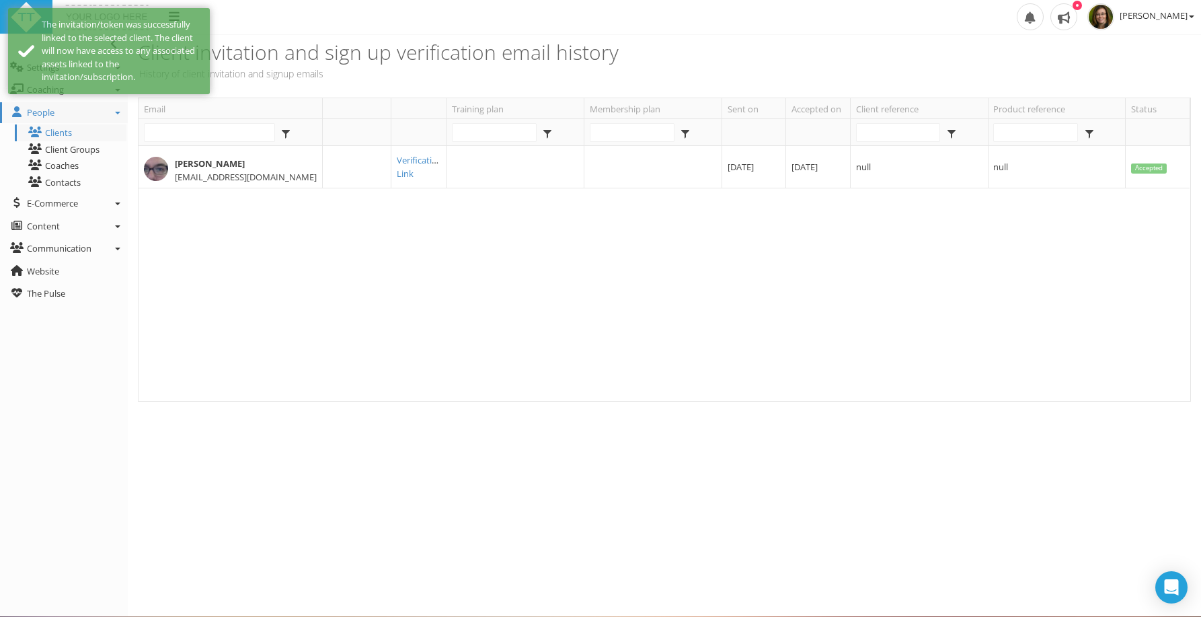
click at [244, 290] on div "[PERSON_NAME] [EMAIL_ADDRESS][DOMAIN_NAME] Verification Link [DATE] [DATE] null…" at bounding box center [664, 273] width 1051 height 255
click at [291, 24] on div "Upload Logo Toggle navigation Toggle navigation [PERSON_NAME] Profile Billing U…" at bounding box center [600, 17] width 1201 height 35
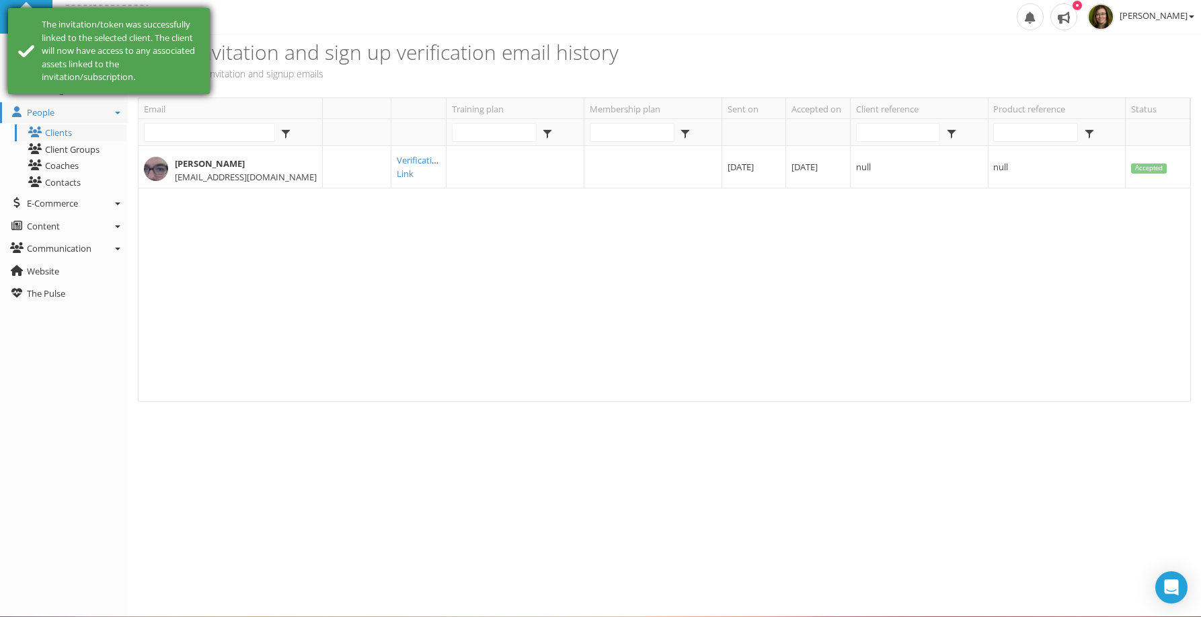
click at [21, 44] on div "The invitation/token was successfully linked to the selected client. The client…" at bounding box center [109, 51] width 202 height 86
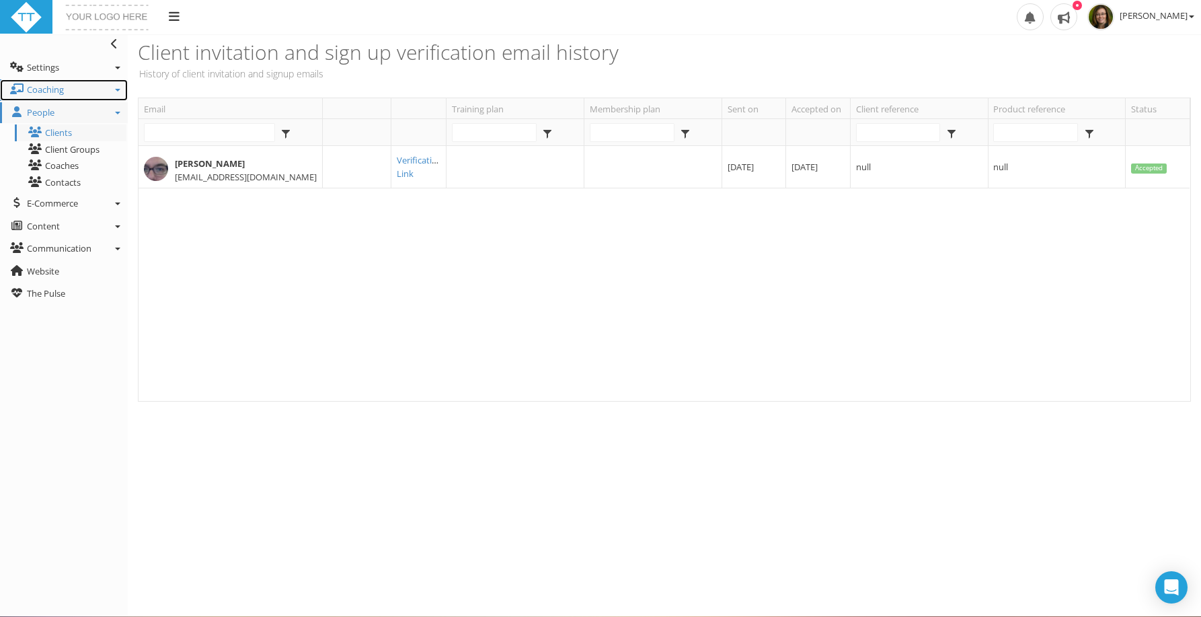
click at [93, 92] on link "Coaching" at bounding box center [64, 90] width 128 height 22
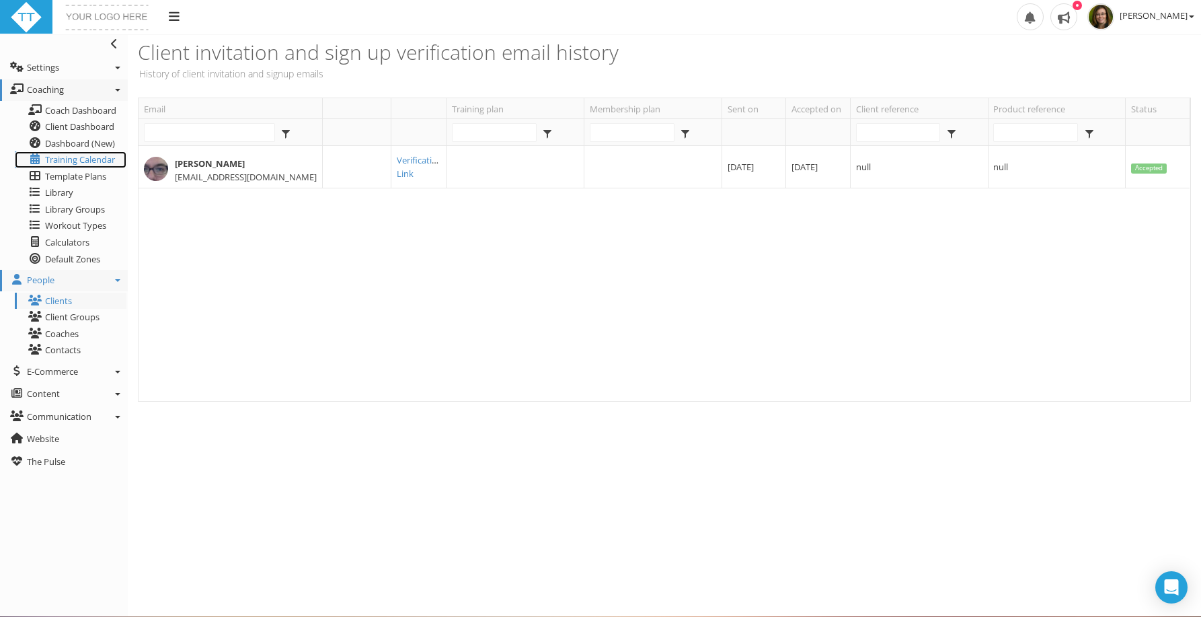
click at [77, 154] on span "Training Calendar" at bounding box center [80, 159] width 70 height 12
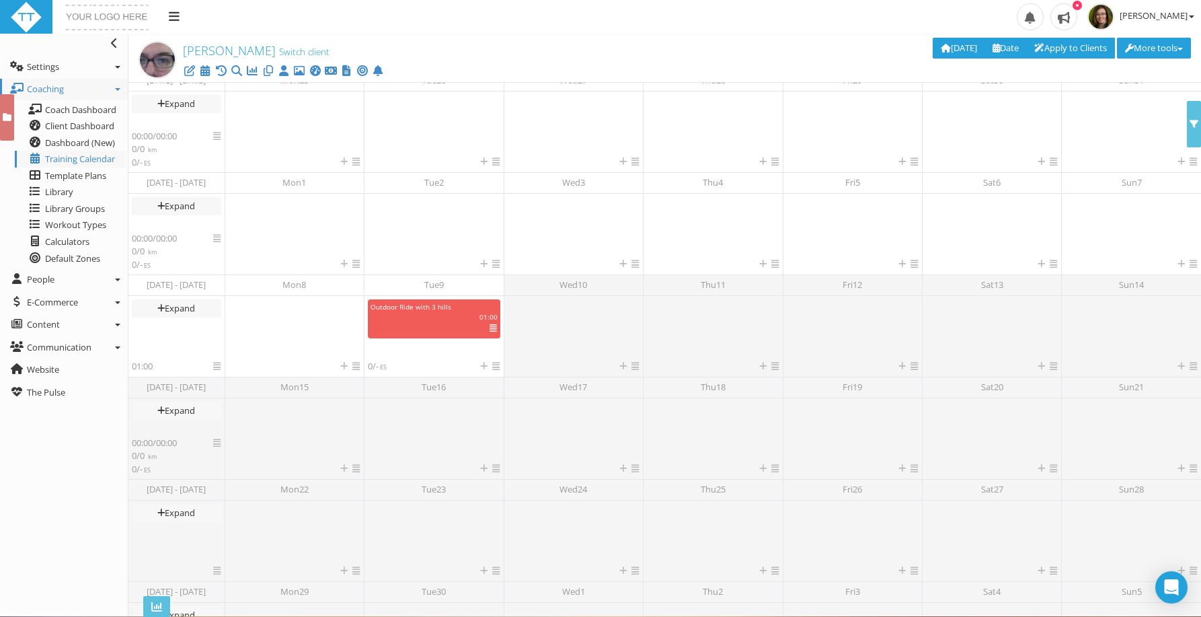
scroll to position [169, 0]
click at [1176, 48] on button "More tools" at bounding box center [1154, 48] width 74 height 21
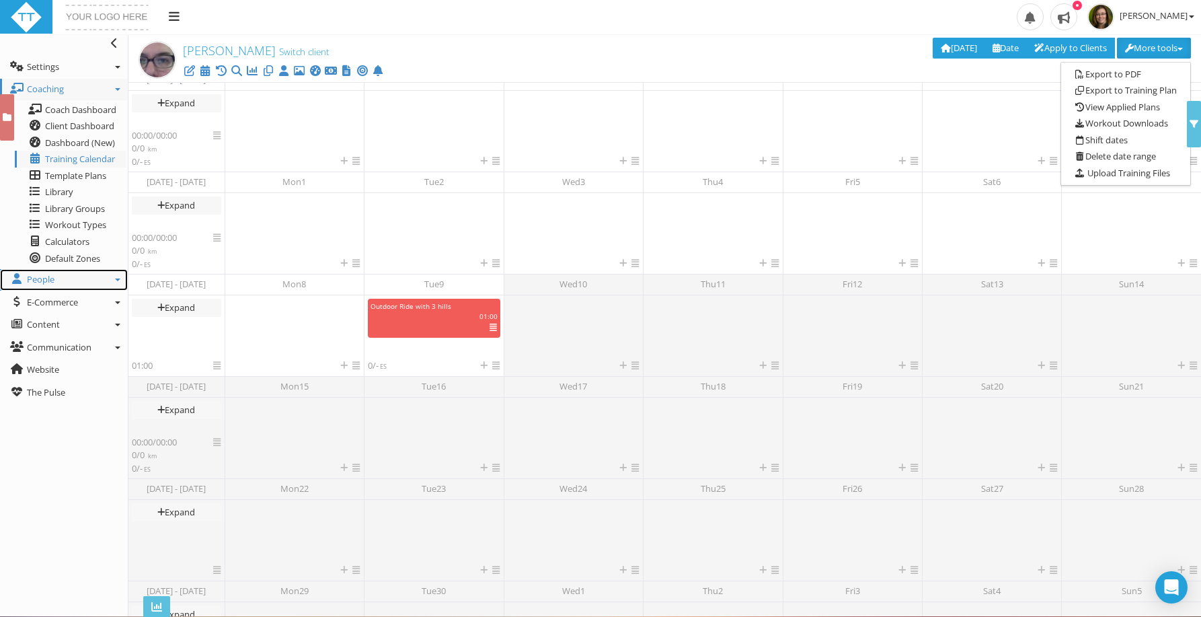
click at [44, 279] on span "People" at bounding box center [41, 279] width 28 height 12
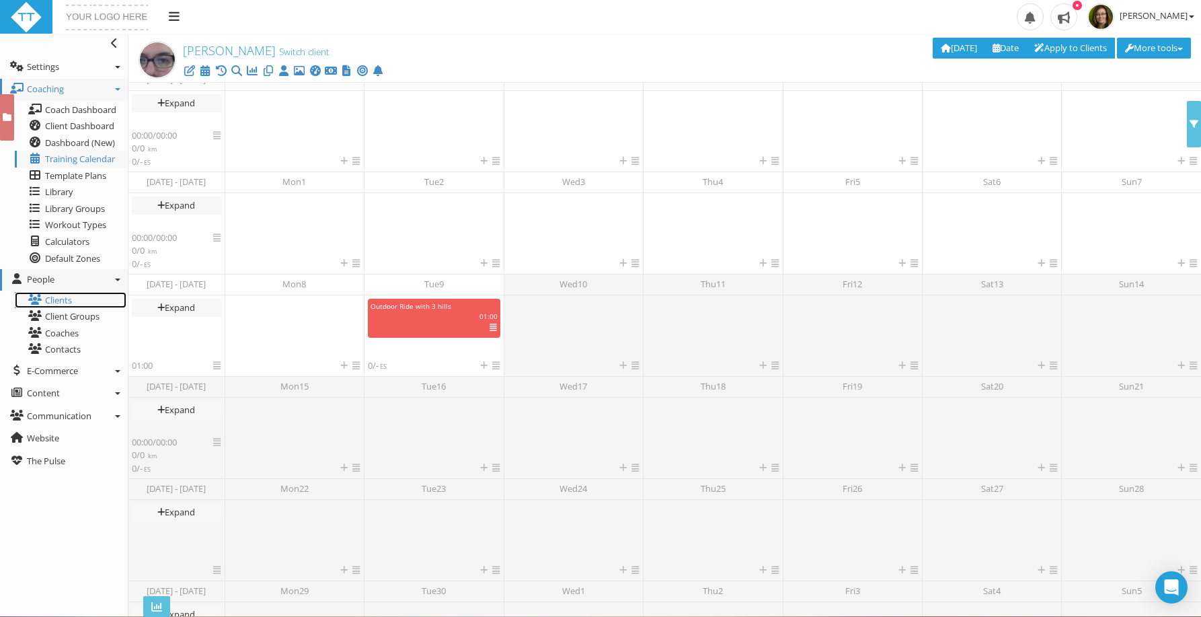
click at [49, 303] on link "Clients" at bounding box center [71, 300] width 112 height 17
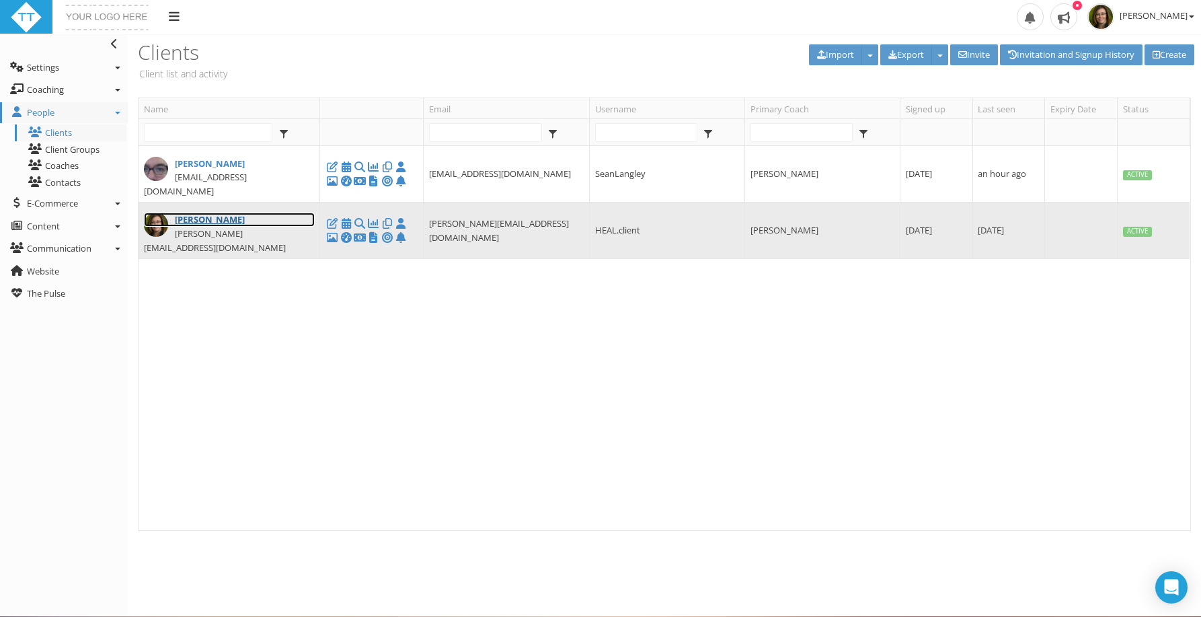
click at [271, 212] on link "[PERSON_NAME]" at bounding box center [229, 219] width 171 height 14
type input "Tara"
type input "Postnikoff"
type input "tara@heal-nutrition.com"
type input "HEAL.client"
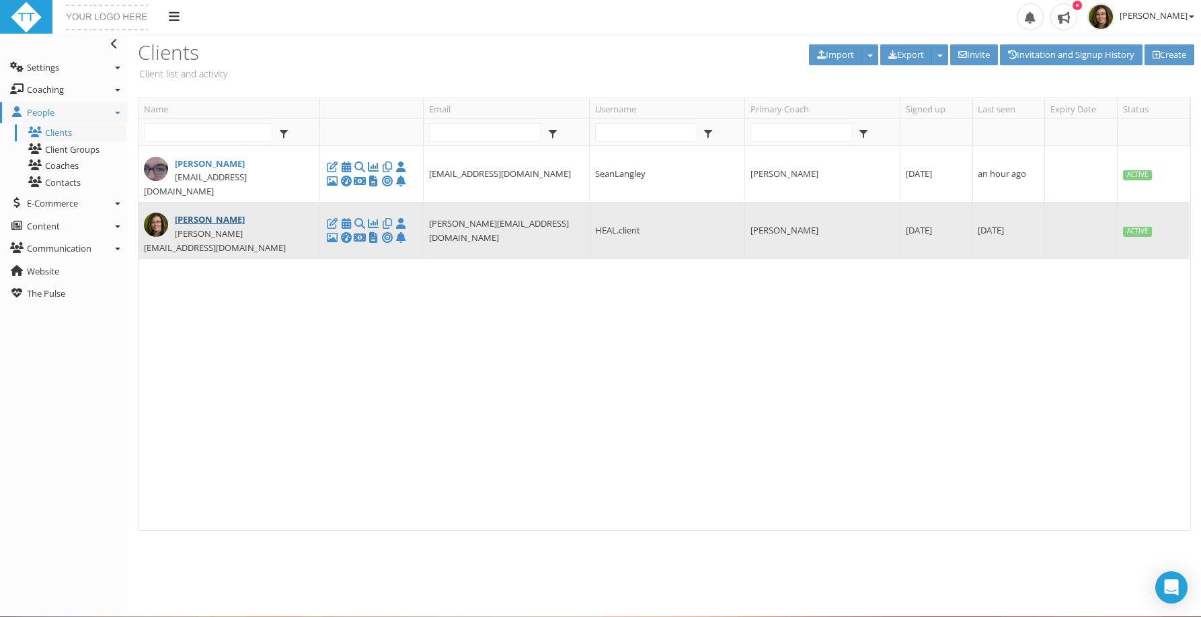
select select "c1205649-18ba-4755-8797-e0d73f87714b"
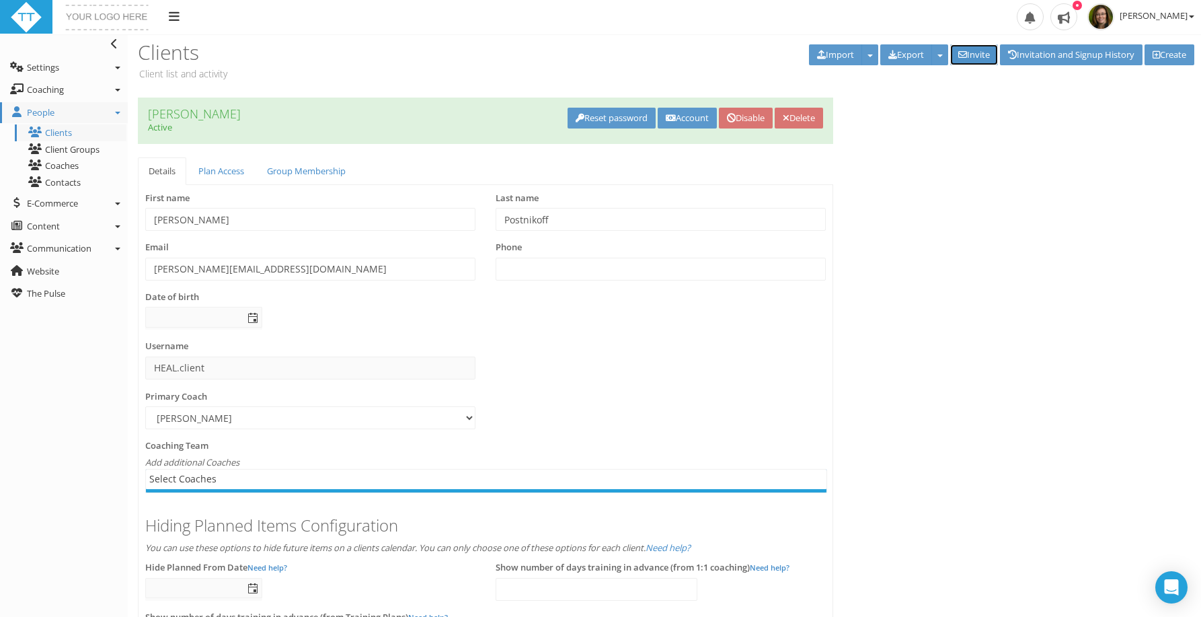
click at [970, 52] on link "Invite" at bounding box center [974, 54] width 48 height 21
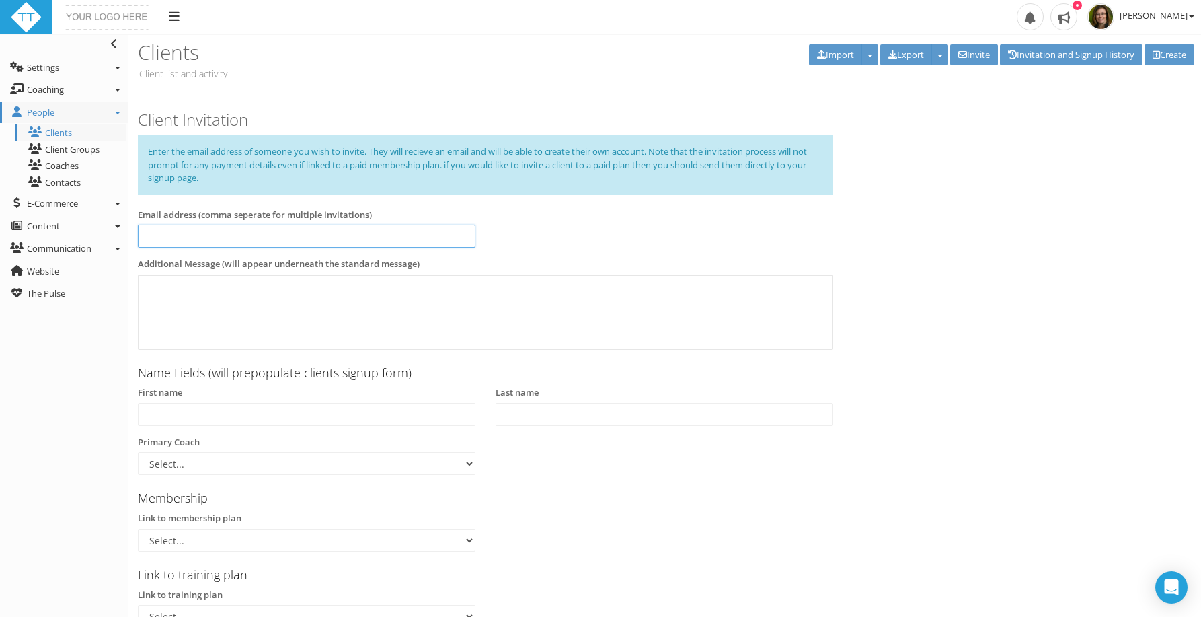
click at [258, 229] on input at bounding box center [307, 236] width 338 height 23
type input "tpostnikoff"
click at [58, 134] on link "Clients" at bounding box center [71, 132] width 112 height 17
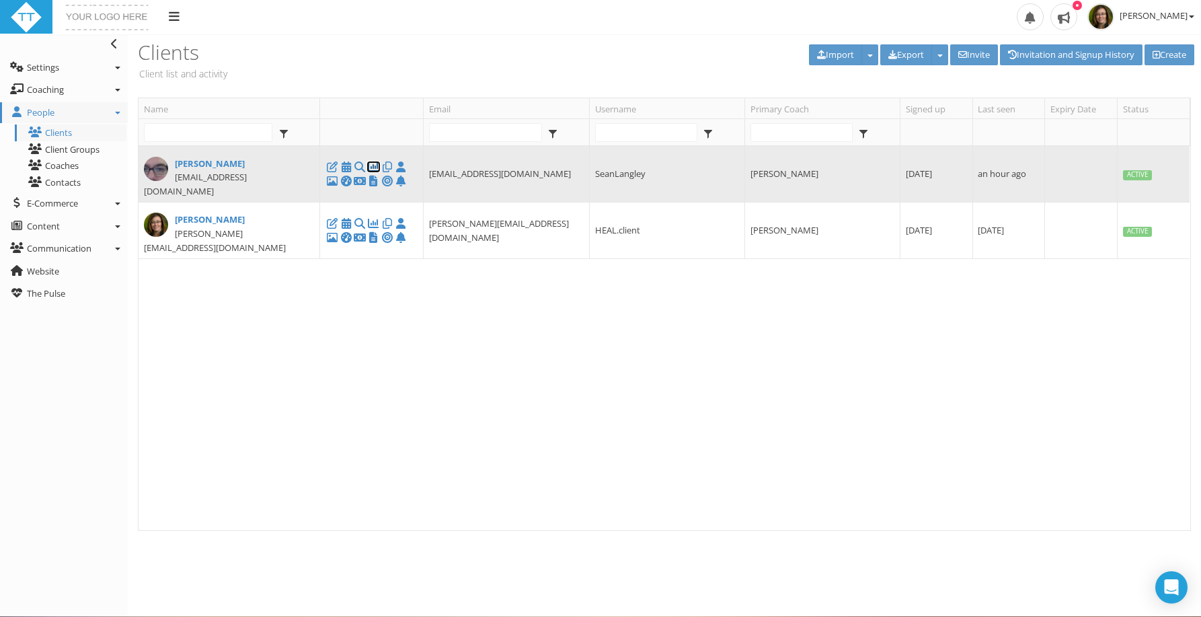
click at [372, 167] on icon at bounding box center [372, 167] width 13 height 1
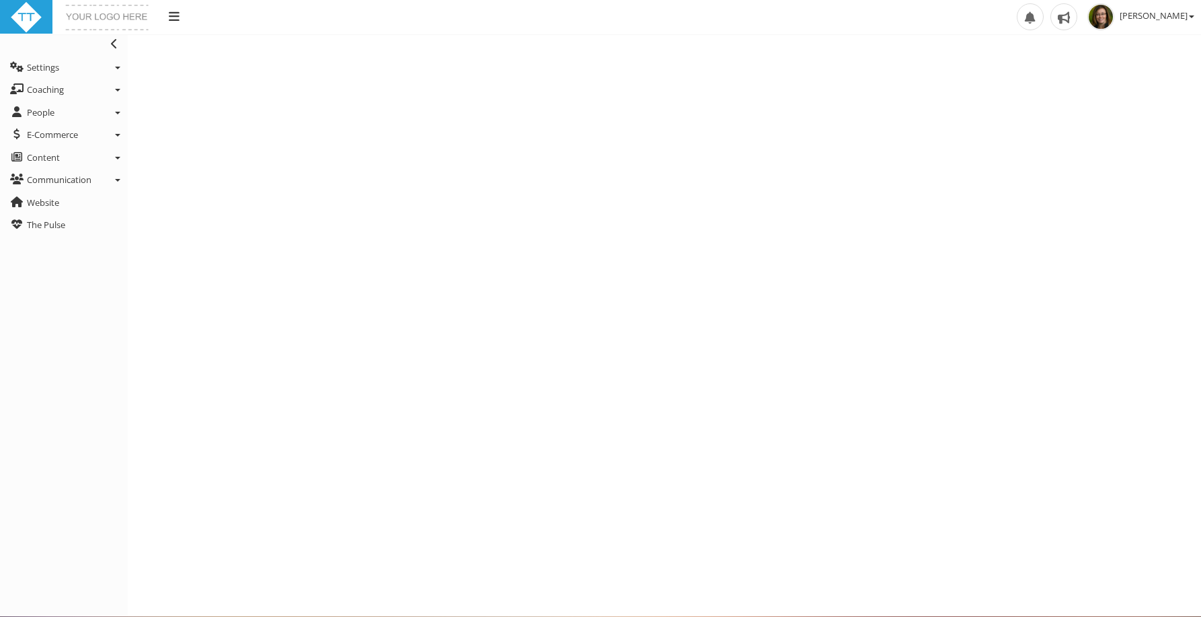
select select "Last90Days"
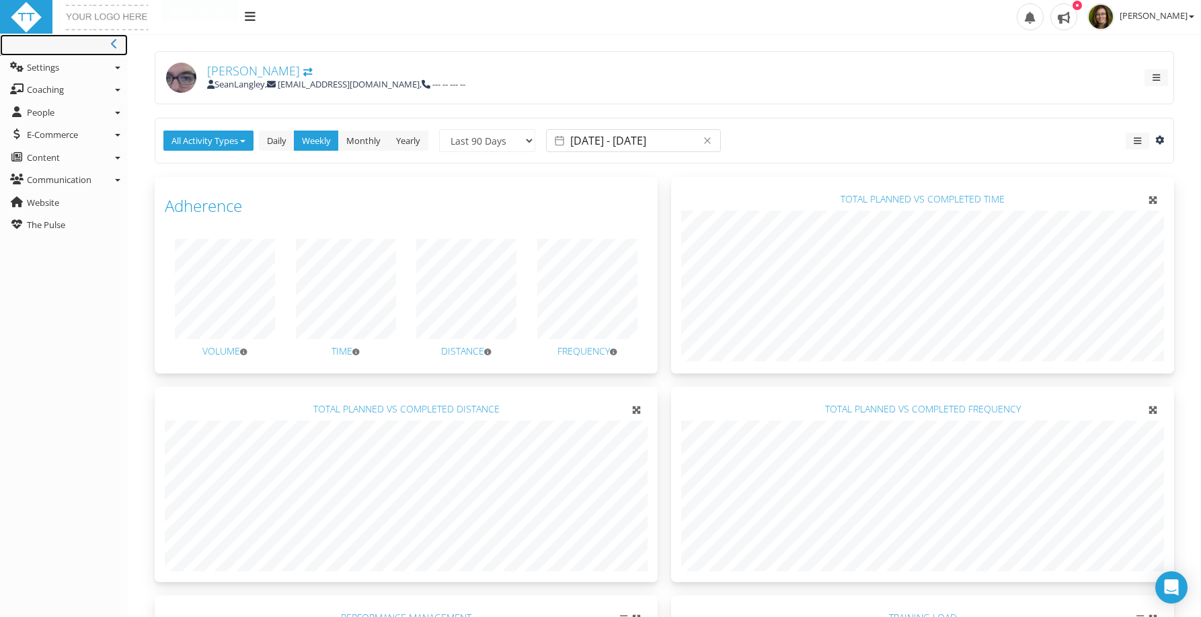
click at [117, 43] on icon at bounding box center [114, 43] width 7 height 11
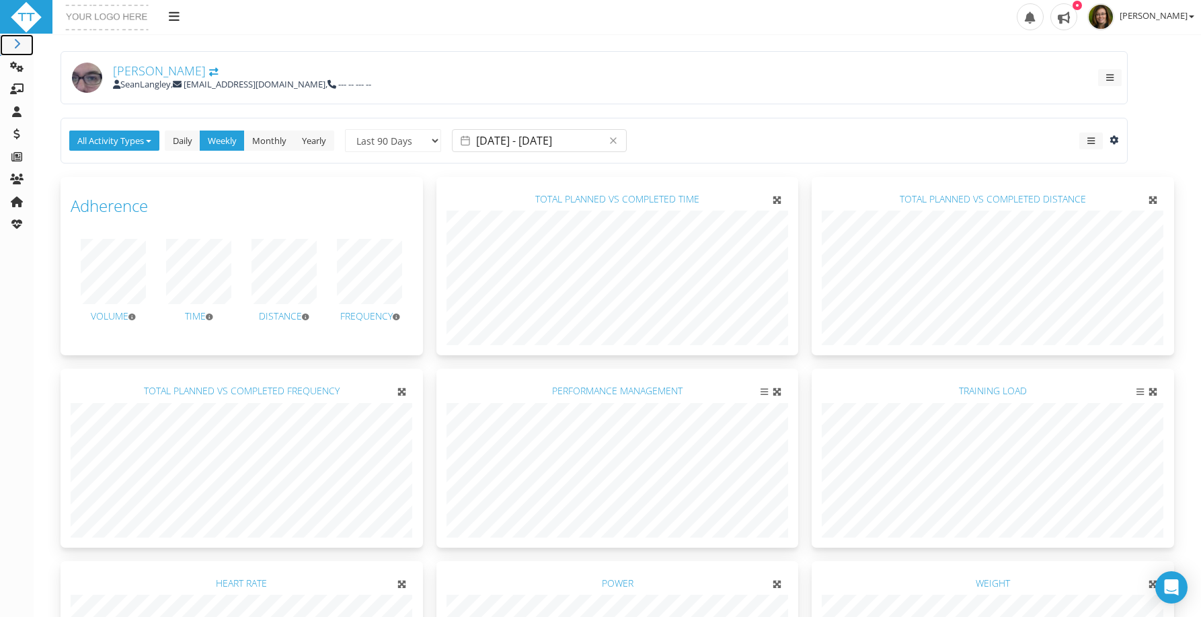
click at [16, 46] on icon at bounding box center [16, 43] width 13 height 11
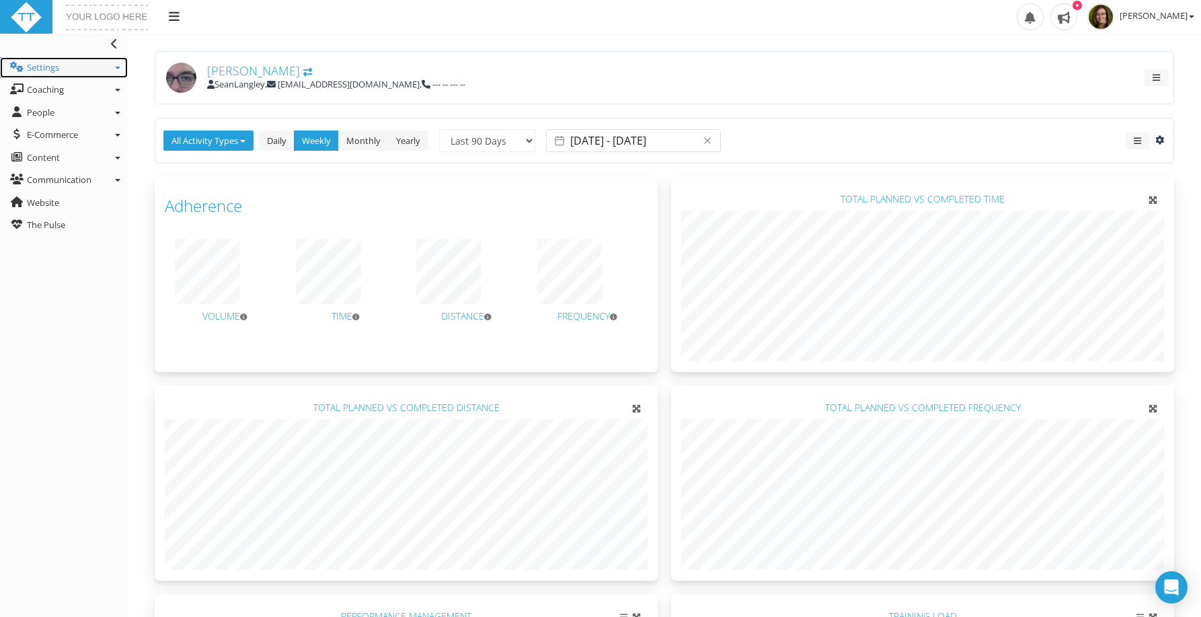
click at [34, 70] on span "Settings" at bounding box center [43, 67] width 32 height 12
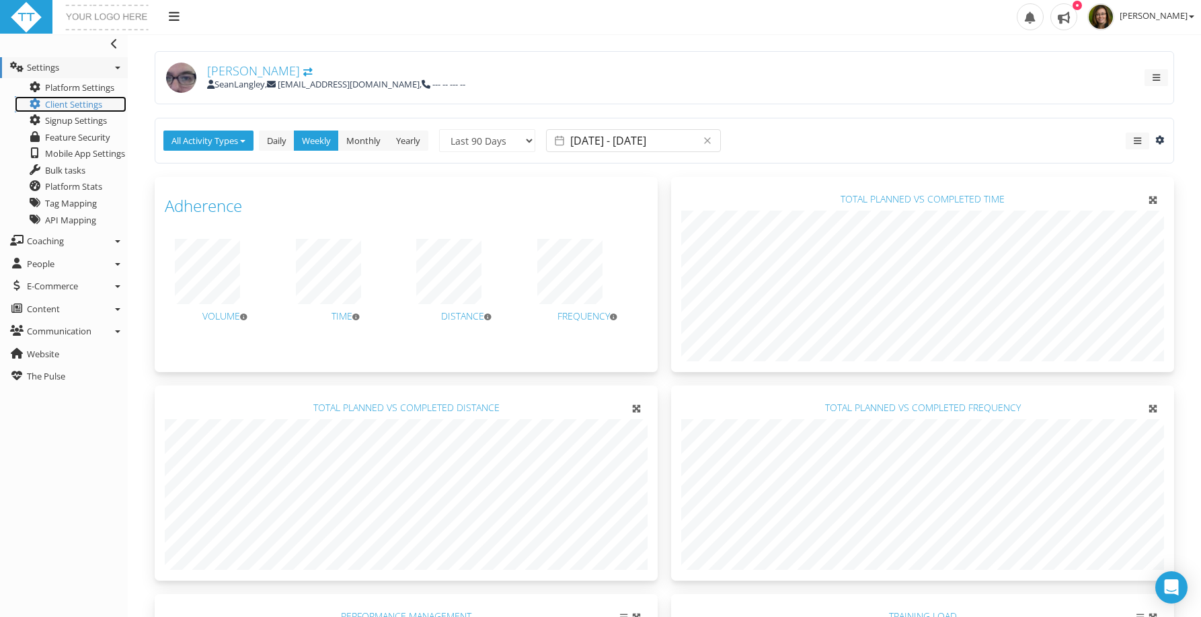
click at [46, 104] on span "Client Settings" at bounding box center [73, 104] width 57 height 12
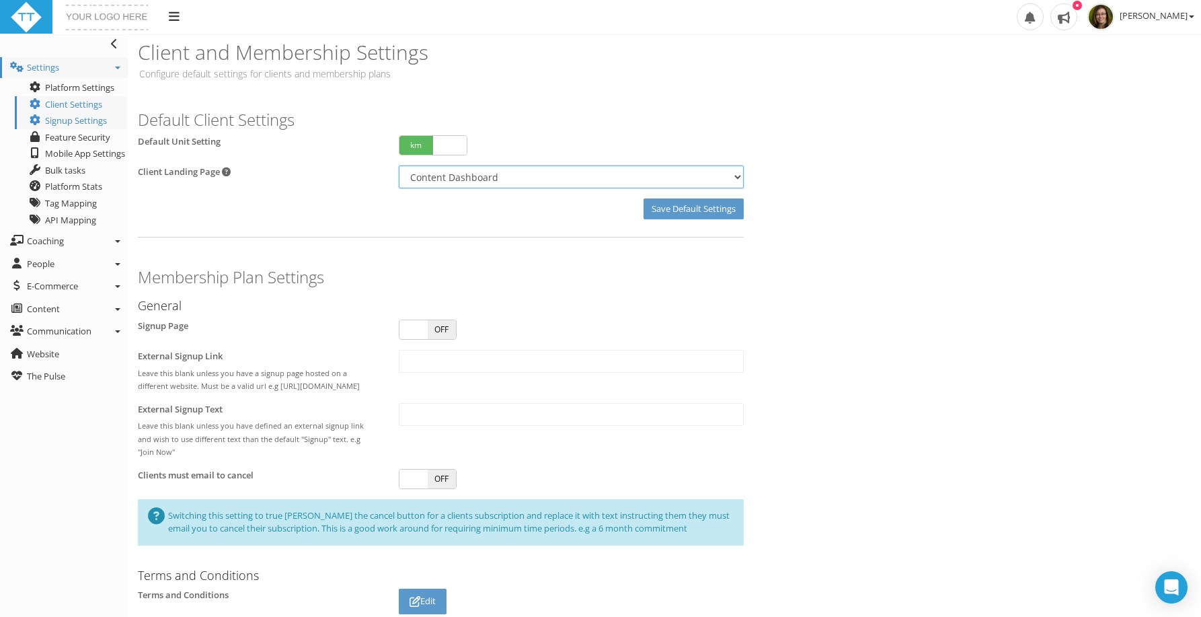
click at [521, 174] on select "Training Calendar Content Dashboard Client Training Dashboard Dashboard (New)" at bounding box center [571, 176] width 345 height 23
select select "Calendar"
click at [399, 165] on select "Training Calendar Content Dashboard Client Training Dashboard Dashboard (New)" at bounding box center [571, 176] width 345 height 23
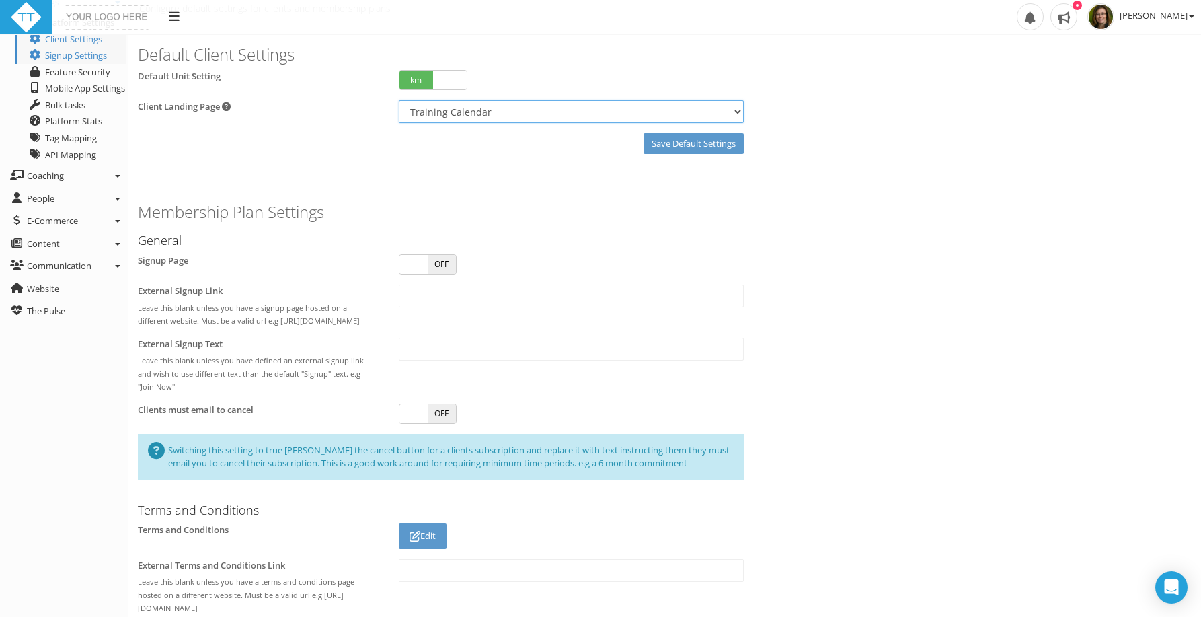
scroll to position [68, 0]
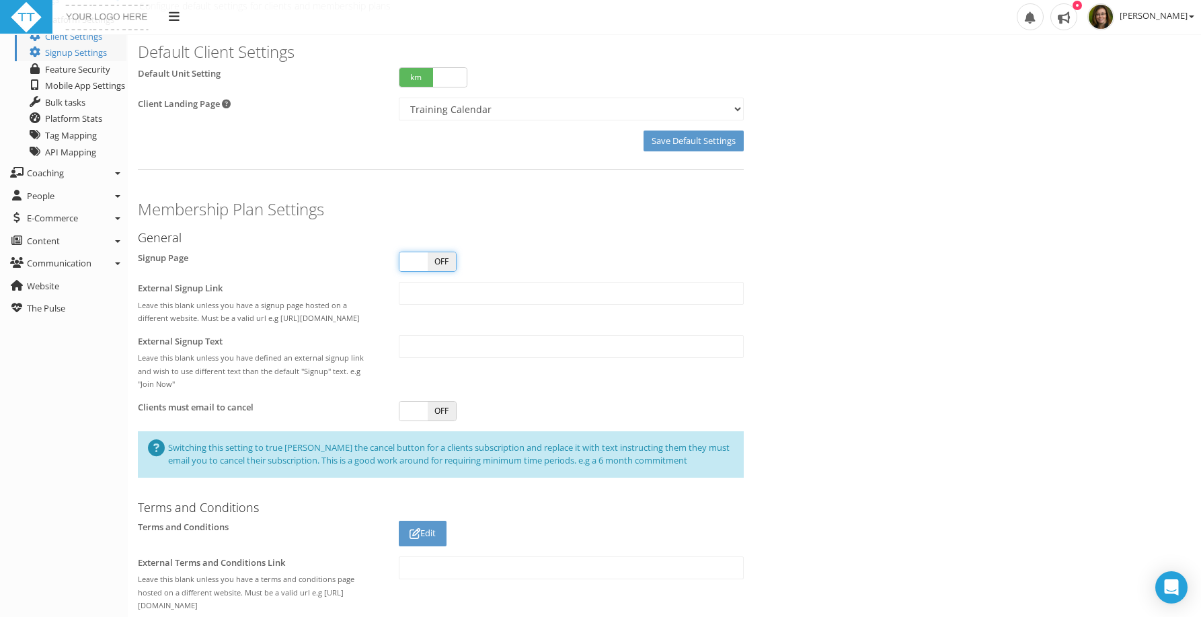
click at [415, 264] on span at bounding box center [413, 261] width 28 height 19
click at [415, 264] on span "ON" at bounding box center [413, 261] width 28 height 19
checkbox input "false"
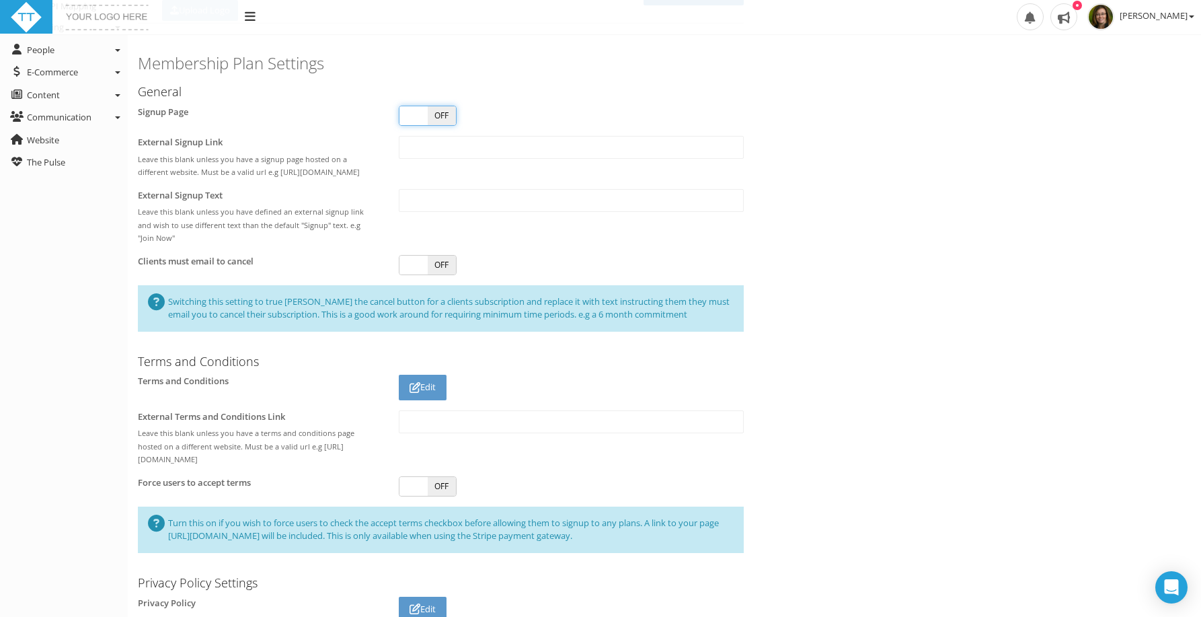
scroll to position [214, 0]
click at [56, 160] on span "The Pulse" at bounding box center [46, 161] width 38 height 12
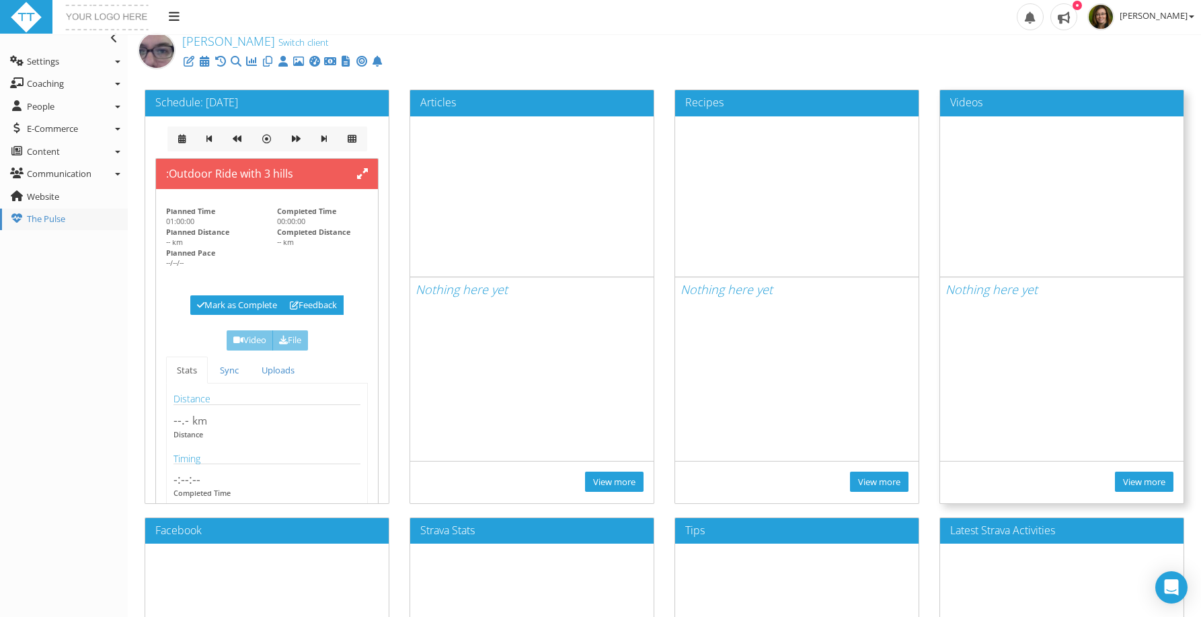
scroll to position [8, 0]
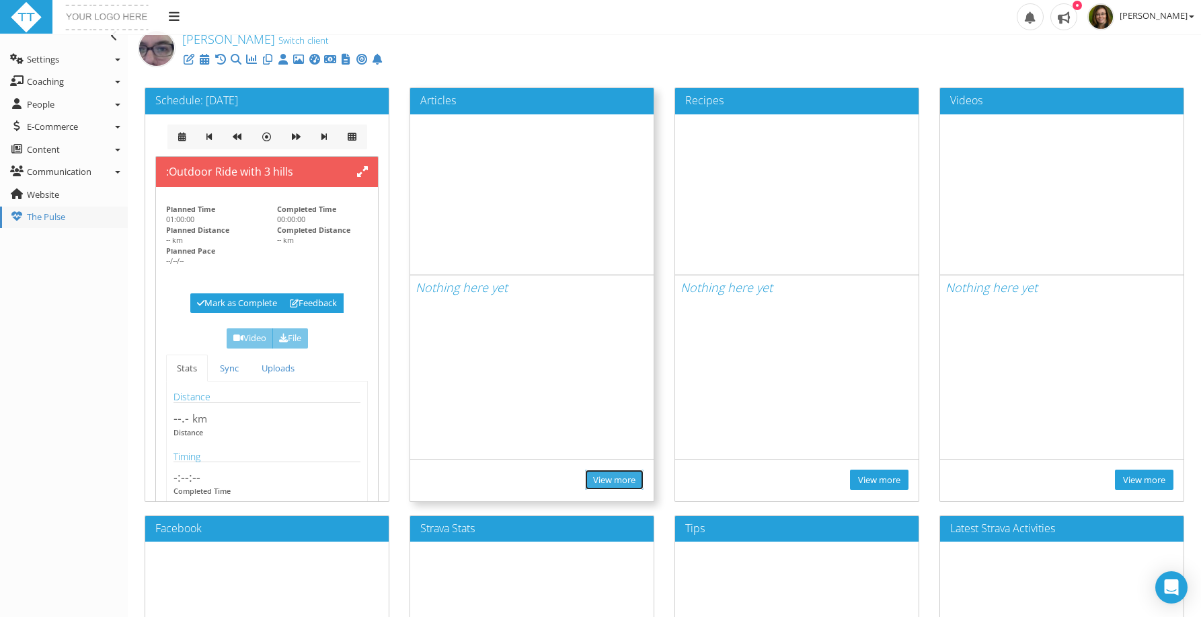
click at [615, 481] on link "View more" at bounding box center [614, 479] width 58 height 21
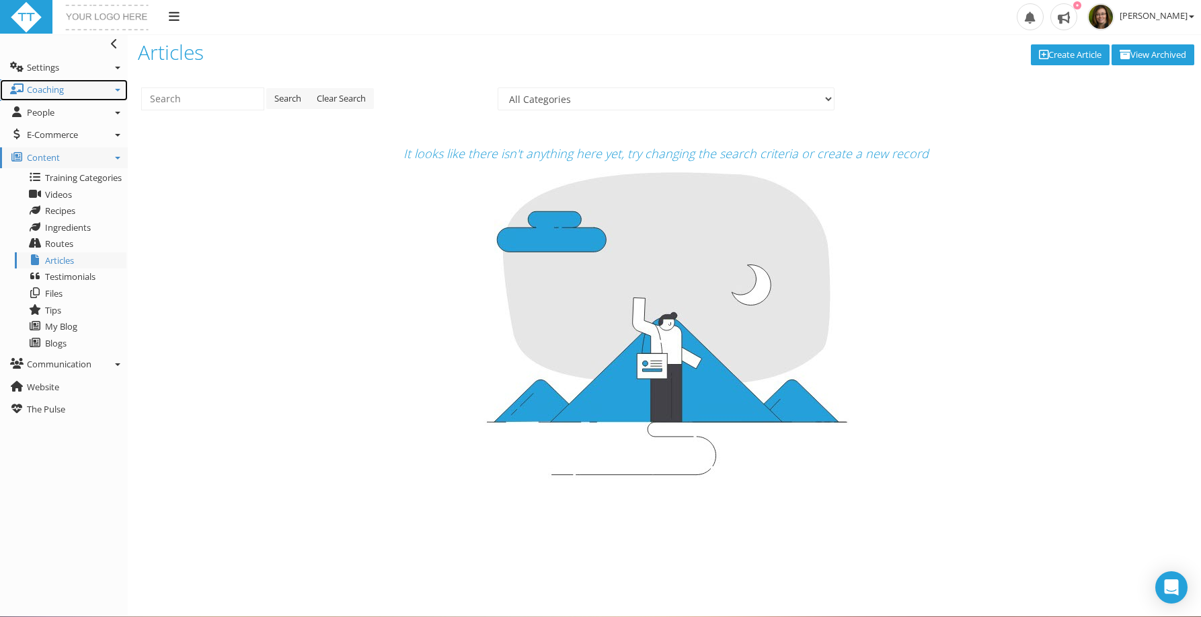
click at [56, 88] on span "Coaching" at bounding box center [45, 89] width 37 height 12
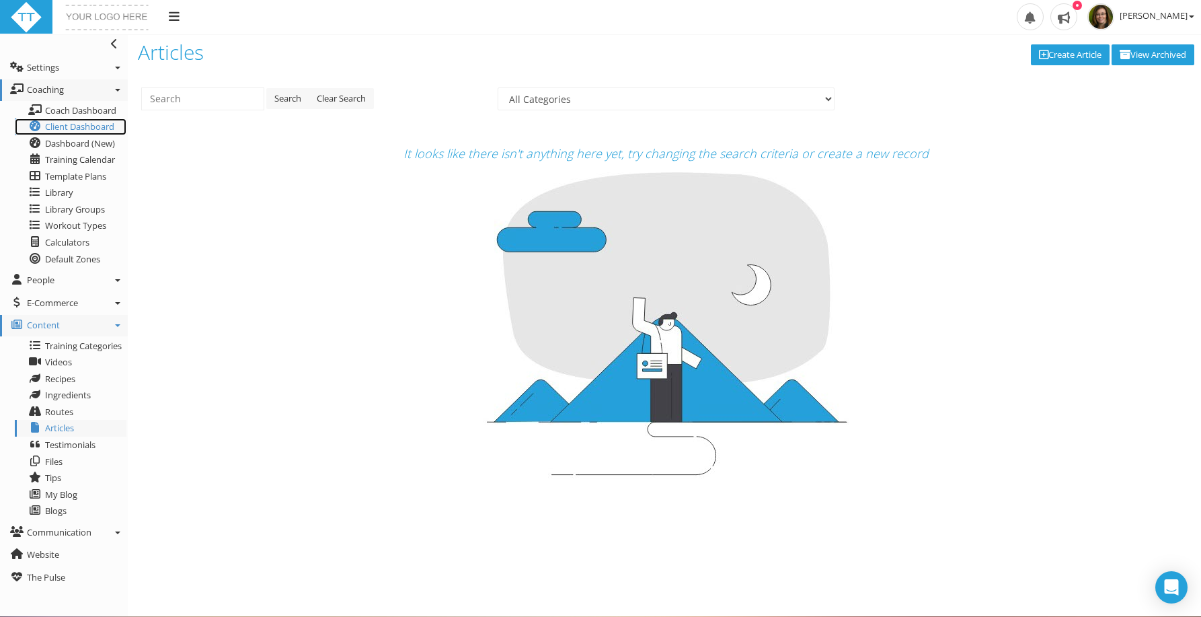
click at [61, 127] on span "Client Dashboard" at bounding box center [79, 126] width 69 height 12
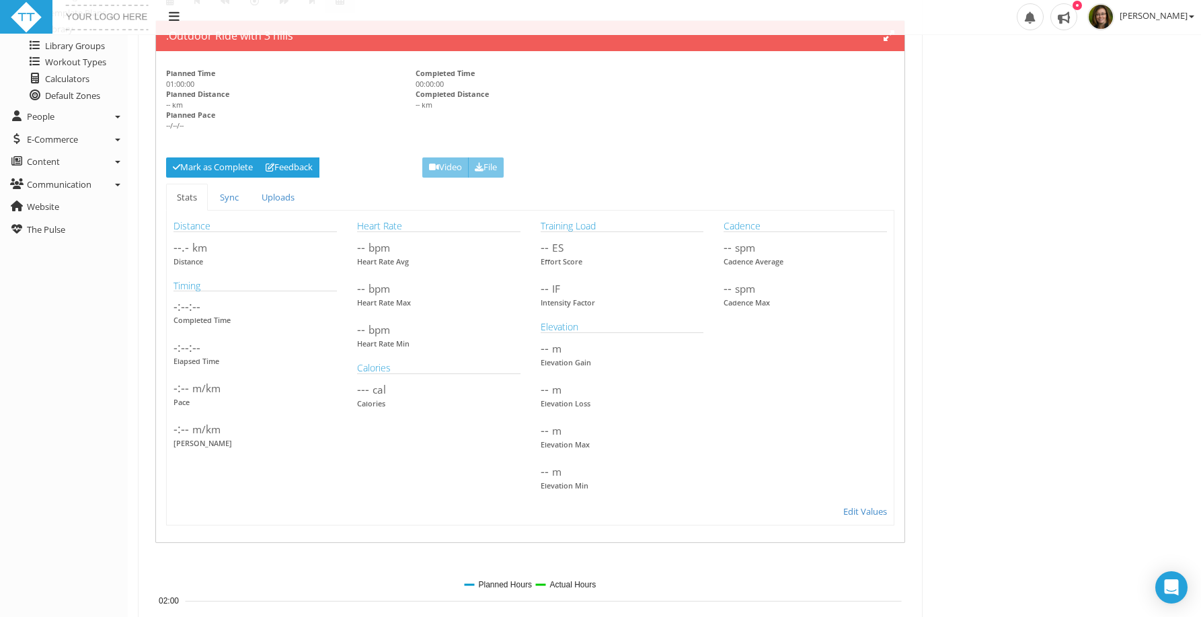
scroll to position [163, 0]
click at [226, 202] on link "Sync" at bounding box center [229, 198] width 40 height 28
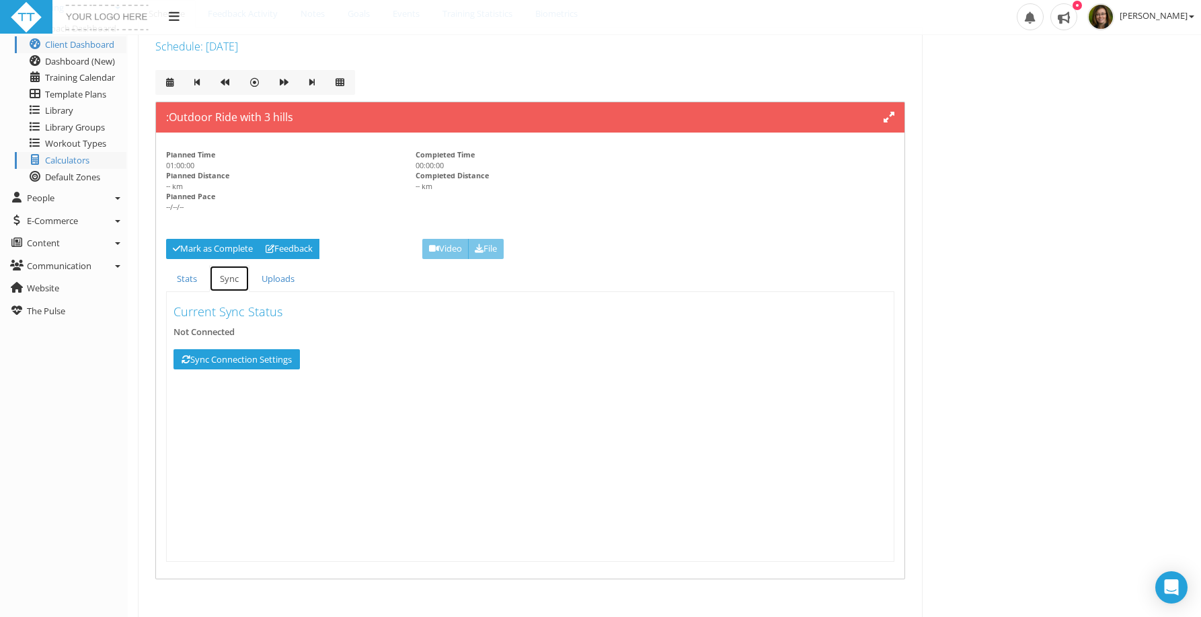
scroll to position [83, 0]
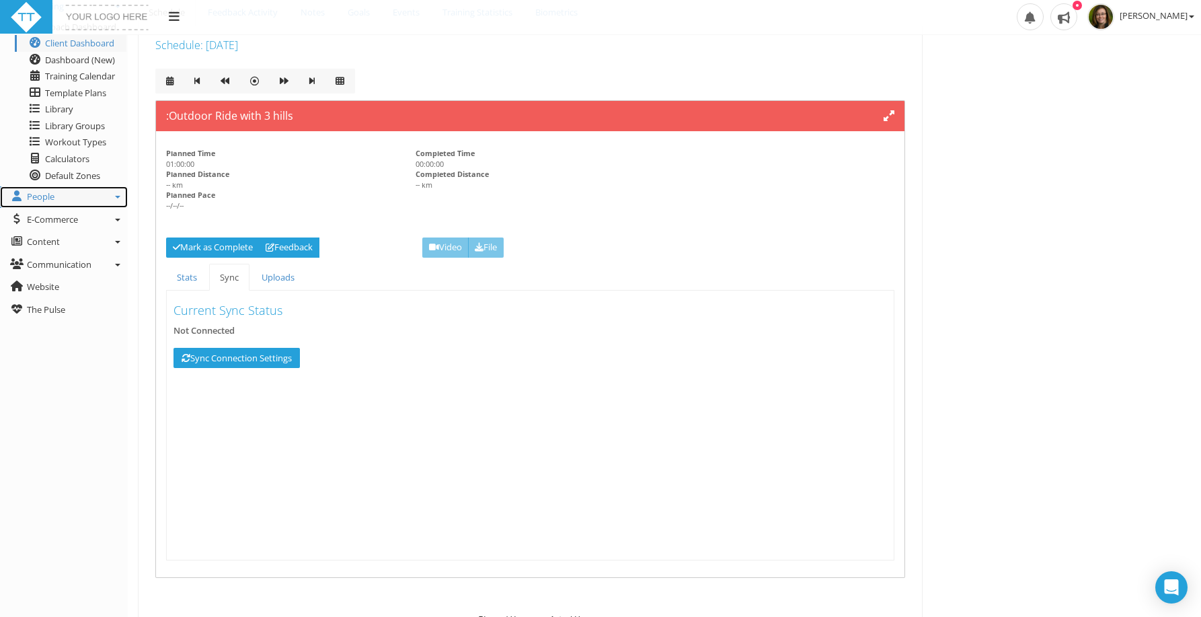
click at [61, 198] on link "People" at bounding box center [64, 197] width 128 height 22
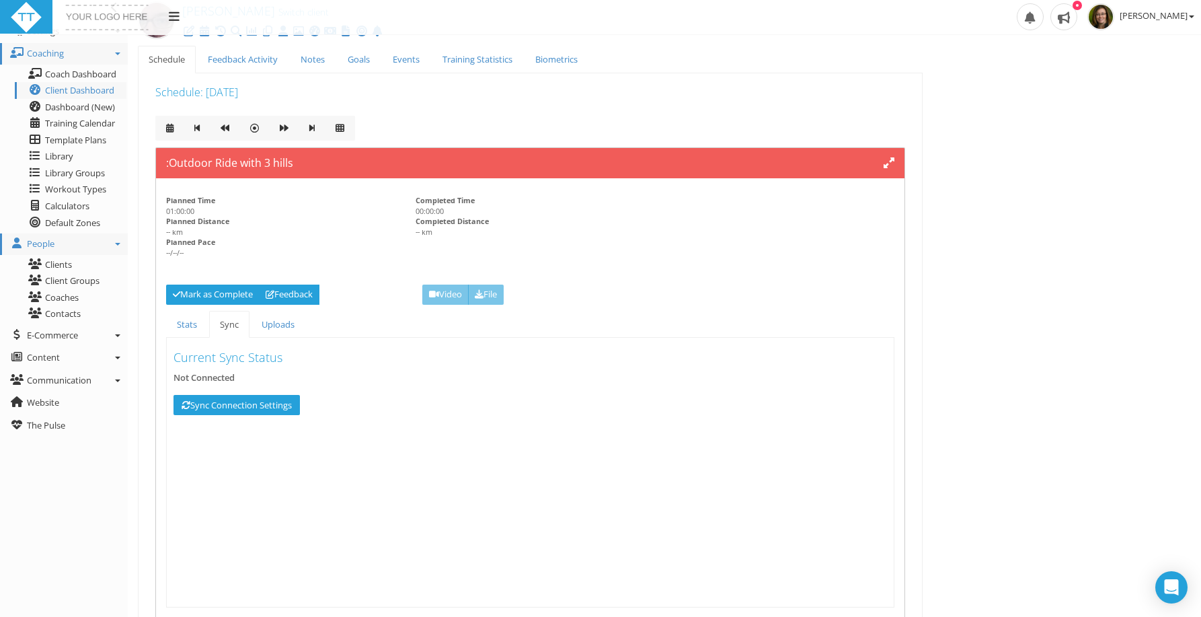
scroll to position [0, 0]
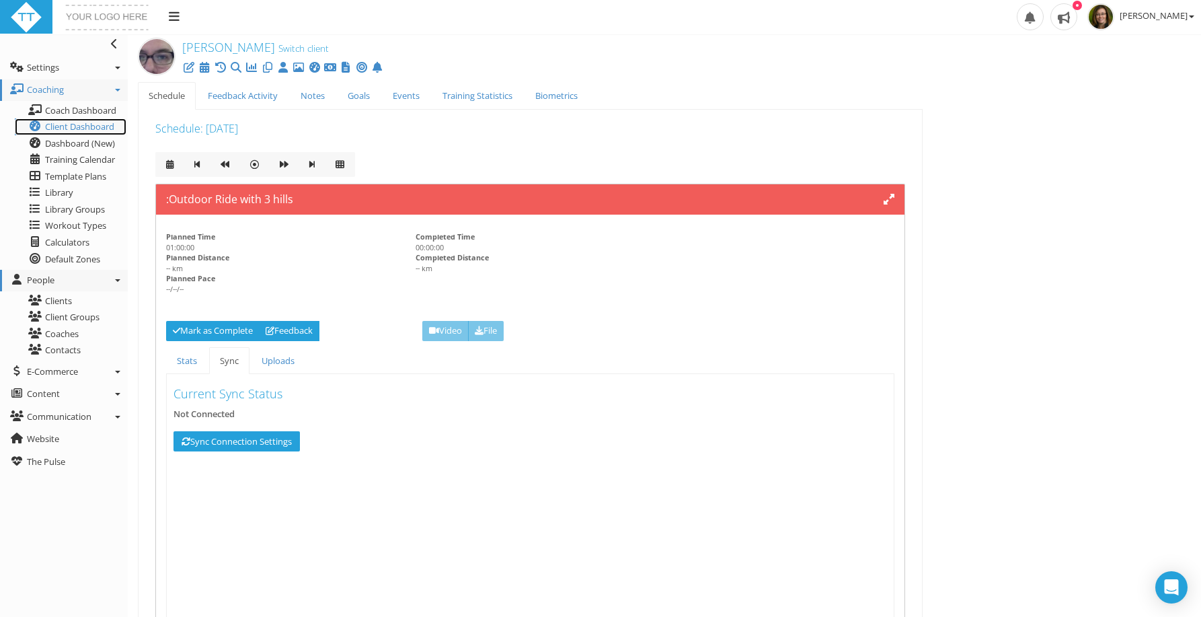
click at [67, 124] on span "Client Dashboard" at bounding box center [79, 126] width 69 height 12
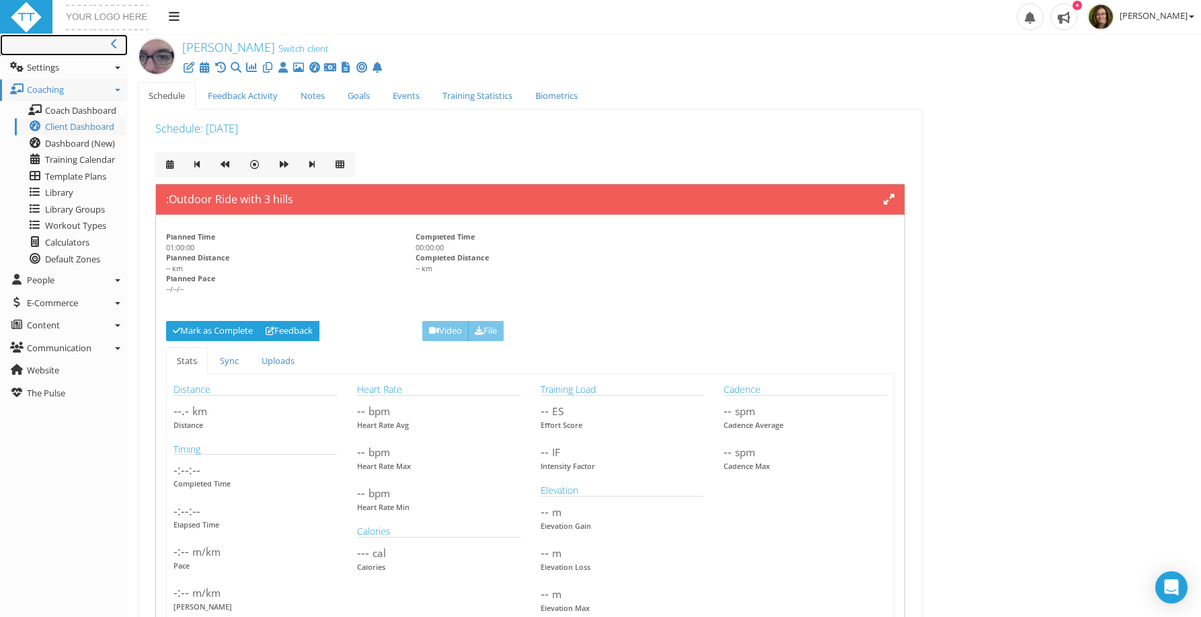
click at [111, 43] on icon at bounding box center [114, 43] width 7 height 11
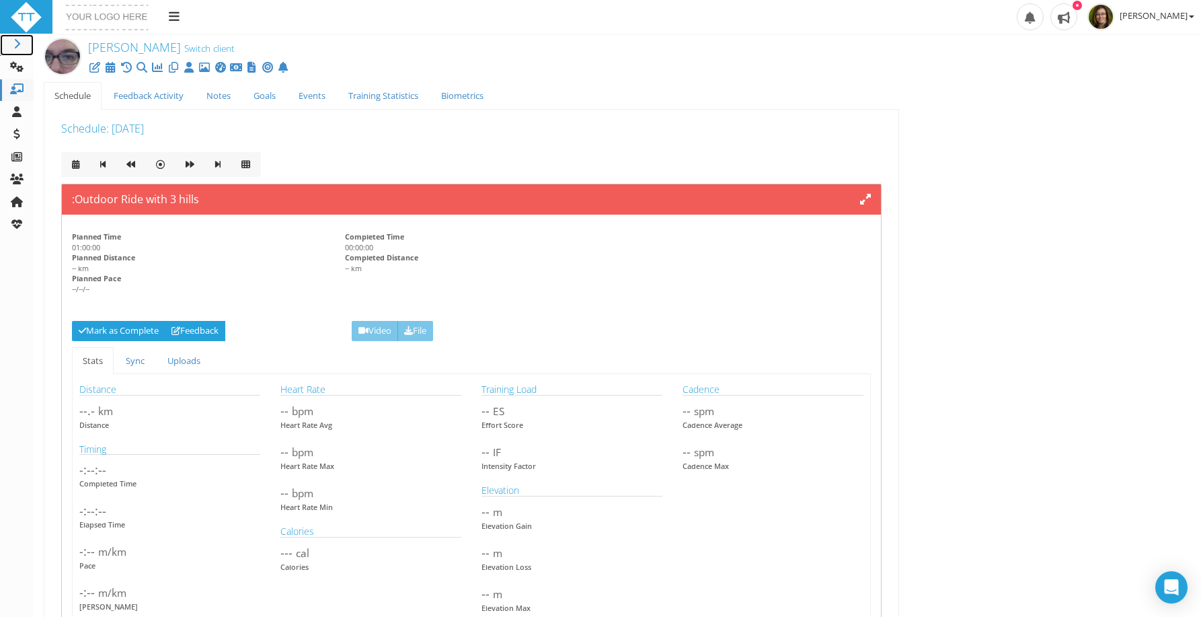
click at [19, 42] on icon at bounding box center [16, 43] width 13 height 11
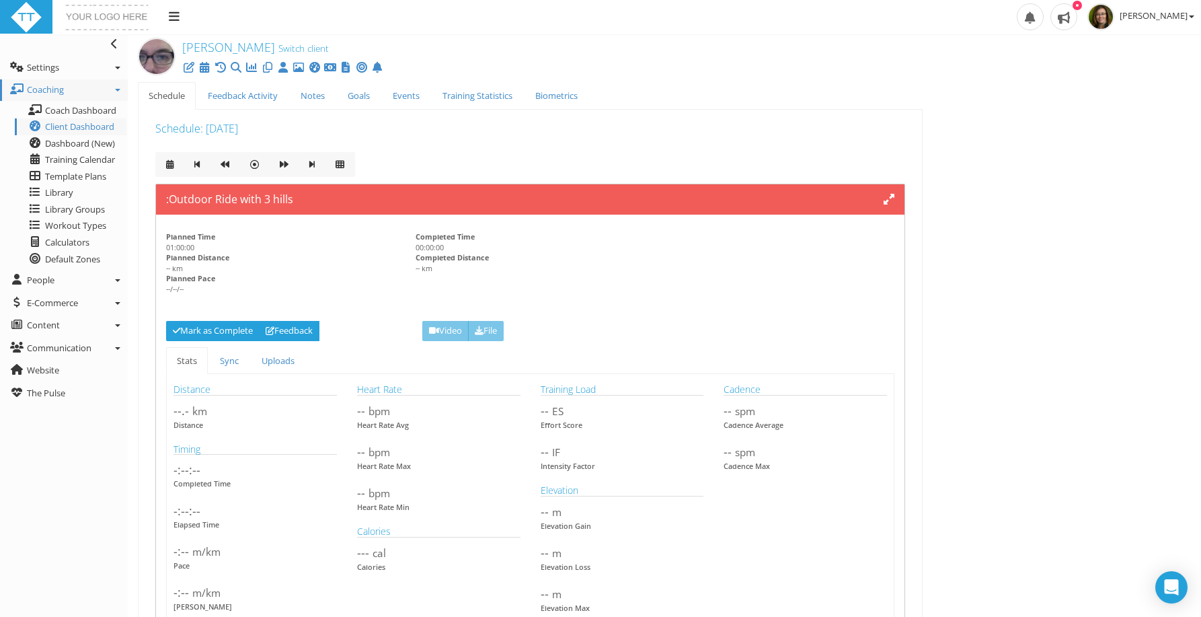
click at [31, 78] on ul "Toggle navigation Settings Platform Settings Client Settings Signup Settings Fe…" at bounding box center [64, 218] width 128 height 369
click at [31, 69] on span "Settings" at bounding box center [43, 67] width 32 height 12
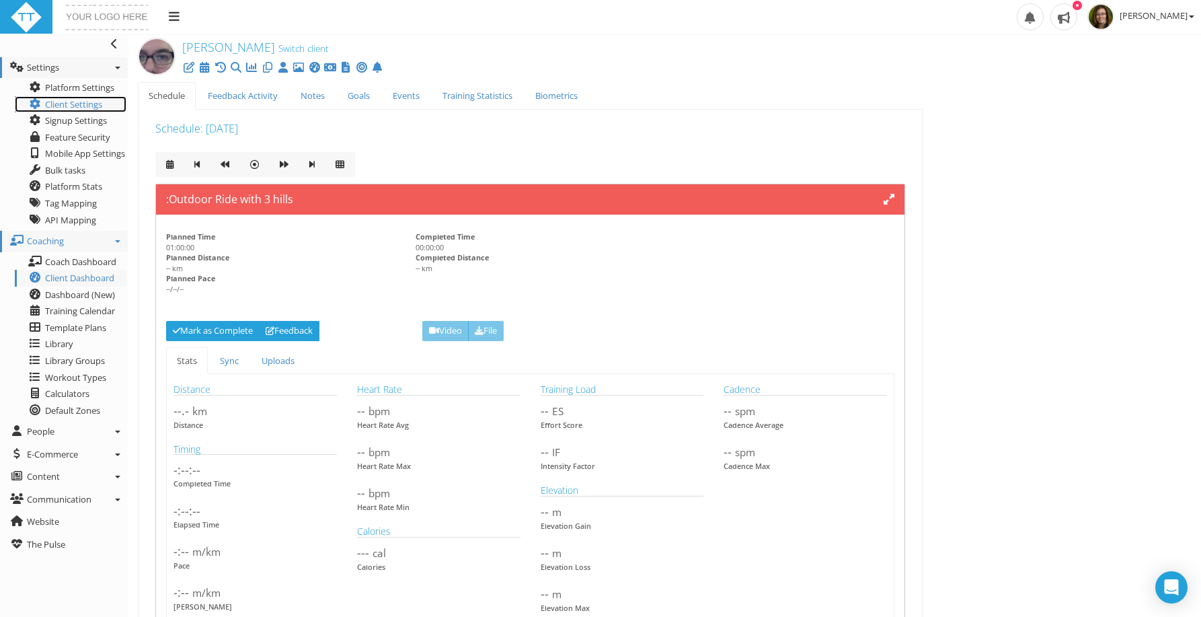
click at [41, 106] on icon at bounding box center [34, 103] width 13 height 11
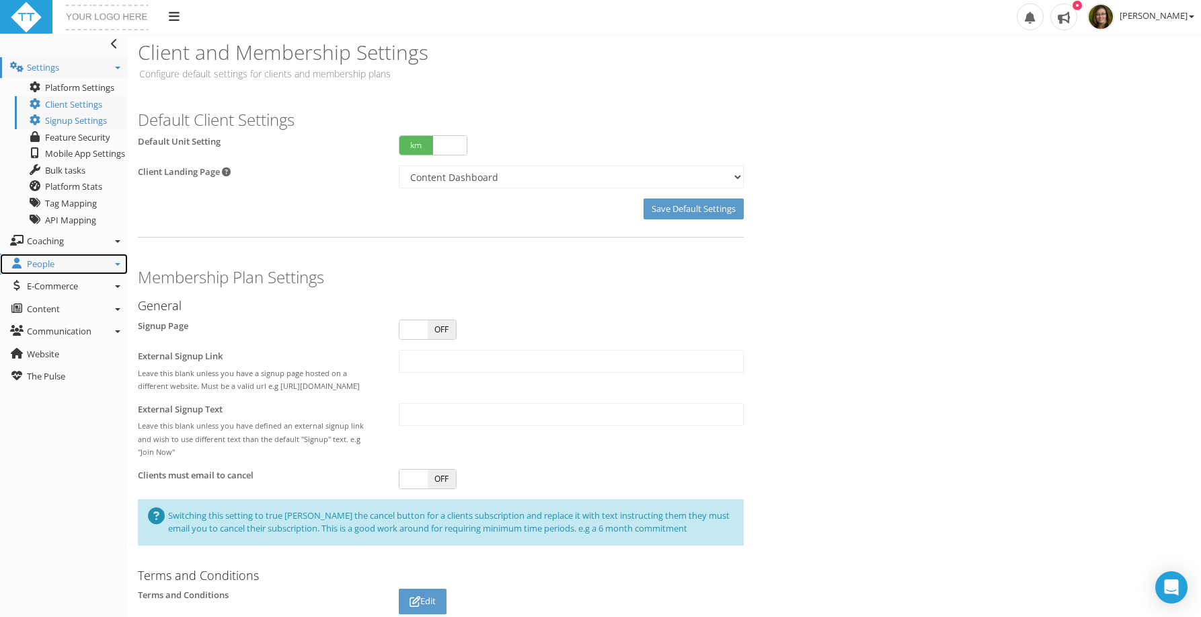
click at [66, 269] on link "People" at bounding box center [64, 264] width 128 height 22
click at [57, 282] on link "Clients" at bounding box center [71, 284] width 112 height 17
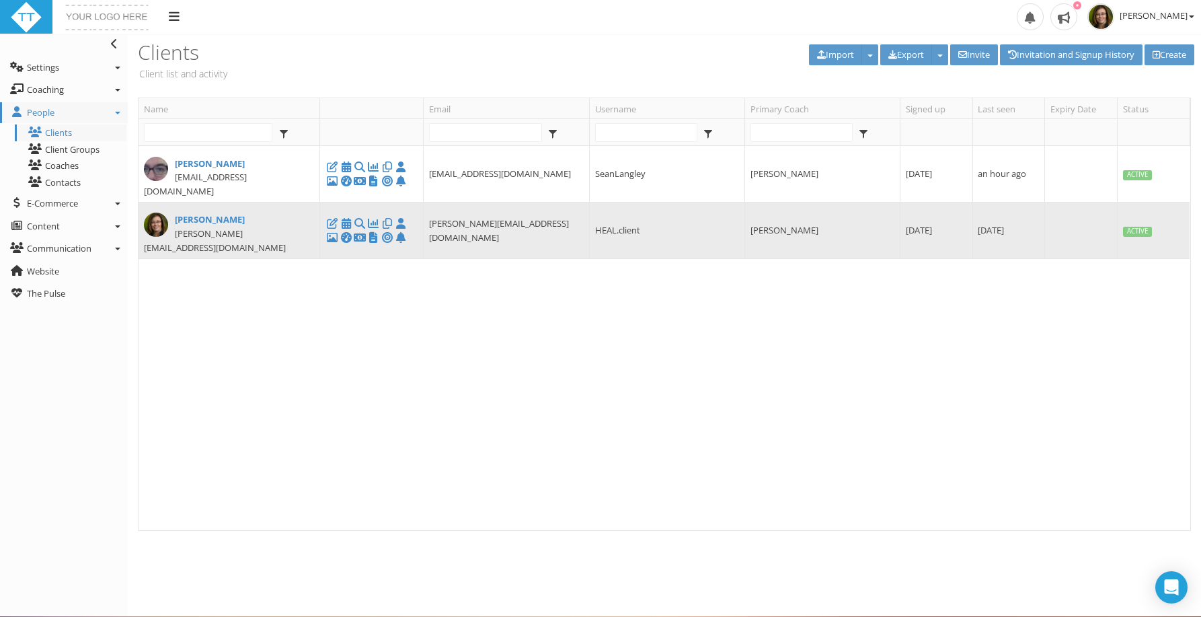
click at [253, 227] on span "[PERSON_NAME][EMAIL_ADDRESS][DOMAIN_NAME]" at bounding box center [215, 240] width 142 height 26
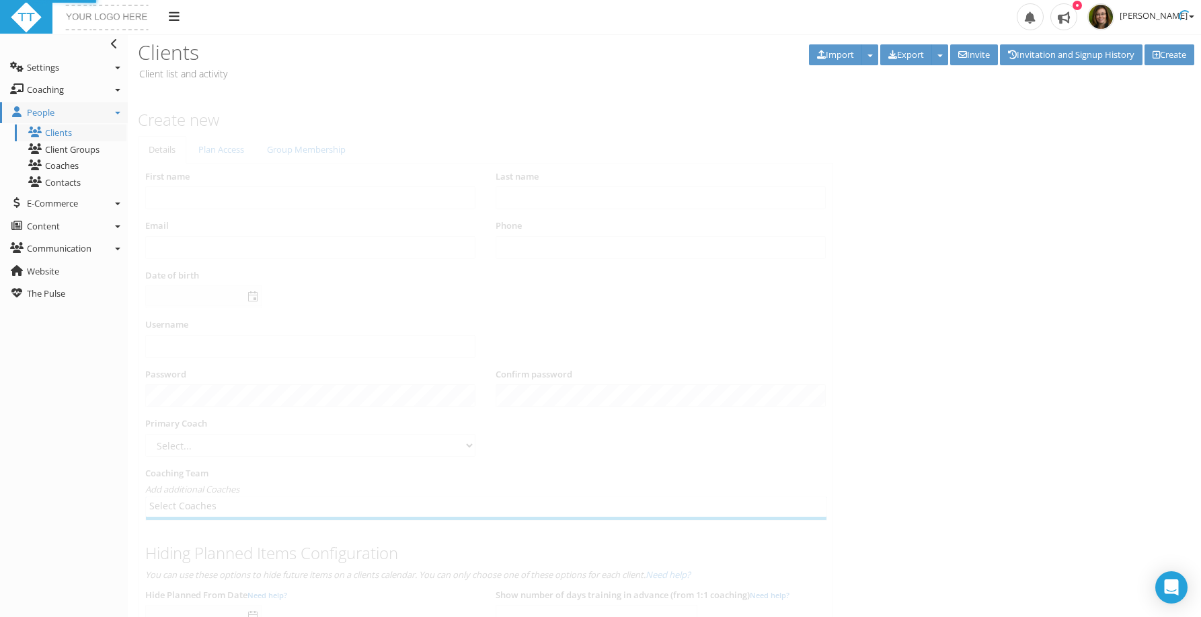
type input "[PERSON_NAME]"
type input "Postnikoff"
type input "[PERSON_NAME][EMAIL_ADDRESS][DOMAIN_NAME]"
type input "HEAL.client"
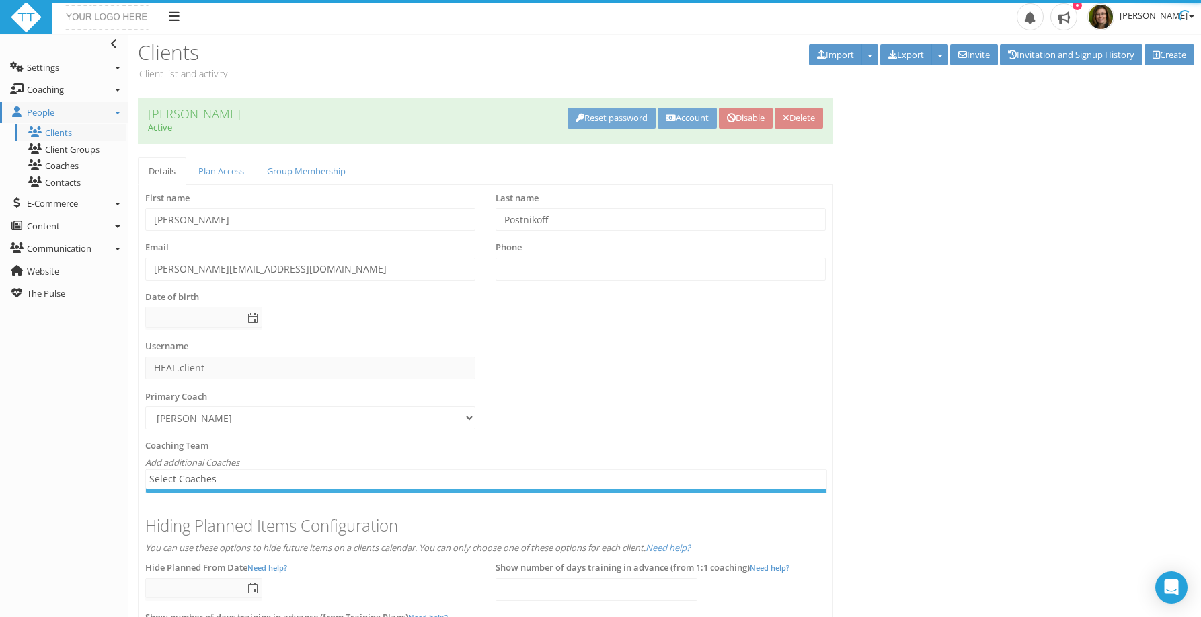
select select "c1205649-18ba-4755-8797-e0d73f87714b"
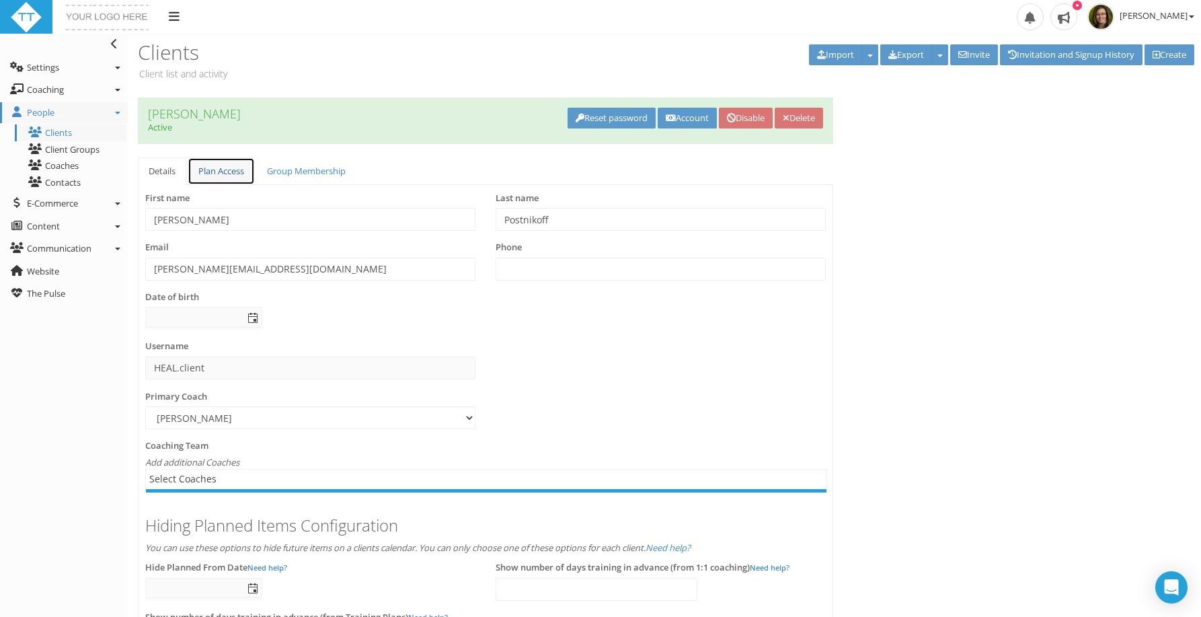
click at [237, 179] on link "Plan Access" at bounding box center [221, 171] width 67 height 28
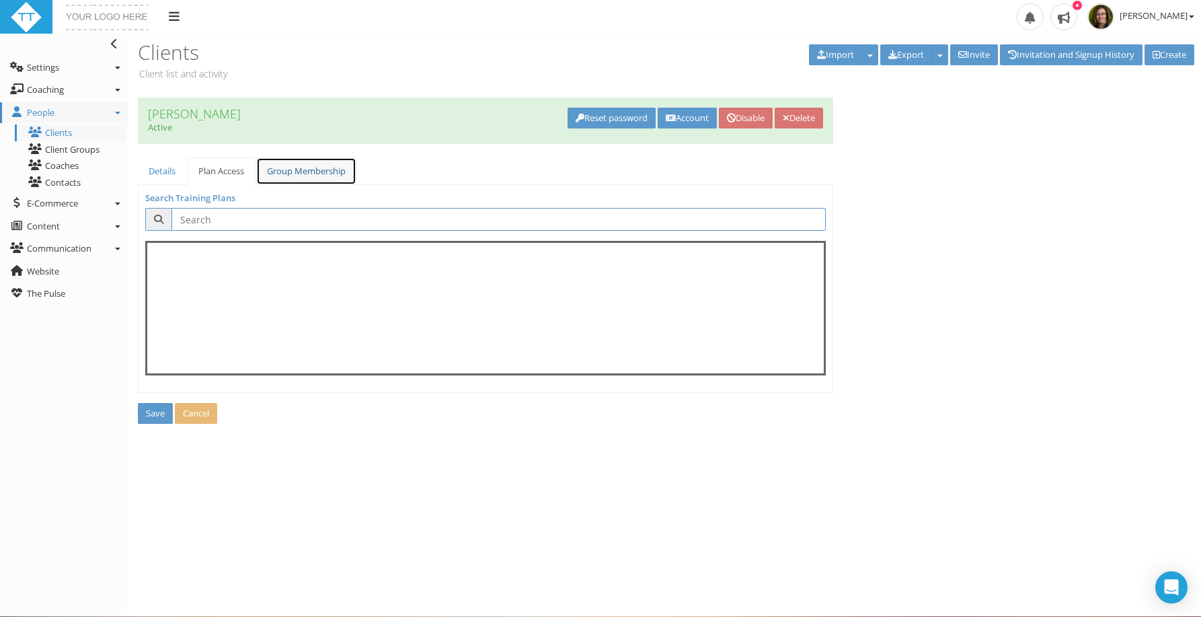
click at [296, 175] on link "Group Membership" at bounding box center [306, 171] width 100 height 28
click at [171, 167] on link "Details" at bounding box center [162, 171] width 48 height 28
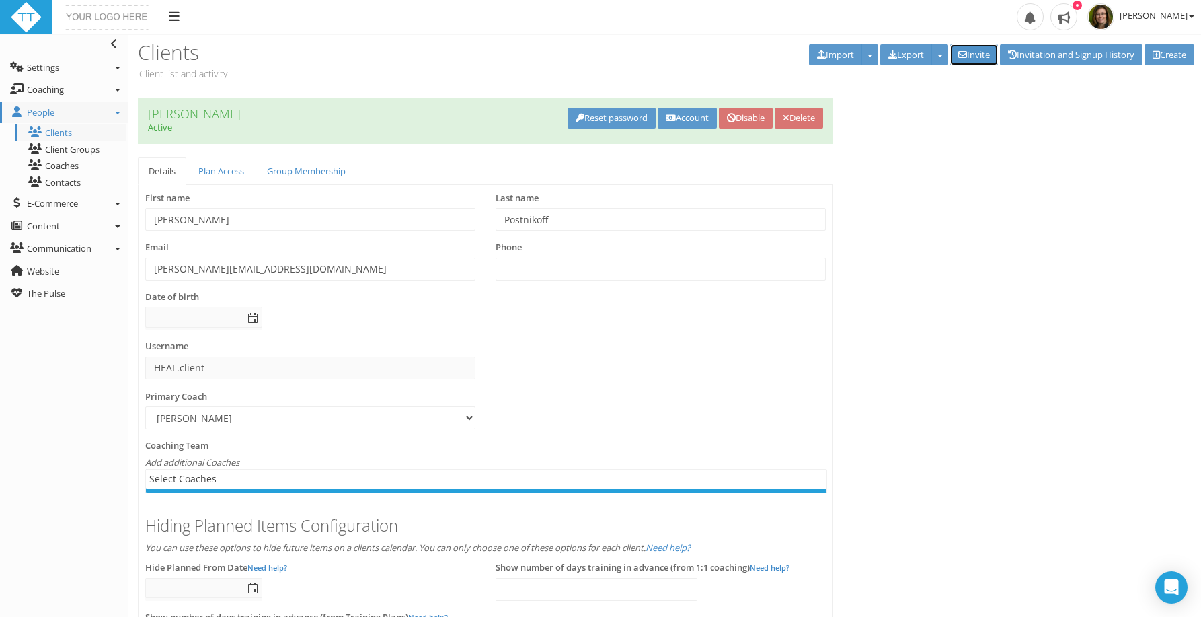
click at [975, 55] on link "Invite" at bounding box center [974, 54] width 48 height 21
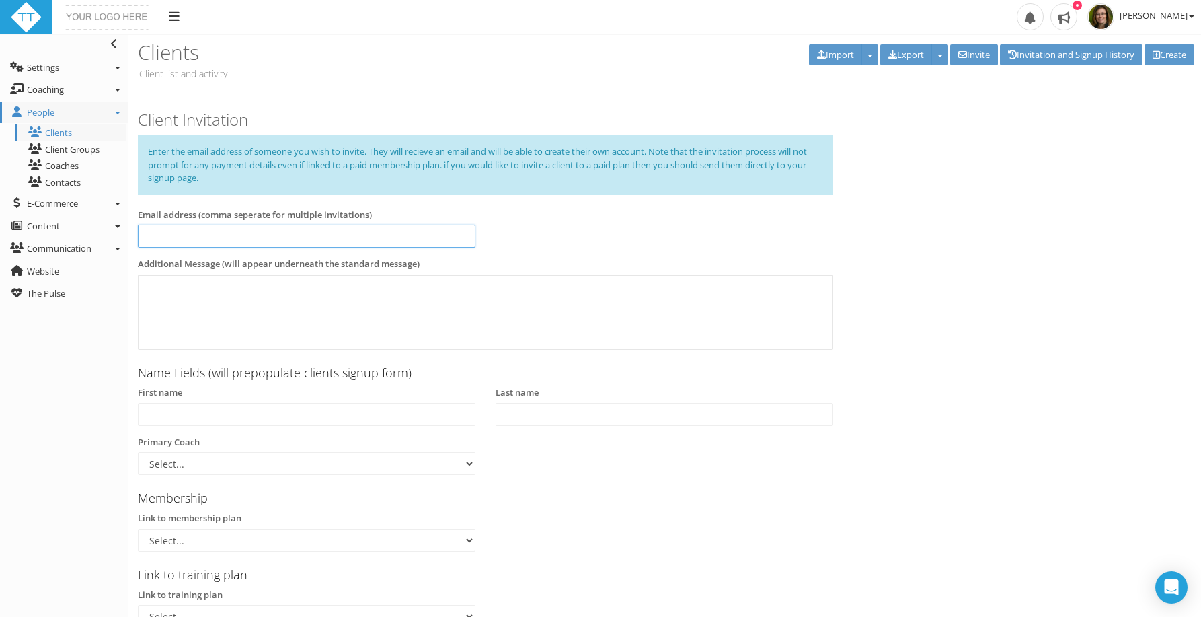
click at [327, 229] on input at bounding box center [307, 236] width 338 height 23
type input "[PERSON_NAME][EMAIL_ADDRESS][DOMAIN_NAME]"
click at [240, 411] on input "text" at bounding box center [307, 414] width 338 height 23
type input "[PERSON_NAME]"
type input "Postnikoff"
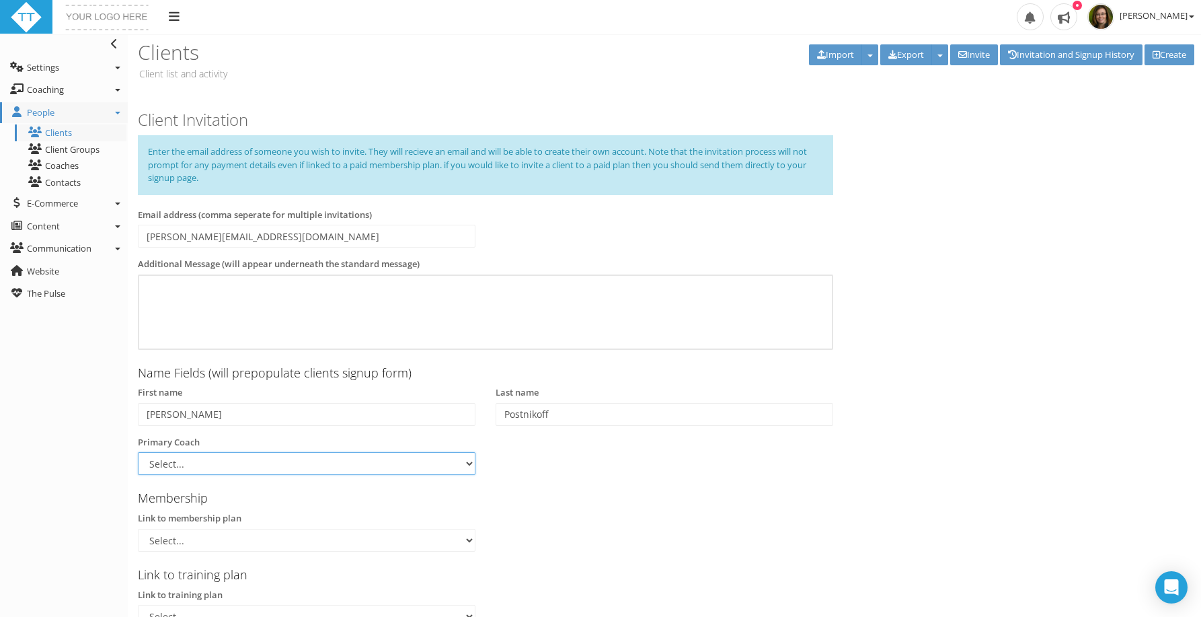
click at [155, 467] on select "Select... [PERSON_NAME]" at bounding box center [307, 463] width 338 height 23
select select "c1205649-18ba-4755-8797-e0d73f87714b"
click at [138, 452] on select "Select... [PERSON_NAME]" at bounding box center [307, 463] width 338 height 23
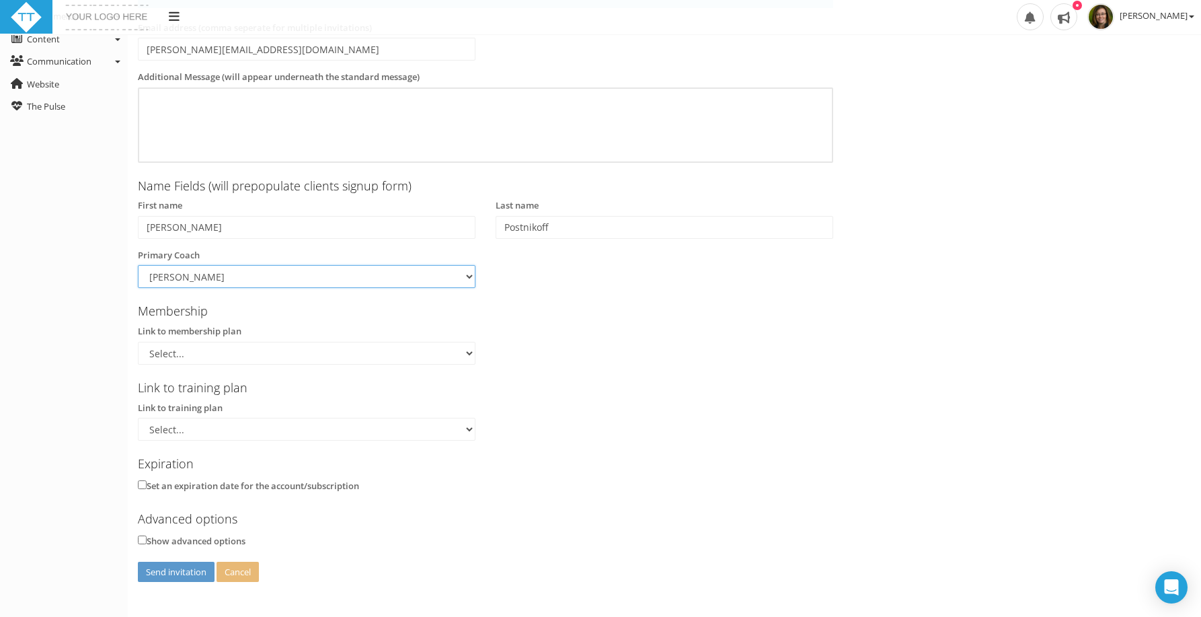
scroll to position [189, 0]
click at [154, 567] on button "Send invitation" at bounding box center [176, 569] width 77 height 21
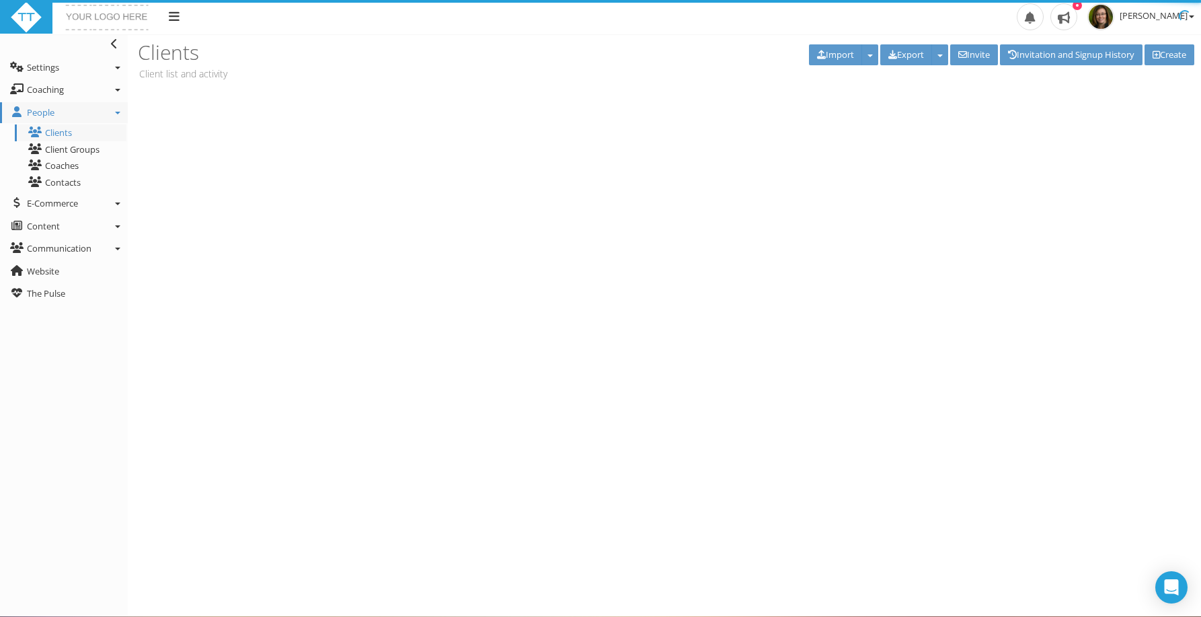
scroll to position [0, 0]
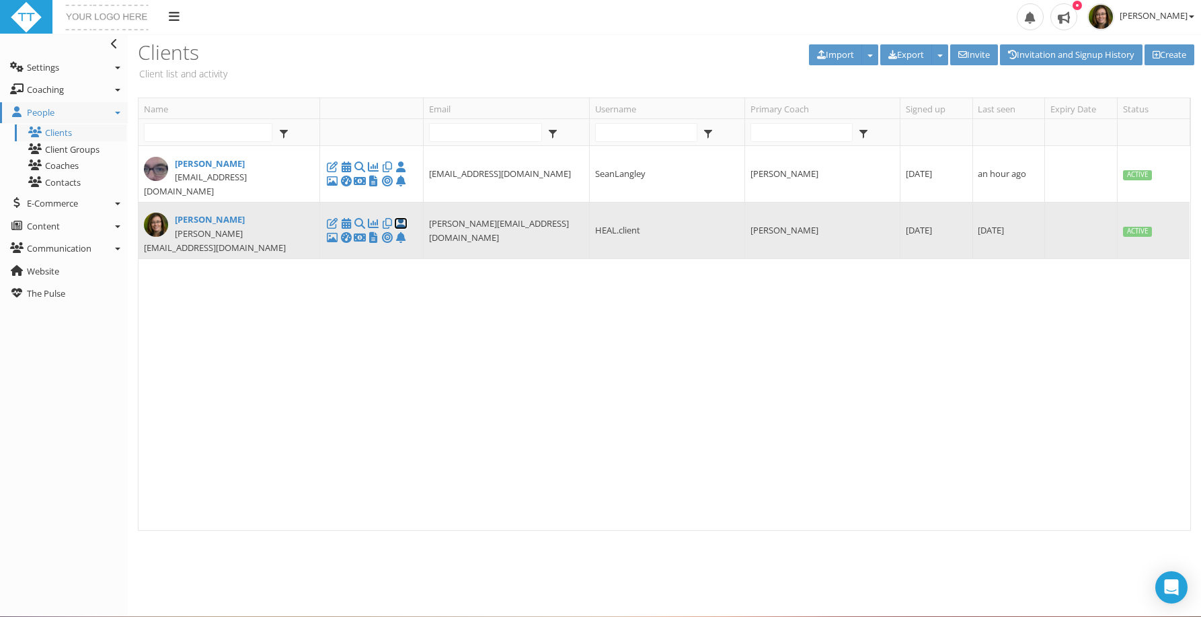
click at [398, 223] on icon at bounding box center [400, 223] width 13 height 1
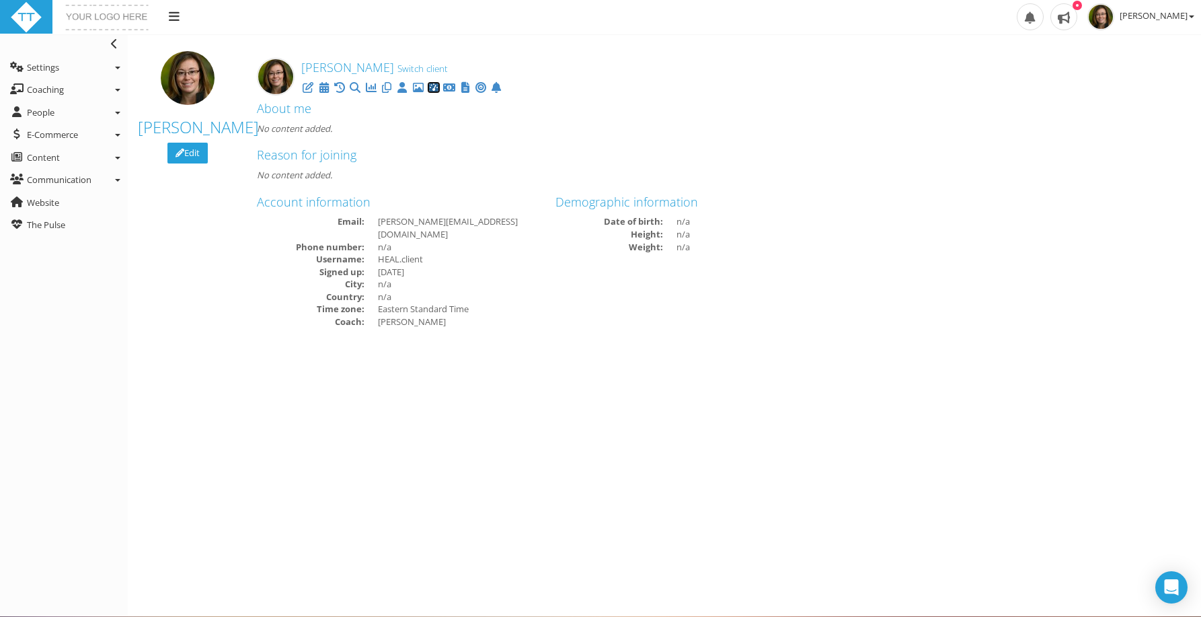
click at [433, 88] on icon at bounding box center [433, 87] width 13 height 1
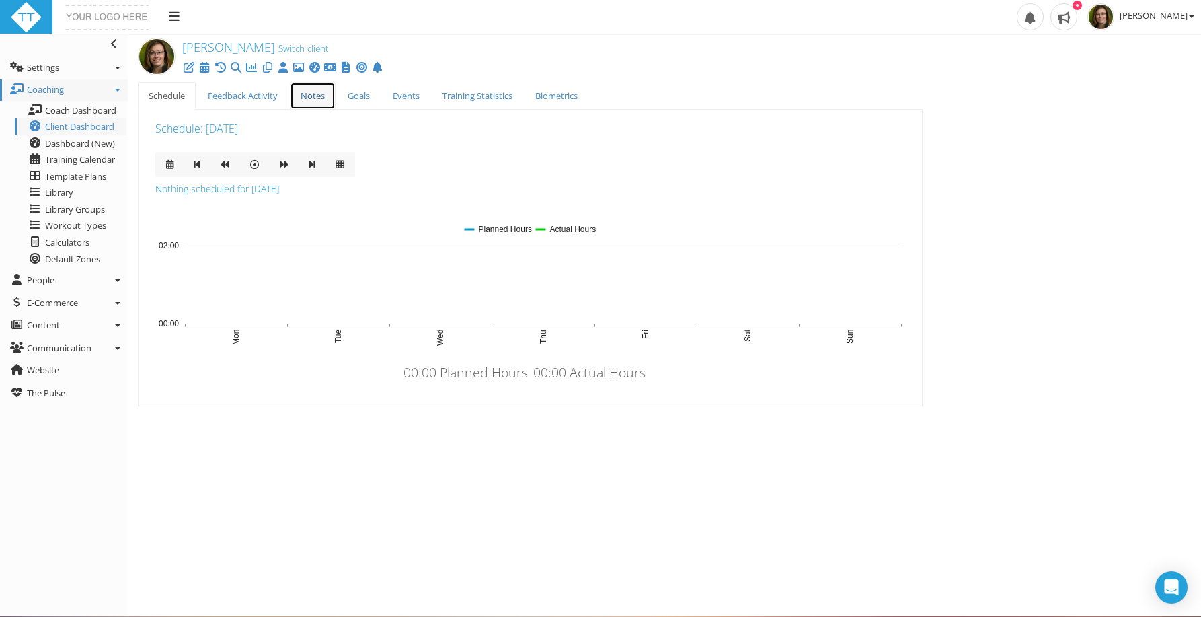
click at [329, 102] on link "Notes" at bounding box center [313, 96] width 46 height 28
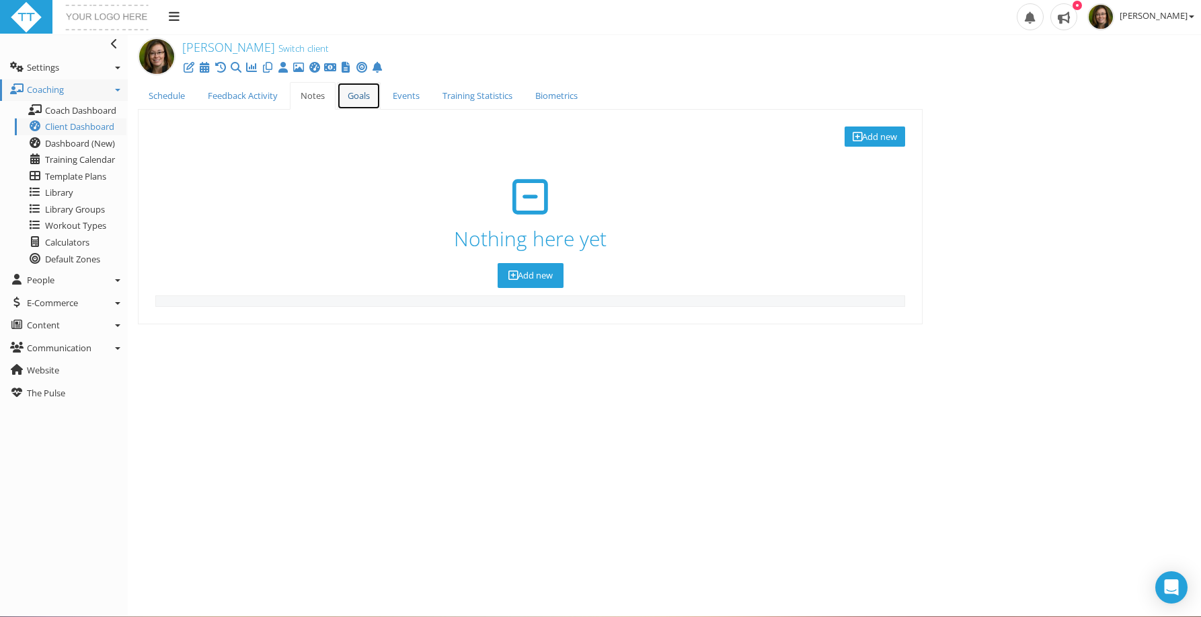
click at [349, 96] on link "Goals" at bounding box center [359, 96] width 44 height 28
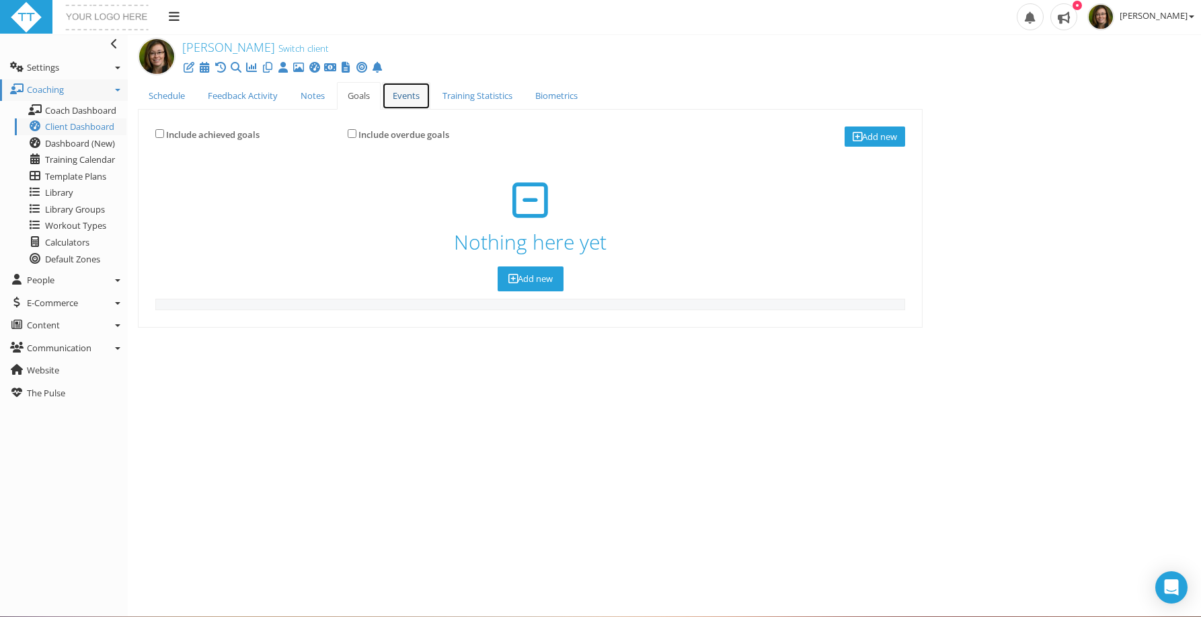
click at [401, 96] on link "Events" at bounding box center [406, 96] width 48 height 28
click at [467, 95] on link "Training Statistics" at bounding box center [477, 96] width 91 height 28
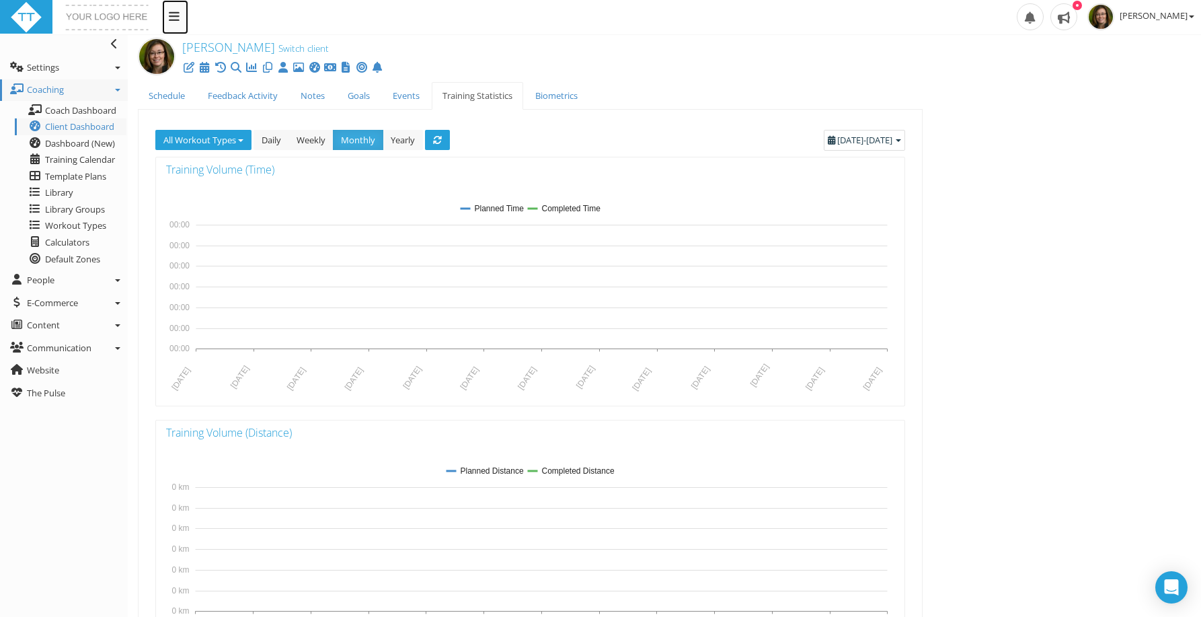
click at [176, 17] on icon at bounding box center [174, 16] width 11 height 12
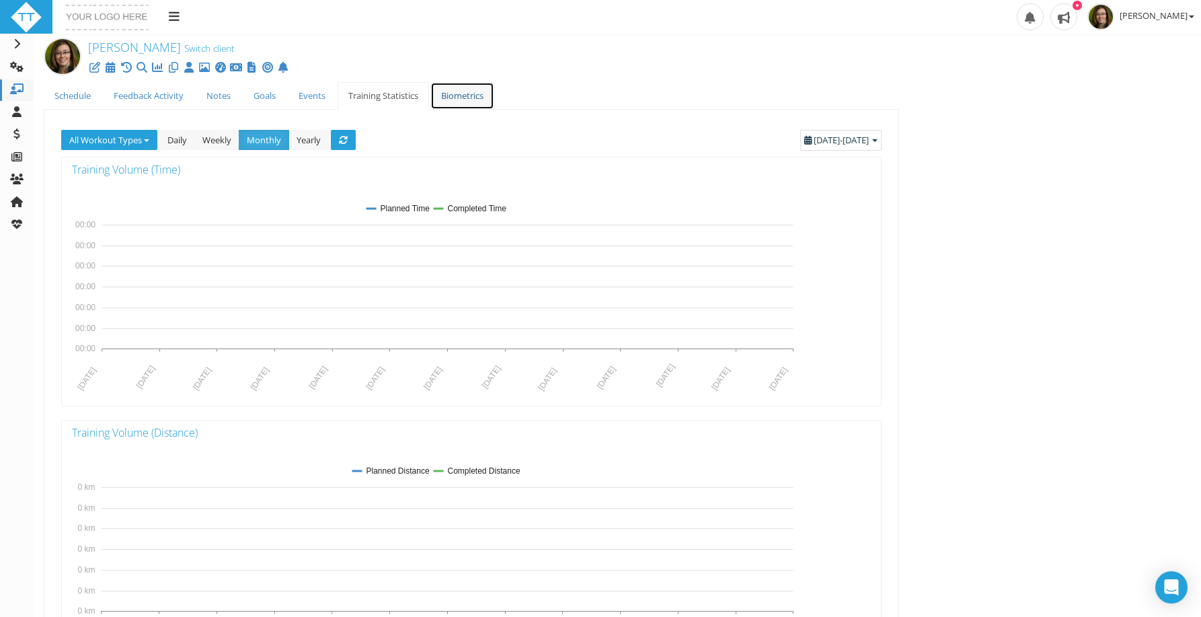
click at [465, 91] on link "Biometrics" at bounding box center [462, 96] width 64 height 28
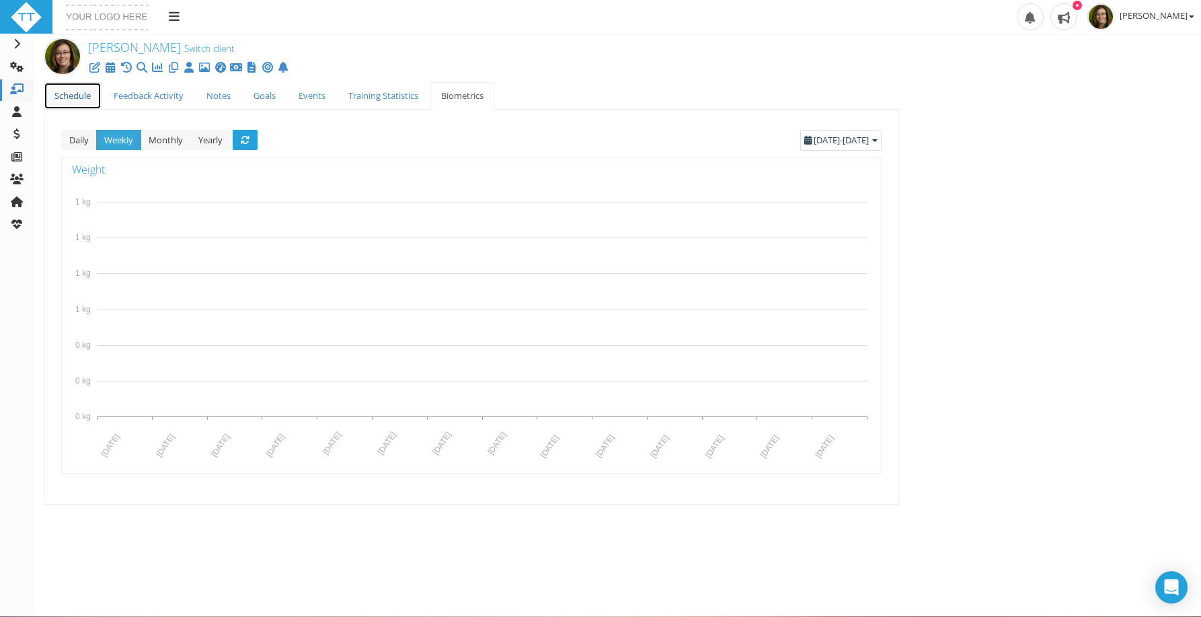
click at [87, 96] on link "Schedule" at bounding box center [73, 96] width 58 height 28
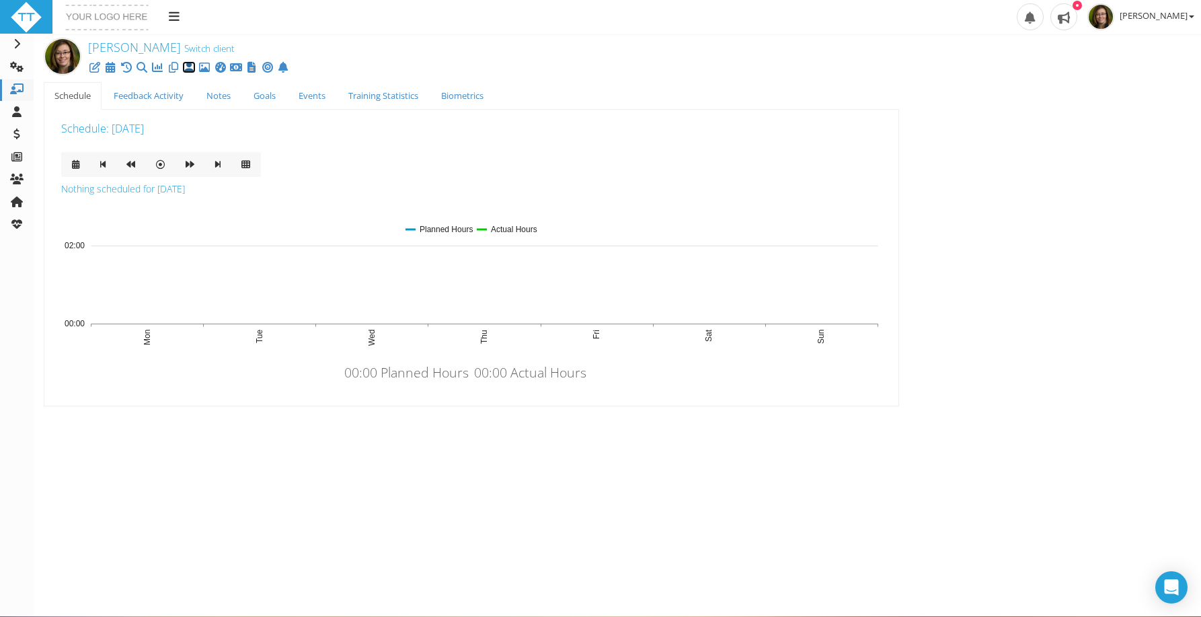
click at [188, 67] on icon at bounding box center [188, 67] width 13 height 1
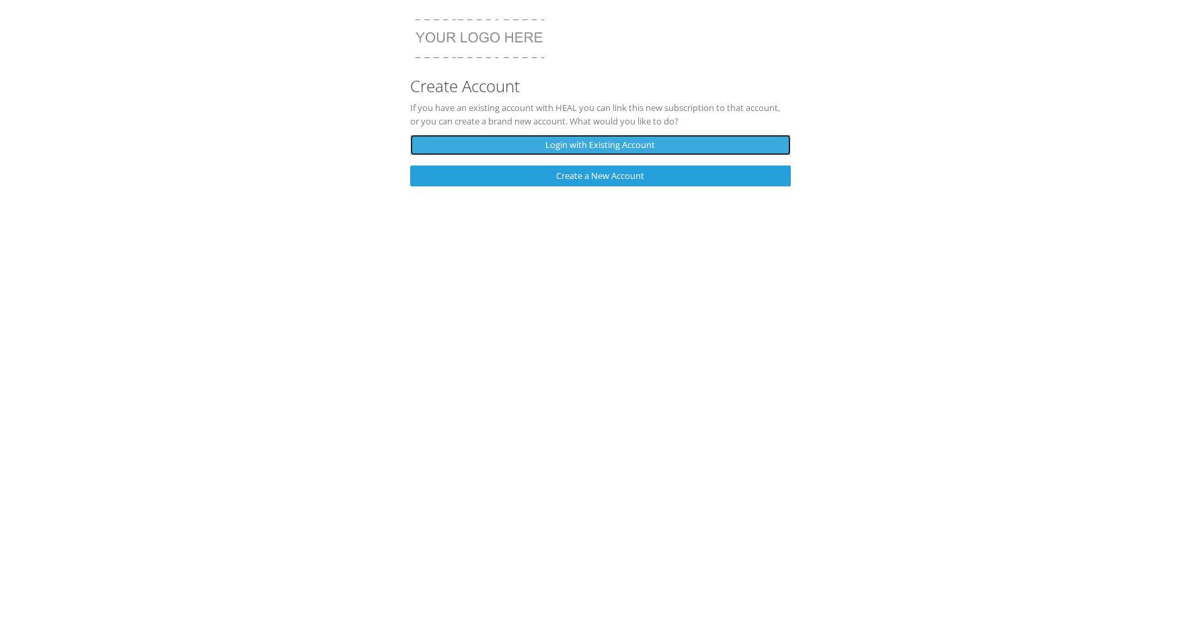
click at [577, 145] on link "Login with Existing Account" at bounding box center [600, 144] width 380 height 21
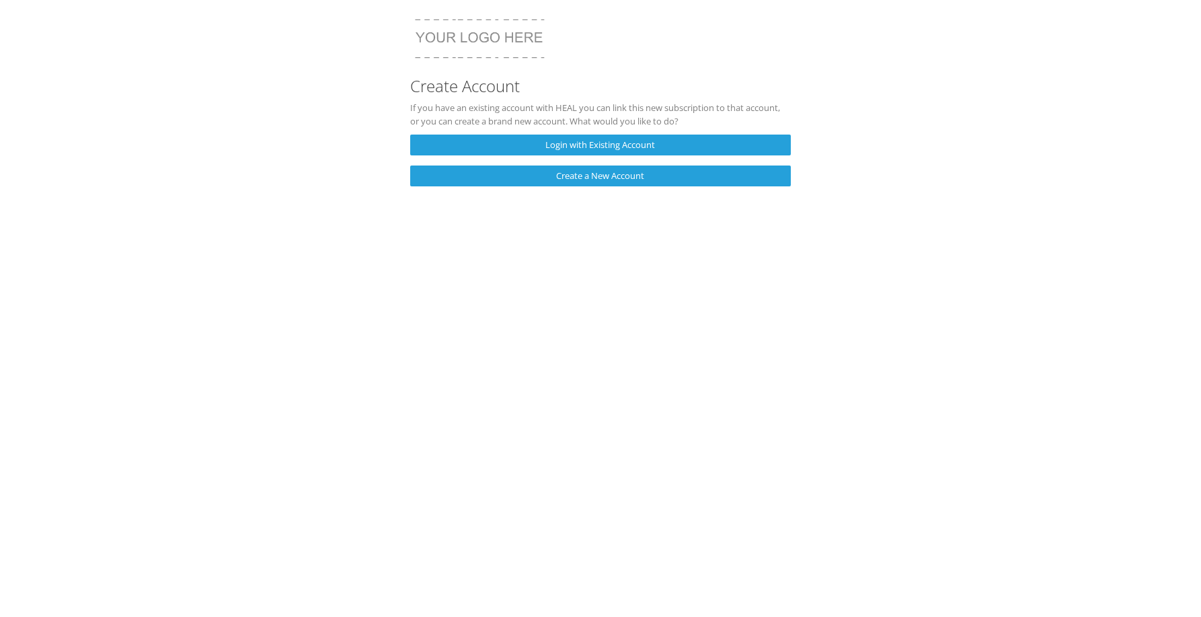
scroll to position [3, 0]
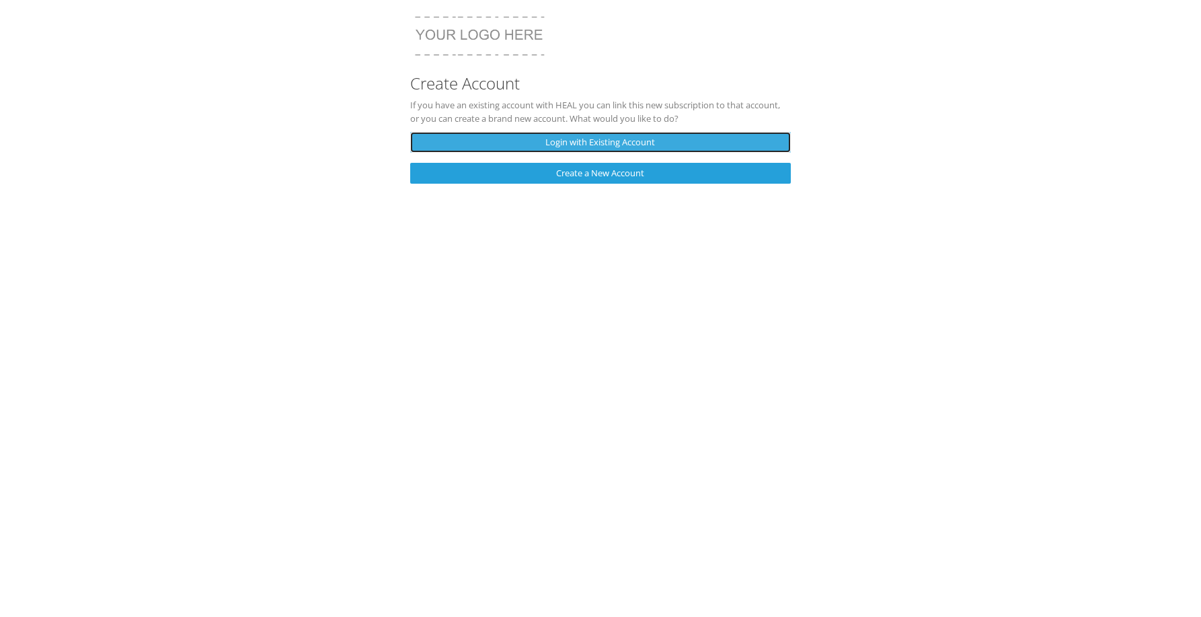
click at [584, 147] on link "Login with Existing Account" at bounding box center [600, 142] width 380 height 21
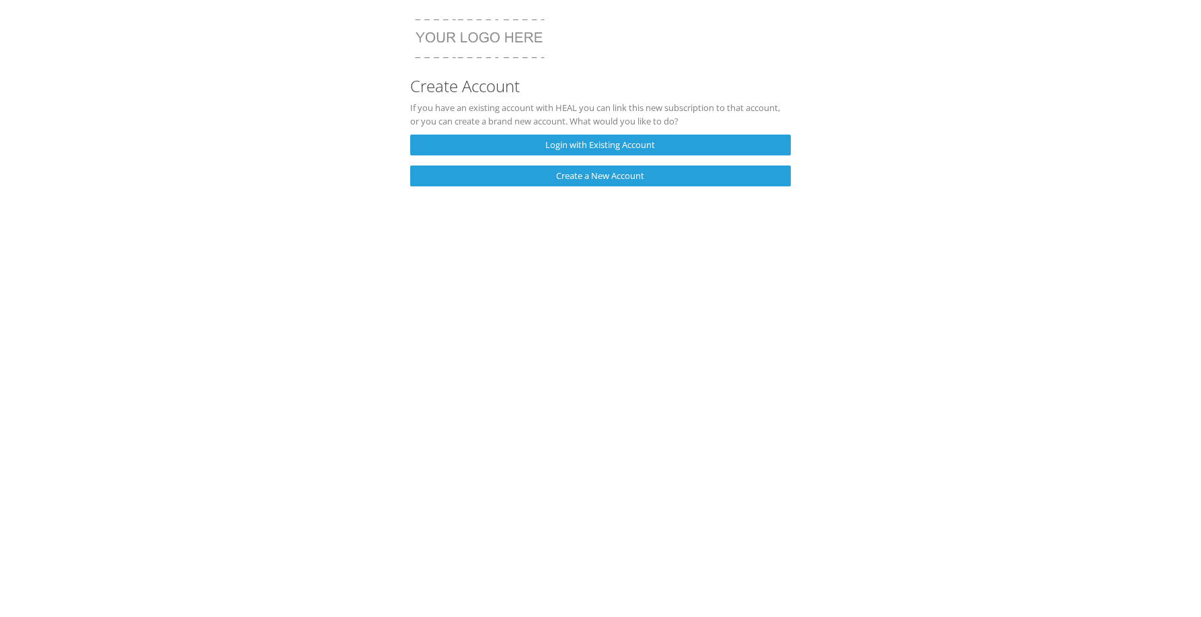
click at [588, 186] on div "Back Token 5acc30ce-35e0-485e-9597-1ea024d9da6d 257e63e45afb4ec688a17bcc5b49c4b…" at bounding box center [600, 104] width 400 height 183
click at [619, 177] on link "Create a New Account" at bounding box center [600, 175] width 380 height 21
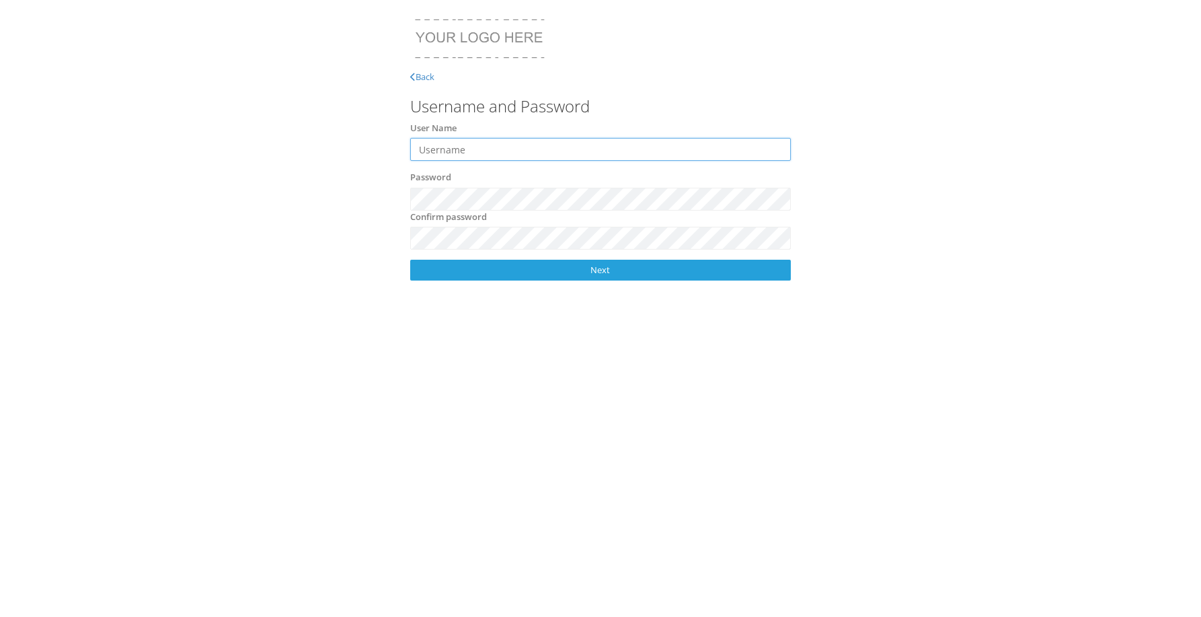
click at [522, 151] on input "User Name" at bounding box center [600, 149] width 380 height 23
drag, startPoint x: 535, startPoint y: 147, endPoint x: 471, endPoint y: 148, distance: 64.5
click at [471, 148] on input "[EMAIL_ADDRESS][DOMAIN_NAME]" at bounding box center [600, 149] width 380 height 23
type input "tpostnikoff"
click input "Continue" at bounding box center [0, 0] width 0 height 0
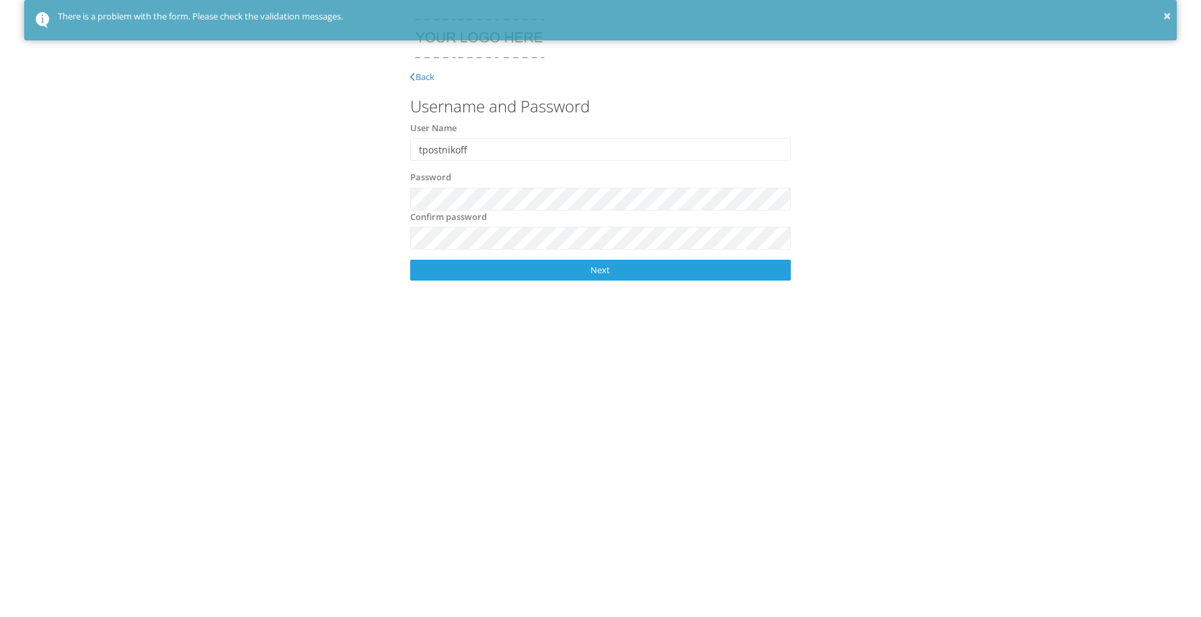
click at [530, 180] on div "Password" at bounding box center [600, 191] width 400 height 40
click at [512, 149] on input "tpostnikoff" at bounding box center [600, 149] width 380 height 23
click at [522, 150] on input "tpostnikoff" at bounding box center [600, 149] width 380 height 23
click at [517, 150] on input "tpostnikoff" at bounding box center [600, 149] width 380 height 23
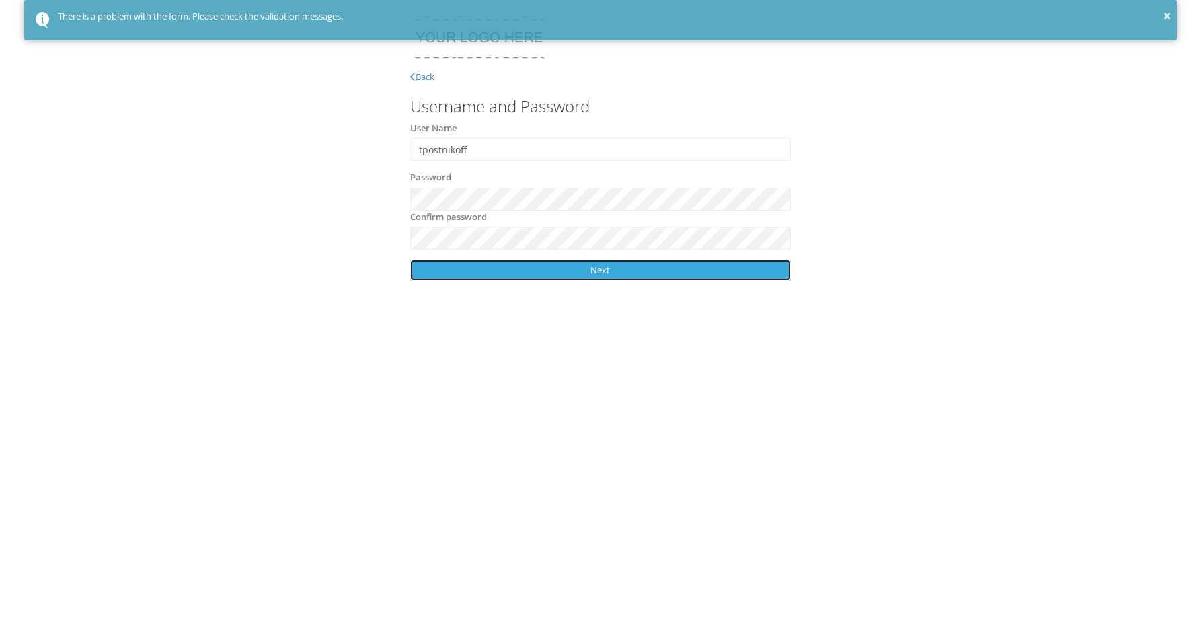
click at [445, 274] on link "Next" at bounding box center [600, 270] width 380 height 21
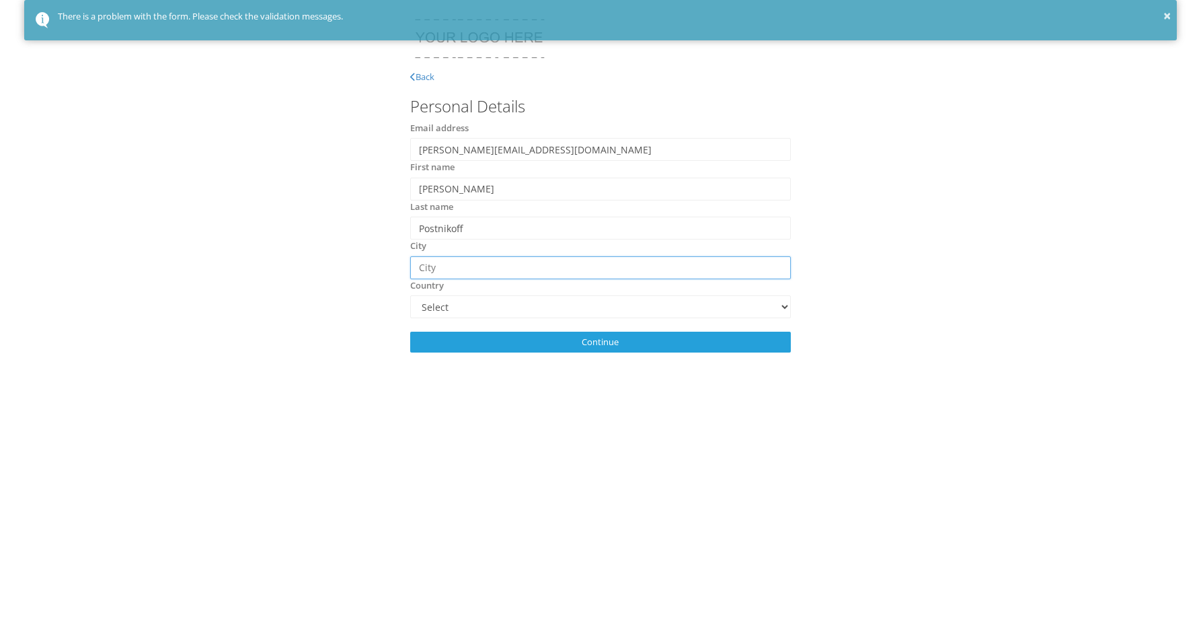
click at [446, 261] on input "City" at bounding box center [600, 267] width 380 height 23
type input "[GEOGRAPHIC_DATA]"
select select "[GEOGRAPHIC_DATA]"
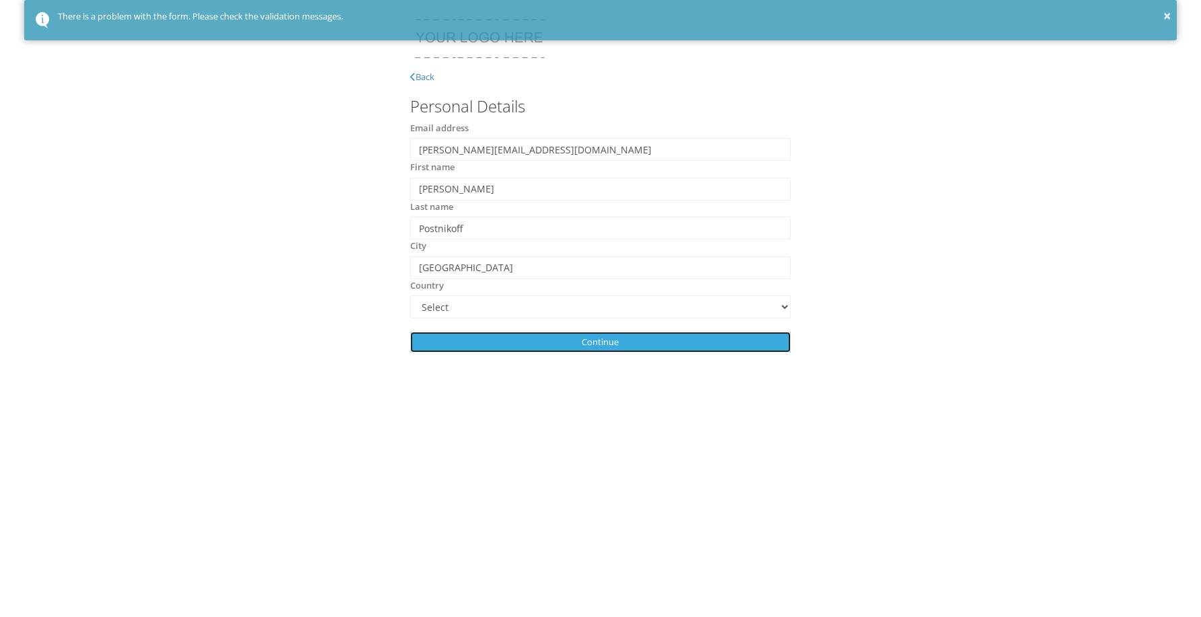
click at [518, 351] on input "Continue" at bounding box center [600, 341] width 380 height 21
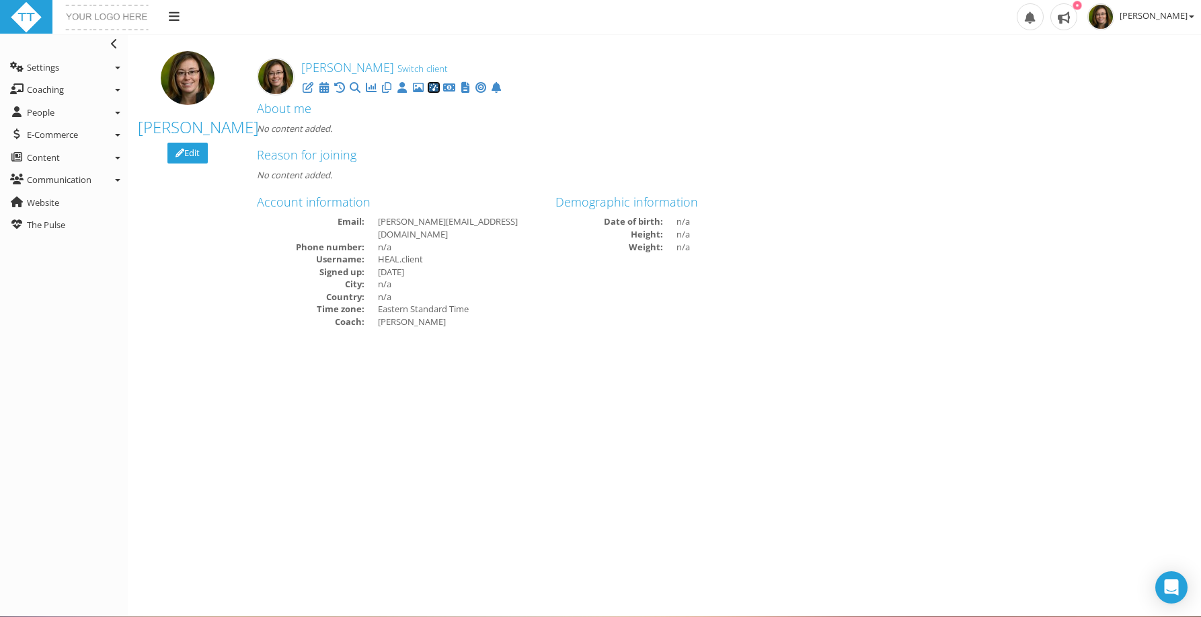
click at [434, 87] on icon at bounding box center [433, 87] width 13 height 1
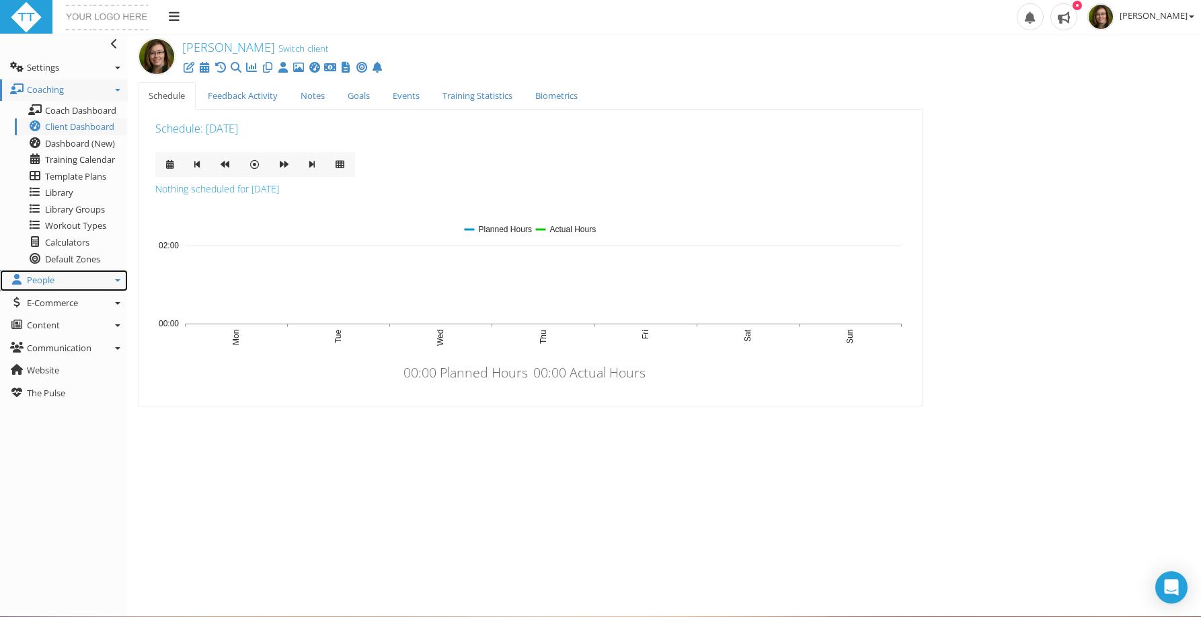
click at [38, 276] on span "People" at bounding box center [41, 280] width 28 height 12
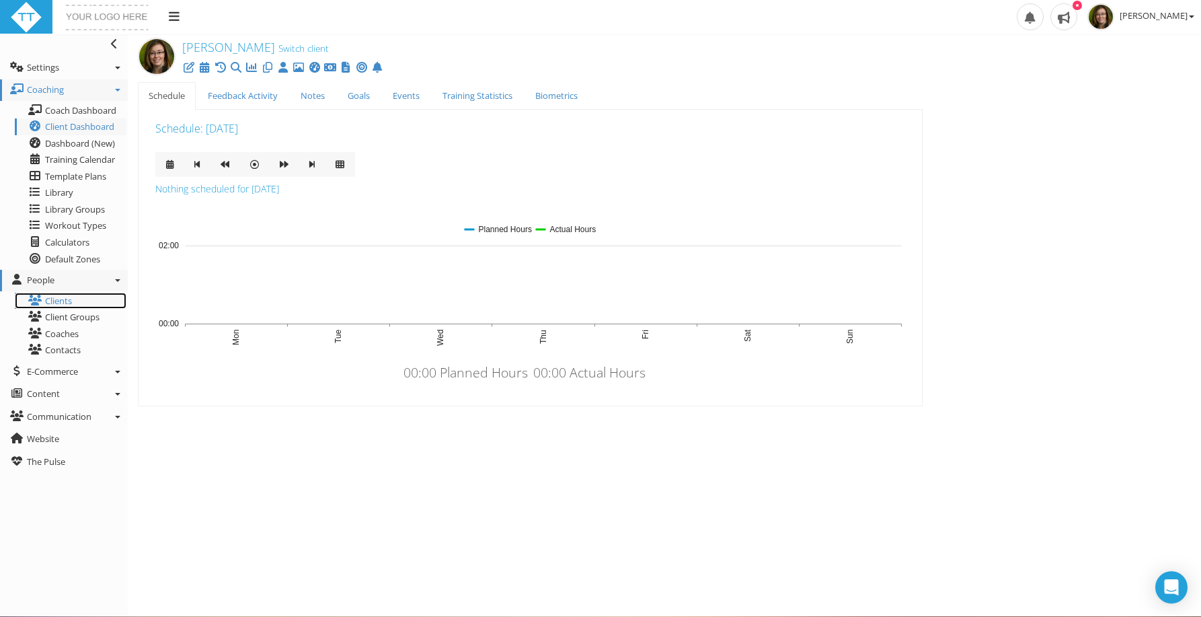
click at [44, 298] on link "Clients" at bounding box center [71, 300] width 112 height 17
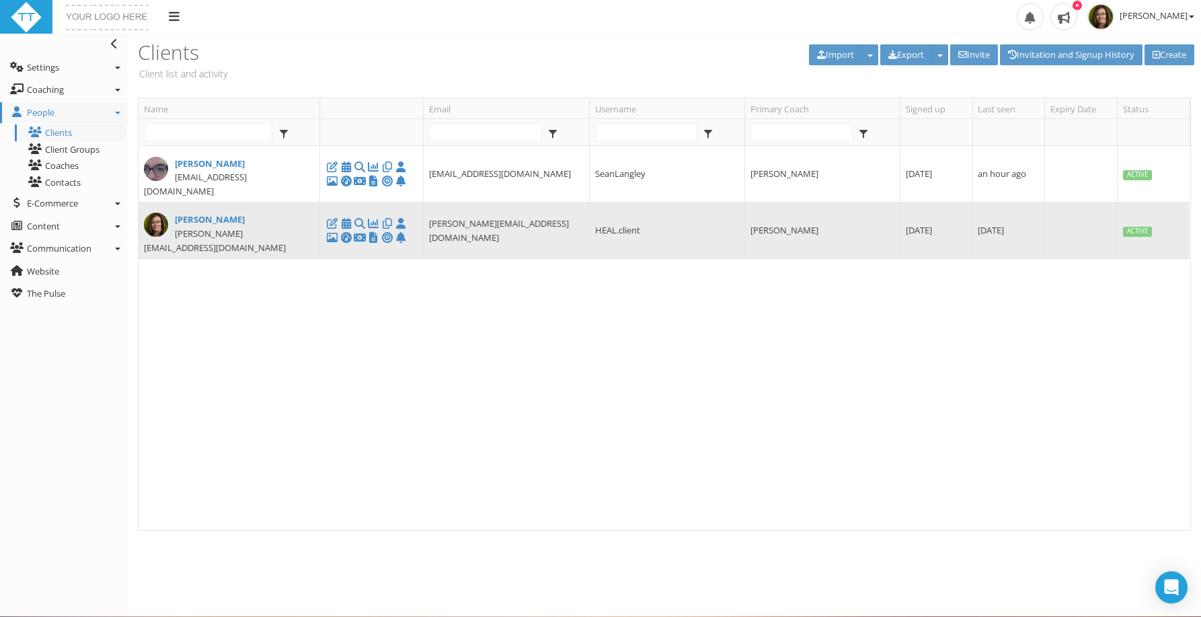
click at [514, 203] on td "[PERSON_NAME][EMAIL_ADDRESS][DOMAIN_NAME]" at bounding box center [505, 230] width 165 height 56
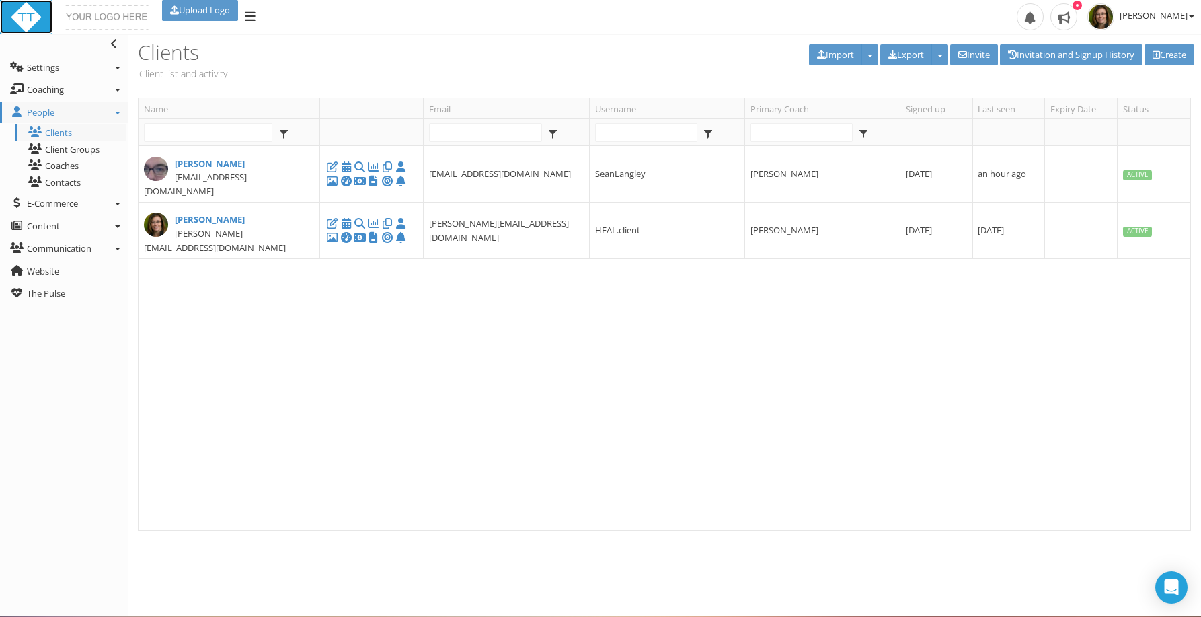
click at [37, 24] on img at bounding box center [26, 17] width 32 height 32
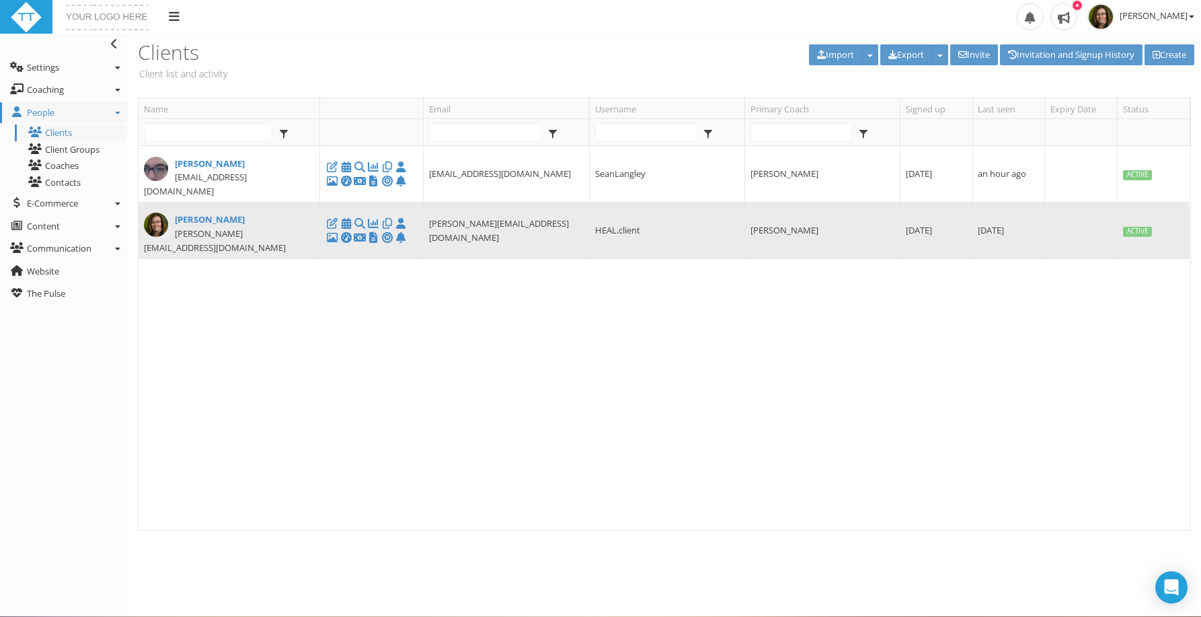
click at [792, 202] on td "[PERSON_NAME]" at bounding box center [821, 230] width 155 height 56
click at [247, 212] on link "[PERSON_NAME]" at bounding box center [229, 219] width 171 height 14
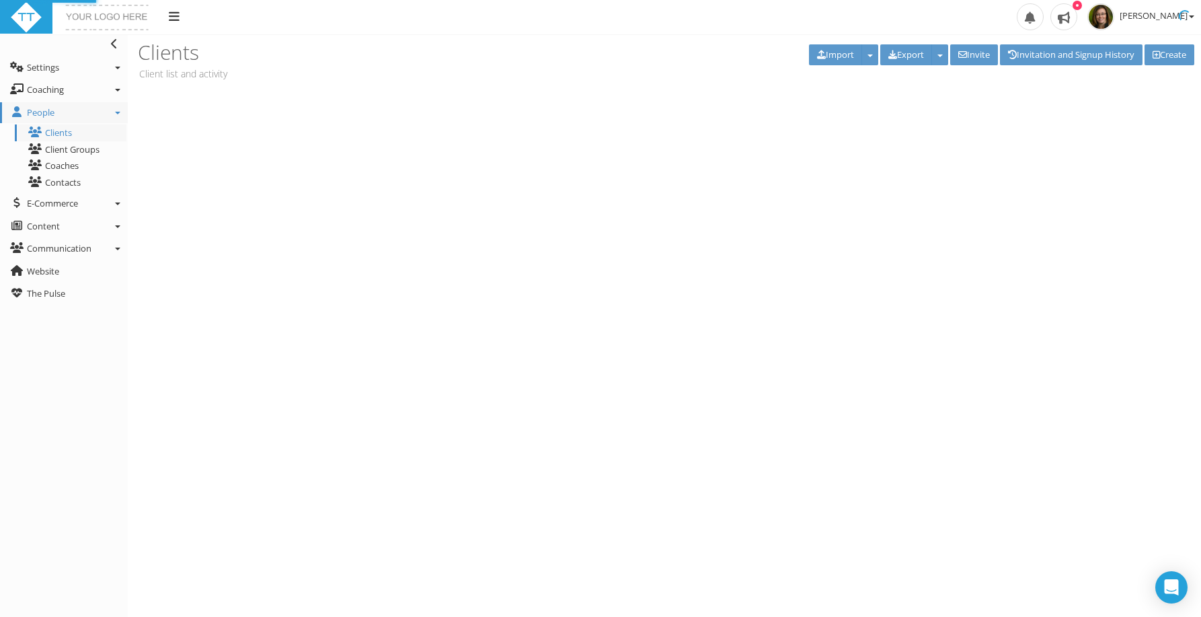
type input "[PERSON_NAME]"
type input "Postnikoff"
type input "[PERSON_NAME][EMAIL_ADDRESS][DOMAIN_NAME]"
type input "HEAL.client"
select select "c1205649-18ba-4755-8797-e0d73f87714b"
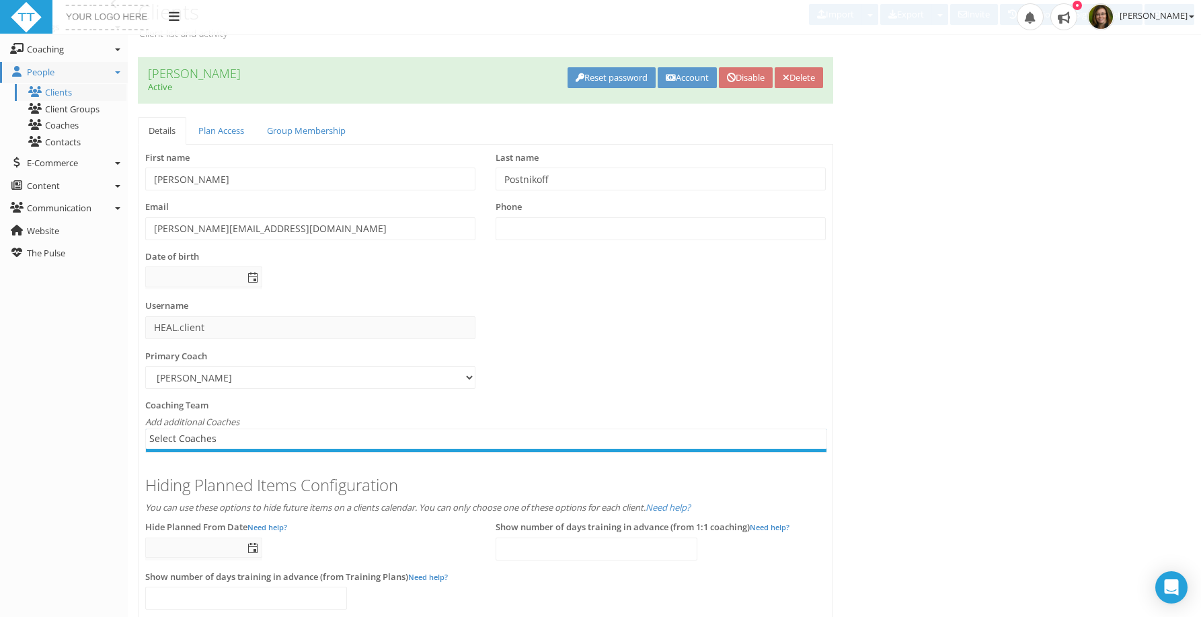
scroll to position [48, 0]
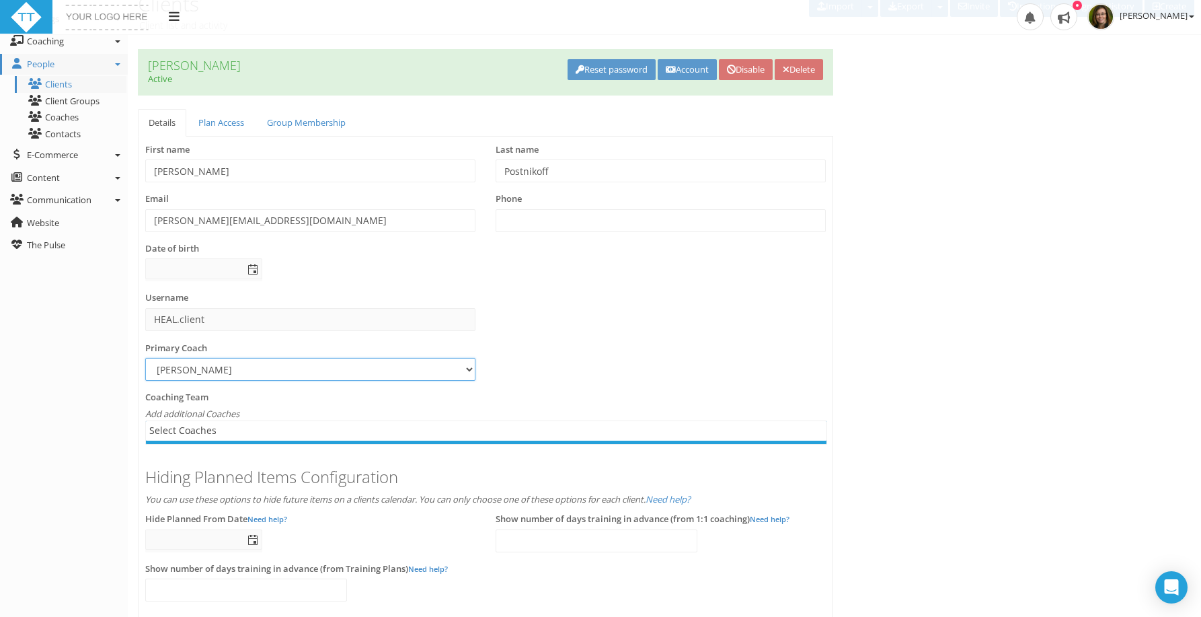
click at [225, 365] on select "Select... [PERSON_NAME]" at bounding box center [310, 369] width 330 height 23
click at [145, 358] on select "Select... [PERSON_NAME]" at bounding box center [310, 369] width 330 height 23
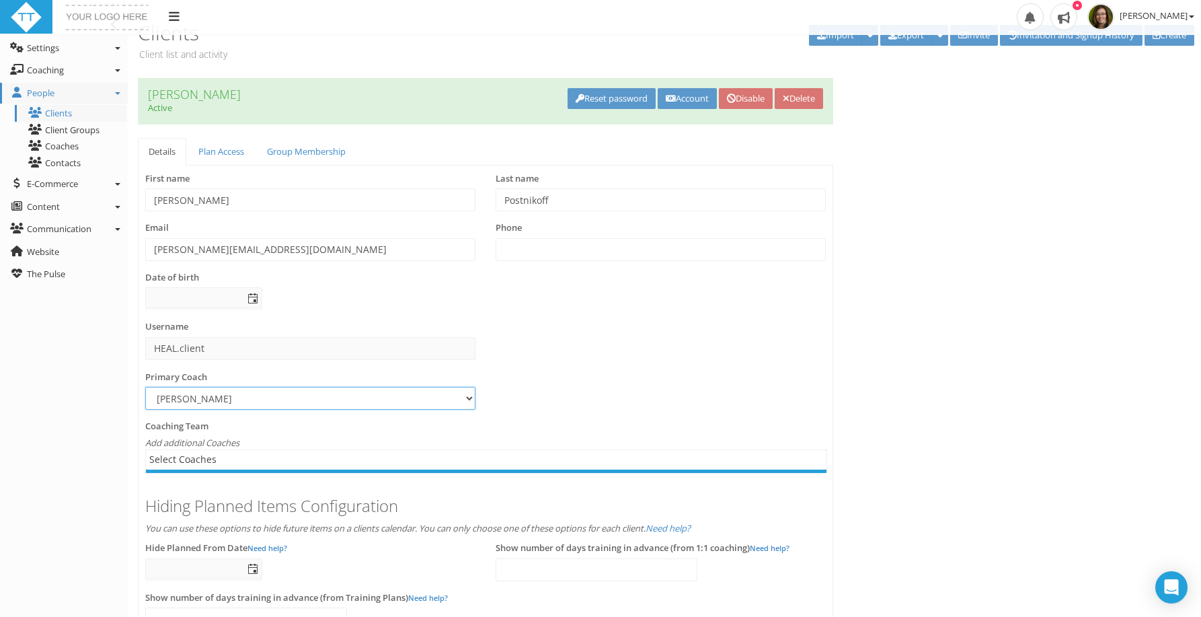
scroll to position [13, 0]
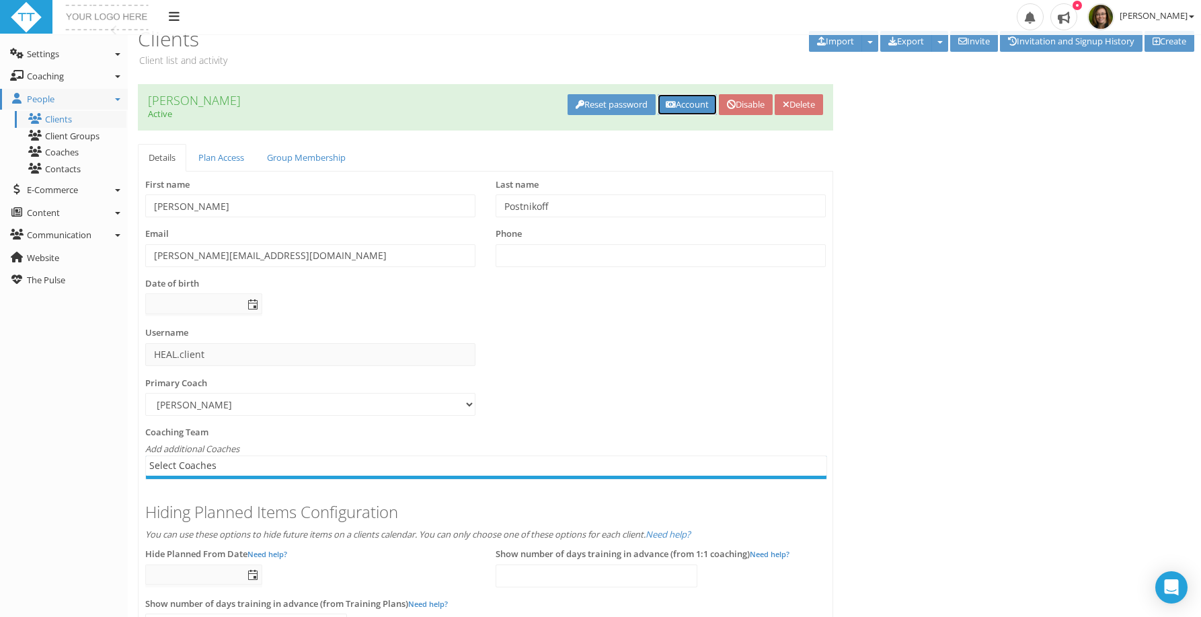
click at [658, 110] on link "Account" at bounding box center [687, 104] width 59 height 21
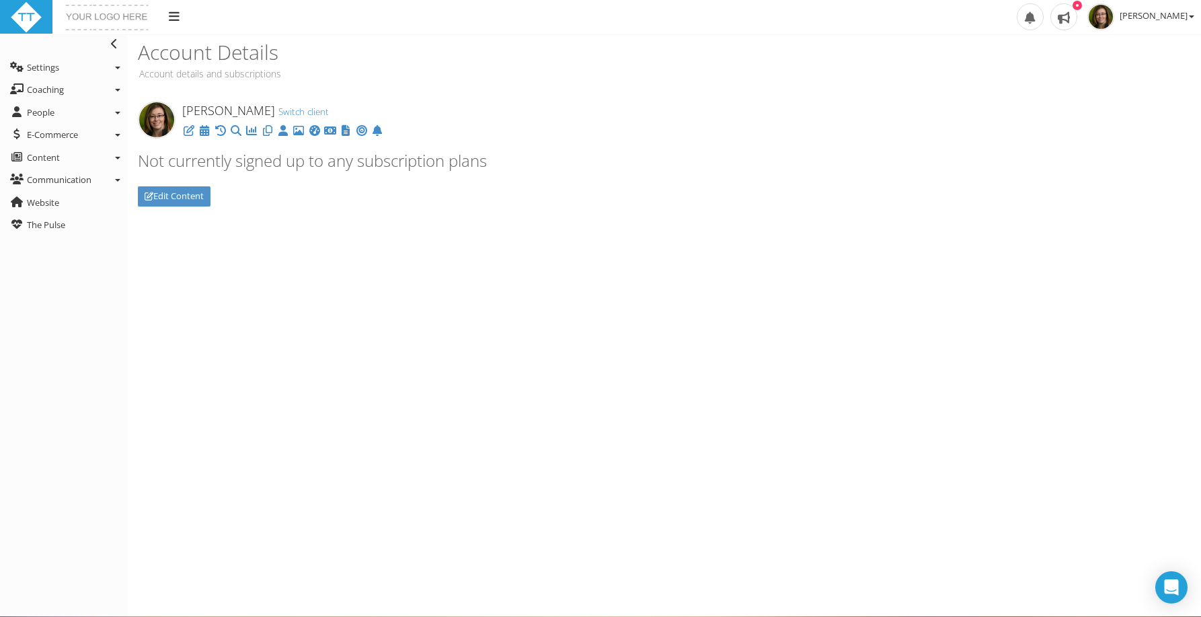
click at [196, 192] on link "Edit Content" at bounding box center [174, 196] width 73 height 20
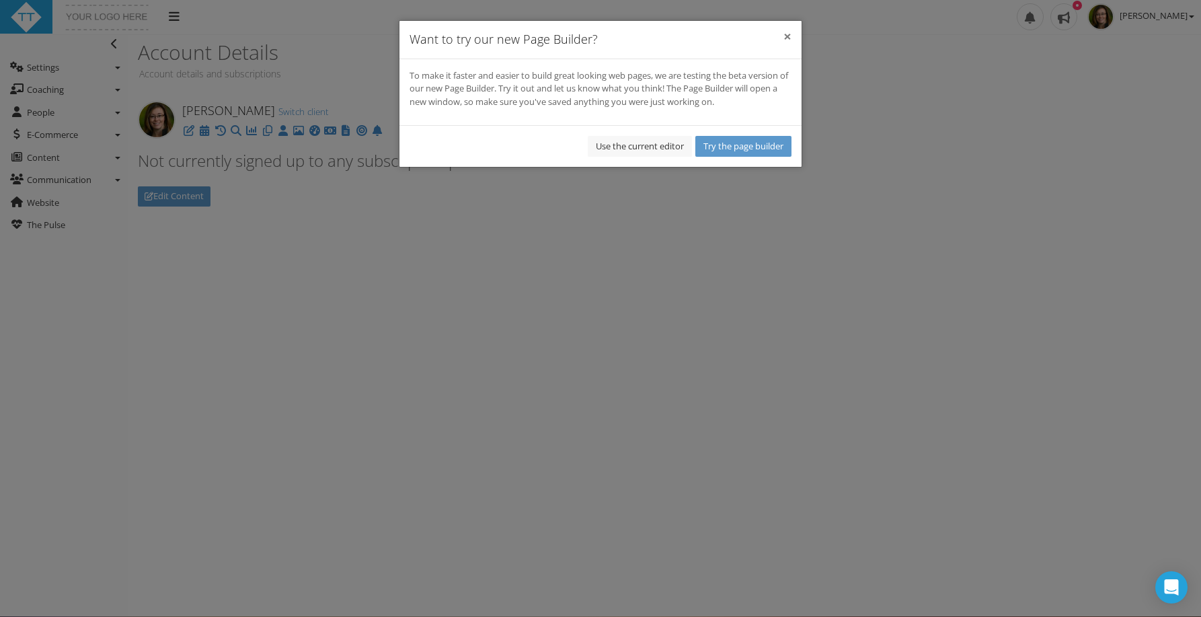
click at [784, 33] on button "×" at bounding box center [787, 37] width 8 height 14
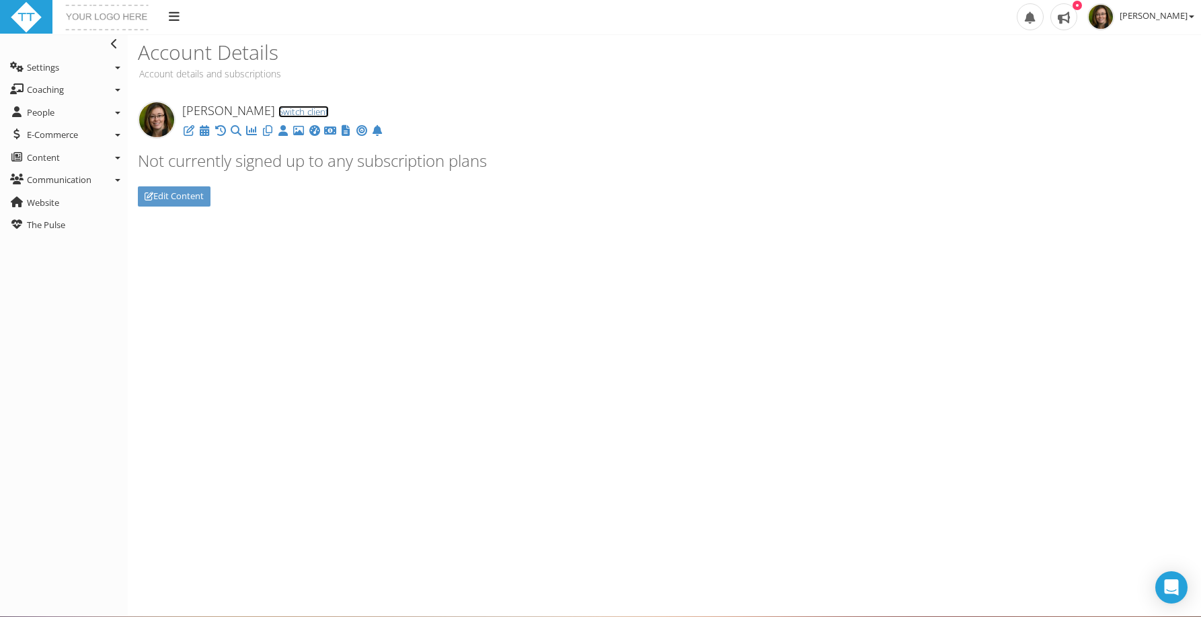
click at [292, 110] on link "Switch client" at bounding box center [303, 112] width 50 height 12
click at [292, 110] on input "text" at bounding box center [298, 112] width 318 height 17
click at [440, 115] on input "text" at bounding box center [298, 112] width 318 height 17
click at [473, 113] on span "select" at bounding box center [465, 112] width 17 height 17
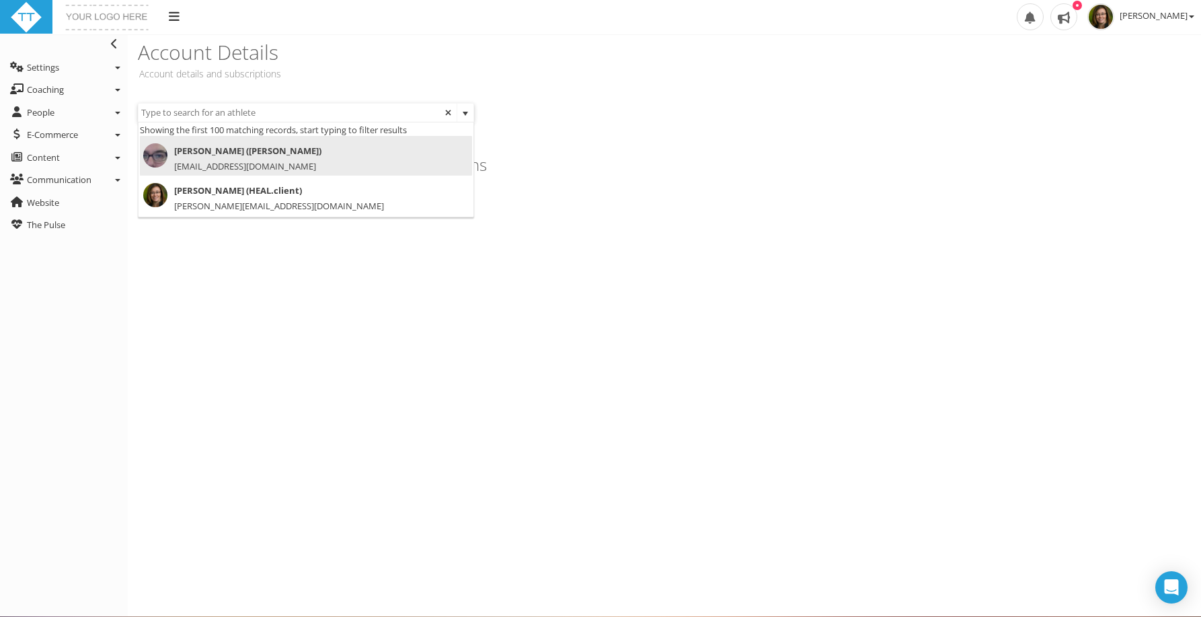
click at [468, 113] on span "select" at bounding box center [465, 113] width 11 height 11
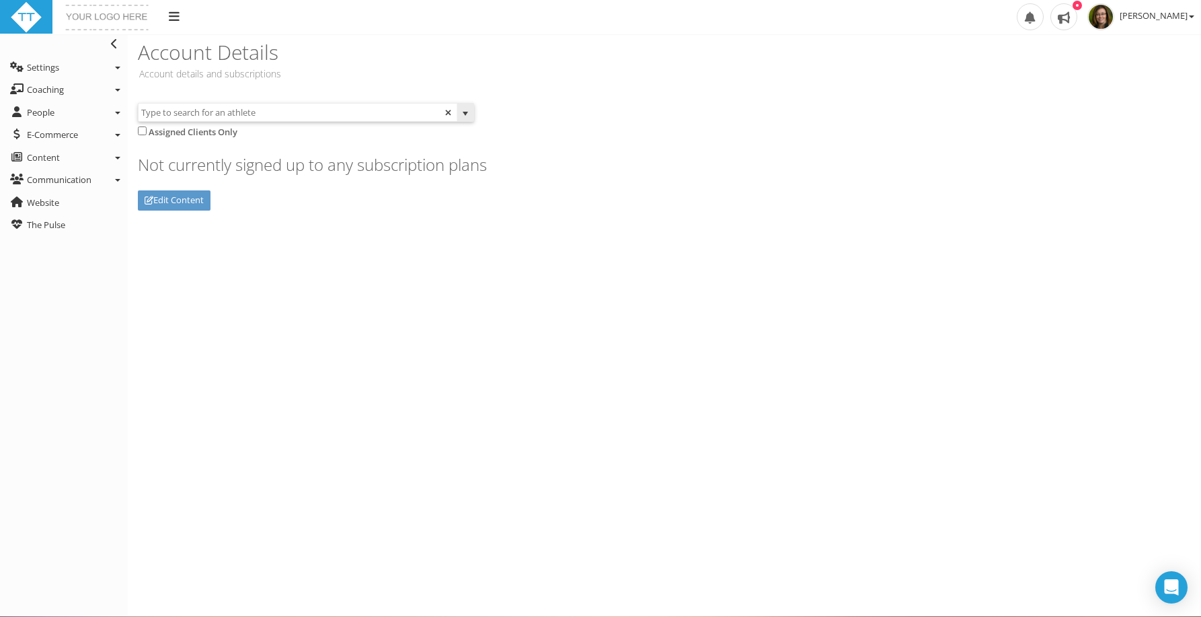
click at [468, 113] on span "select" at bounding box center [465, 113] width 11 height 11
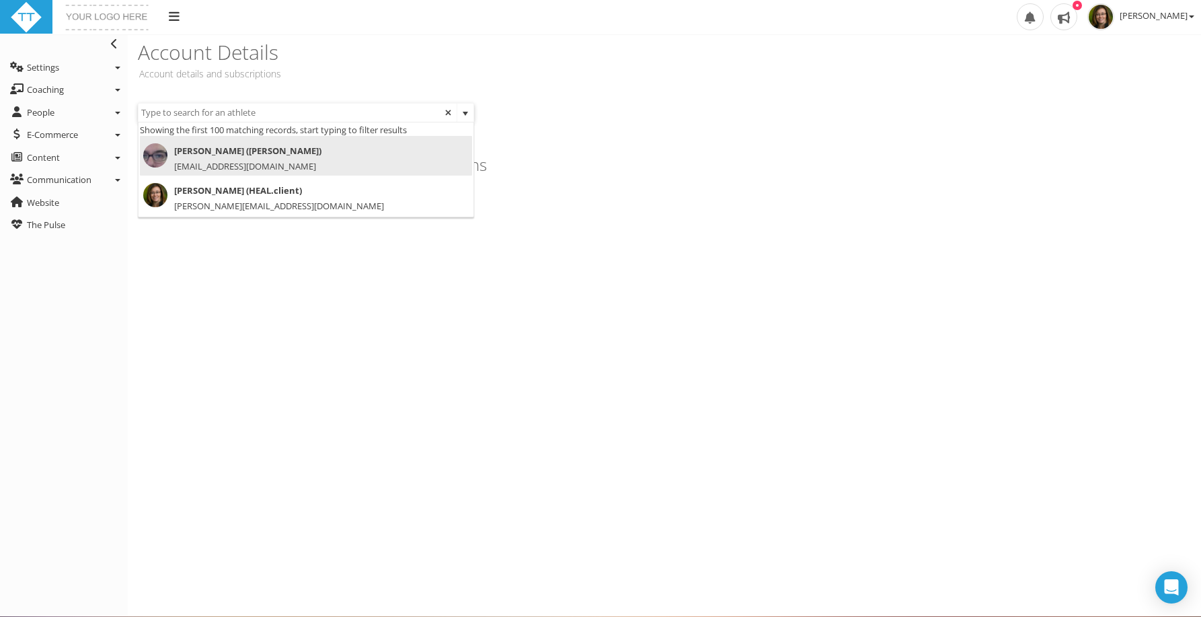
click at [260, 164] on div "[PERSON_NAME] ([PERSON_NAME]) [PERSON_NAME][EMAIL_ADDRESS][DOMAIN_NAME]" at bounding box center [305, 159] width 325 height 32
type input "[PERSON_NAME] ([PERSON_NAME])"
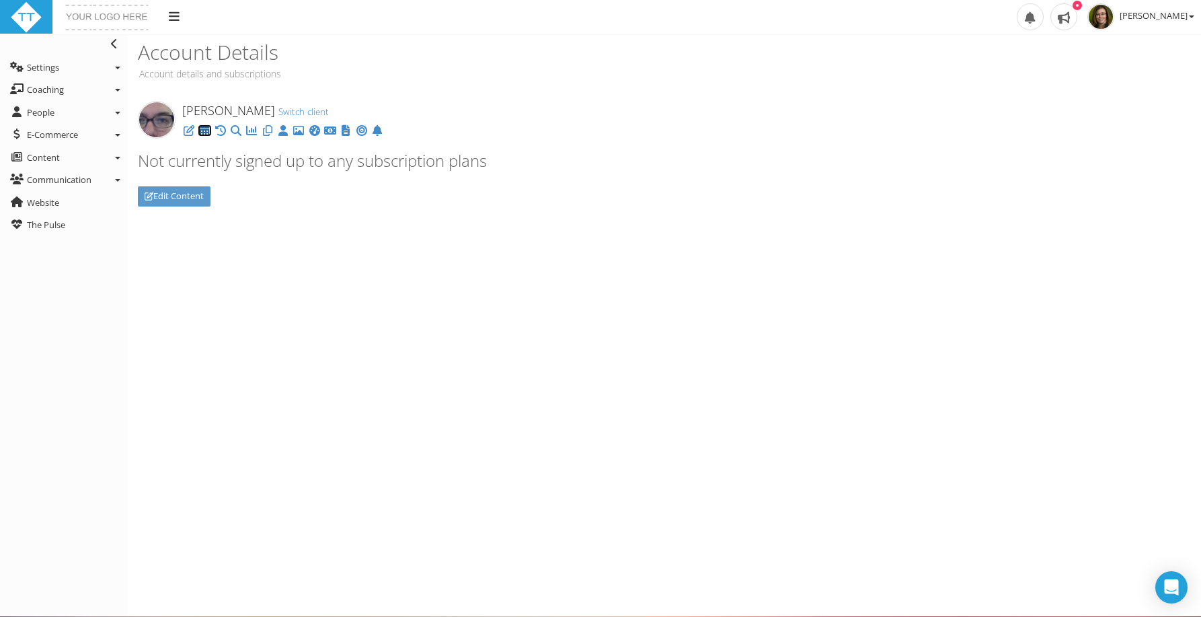
click at [209, 131] on icon at bounding box center [204, 130] width 13 height 1
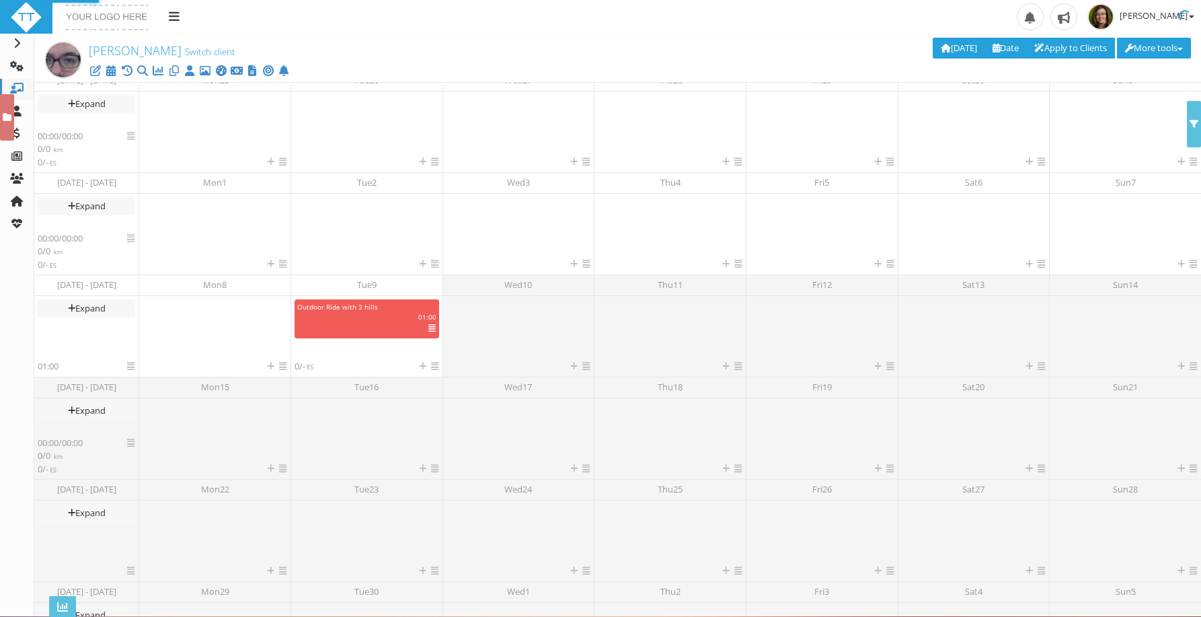
scroll to position [169, 0]
click at [11, 176] on icon at bounding box center [16, 178] width 13 height 11
click at [90, 208] on span "Announcements" at bounding box center [97, 210] width 67 height 12
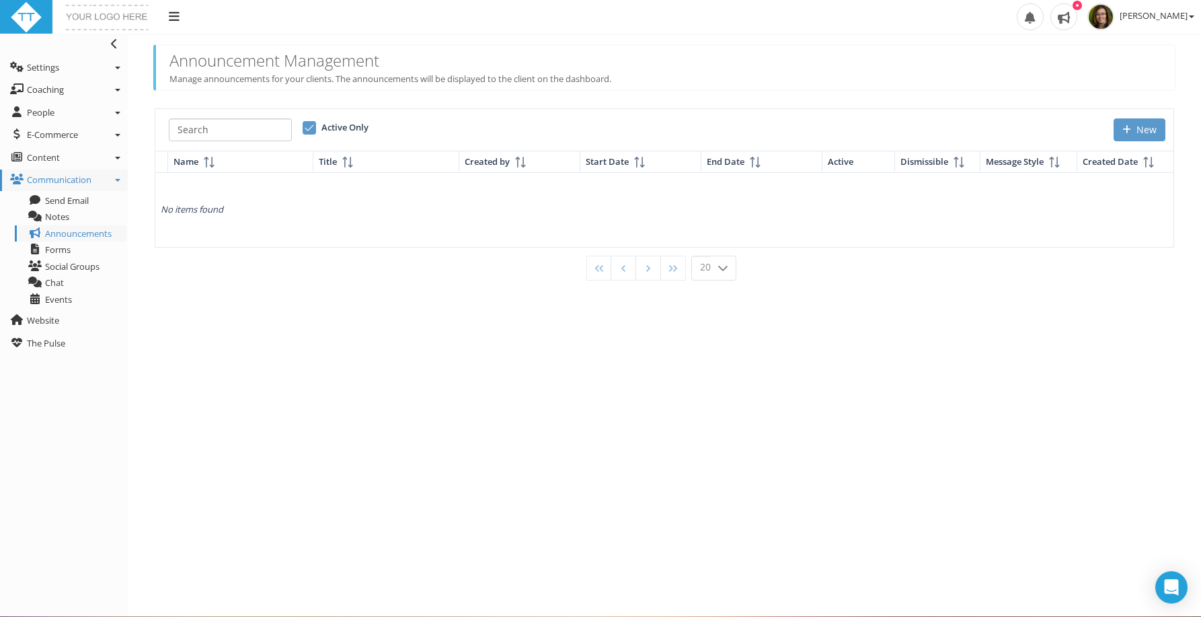
click at [1130, 138] on button "New" at bounding box center [1139, 129] width 52 height 23
